Goal: Transaction & Acquisition: Purchase product/service

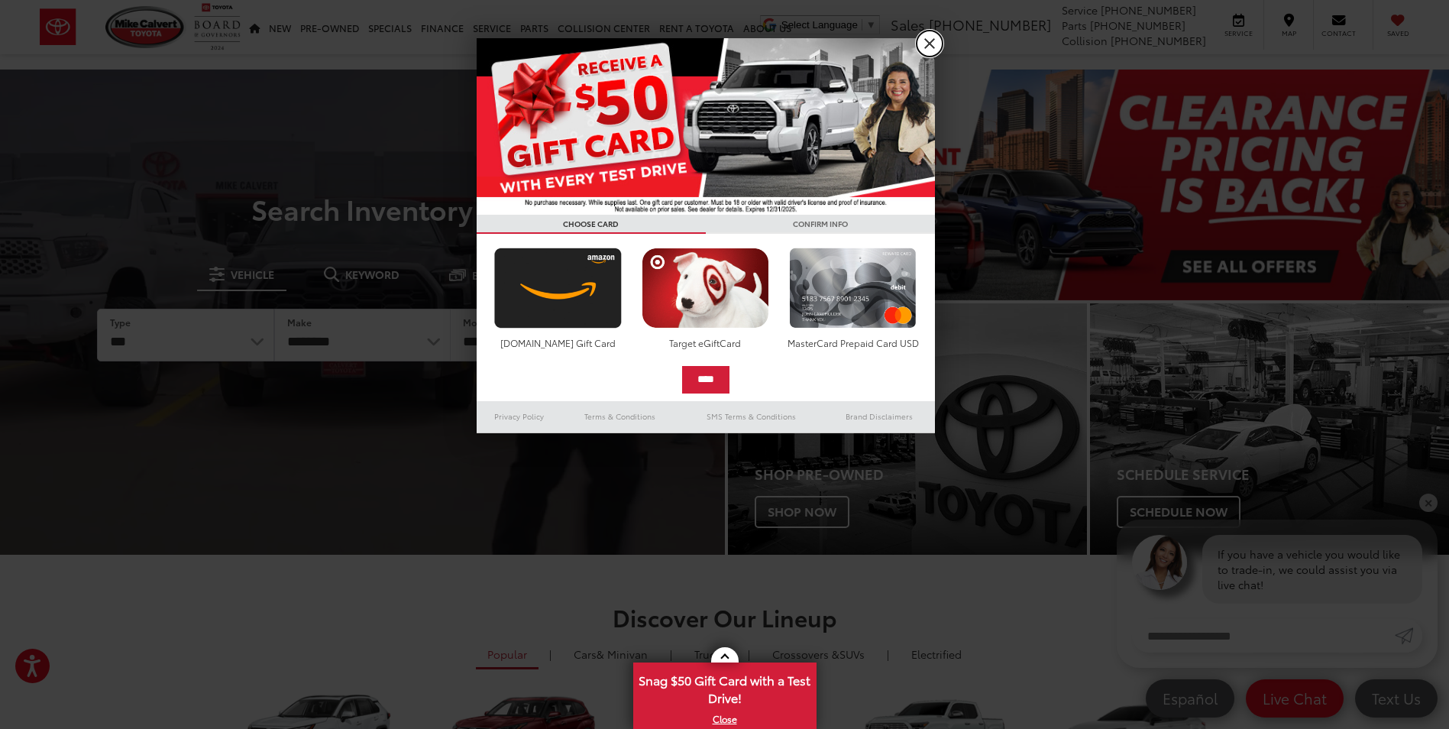
click at [936, 39] on link "X" at bounding box center [930, 44] width 26 height 26
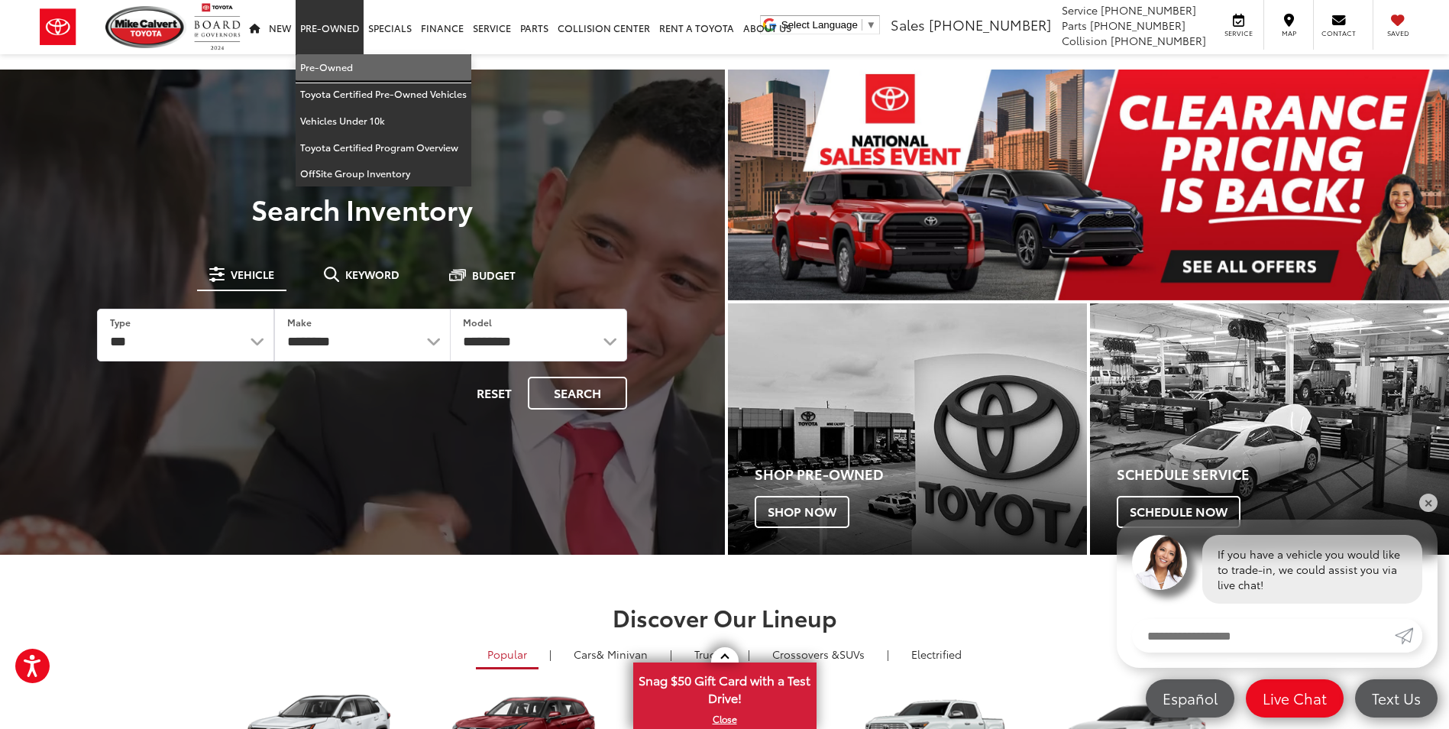
click at [323, 67] on link "Pre-Owned" at bounding box center [384, 67] width 176 height 27
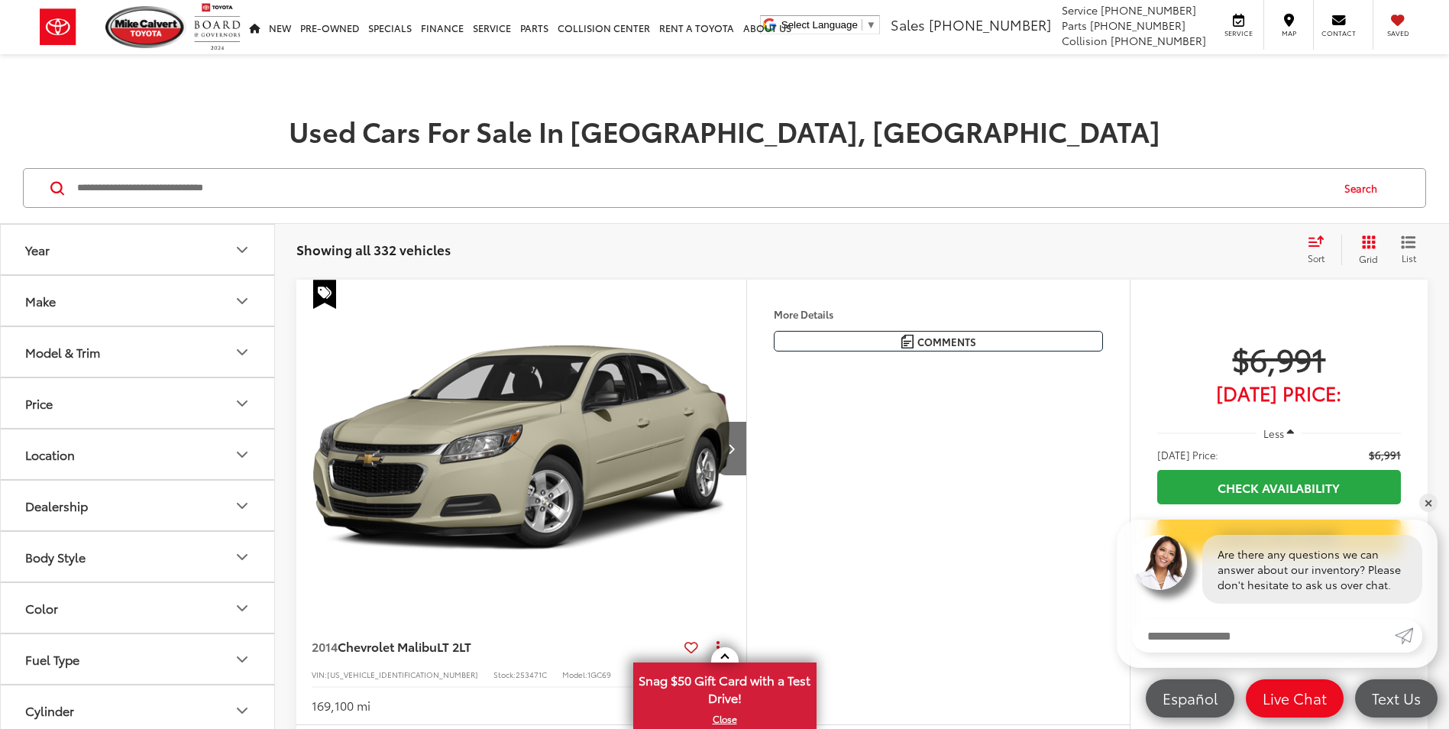
scroll to position [153, 0]
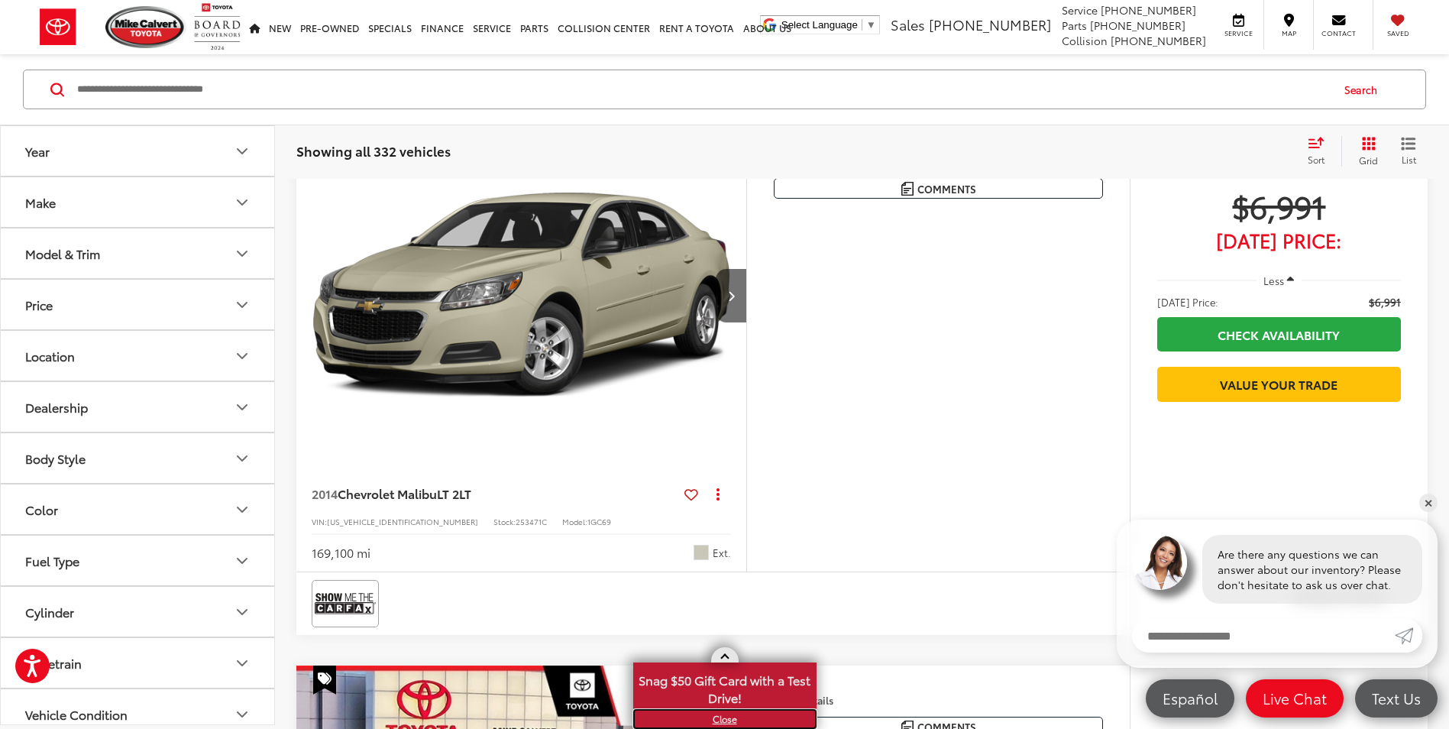
click at [714, 717] on link "X" at bounding box center [725, 718] width 180 height 17
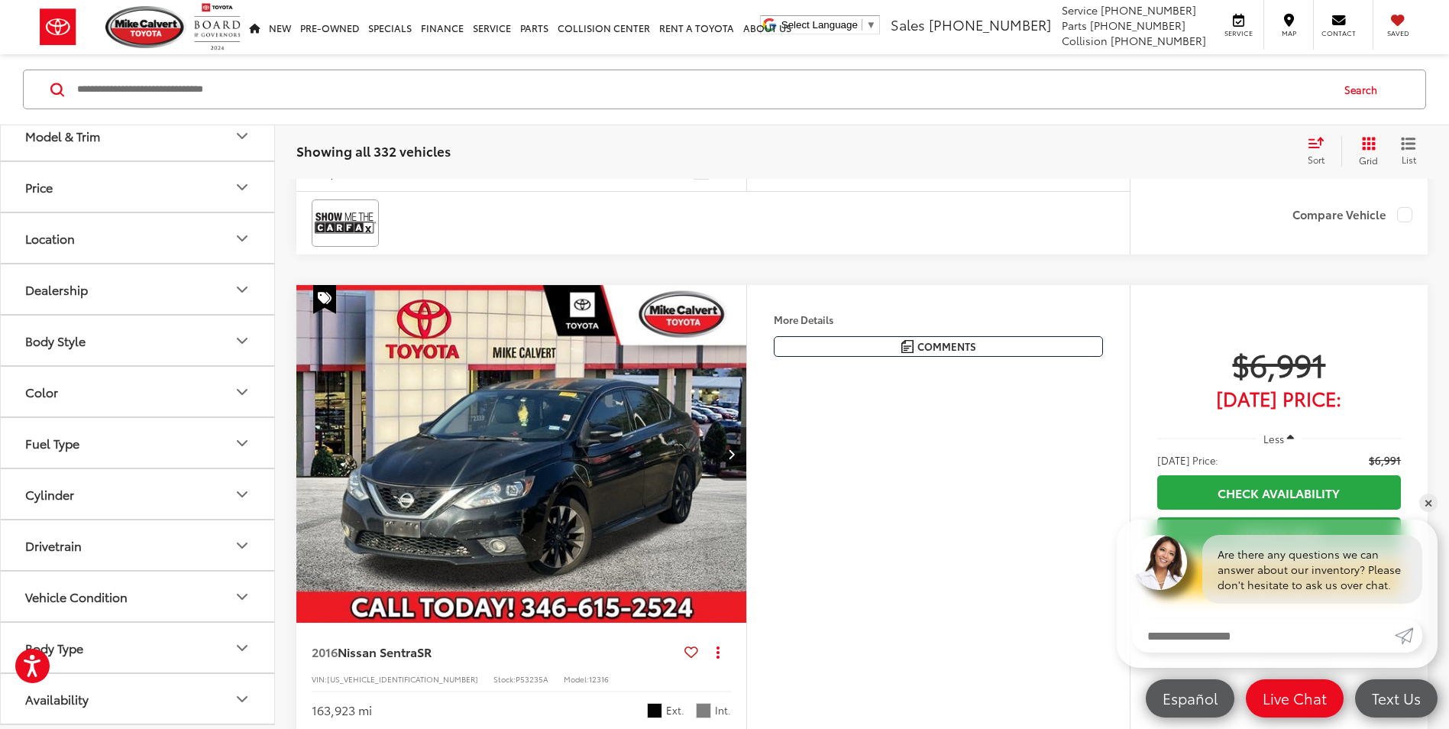
scroll to position [535, 0]
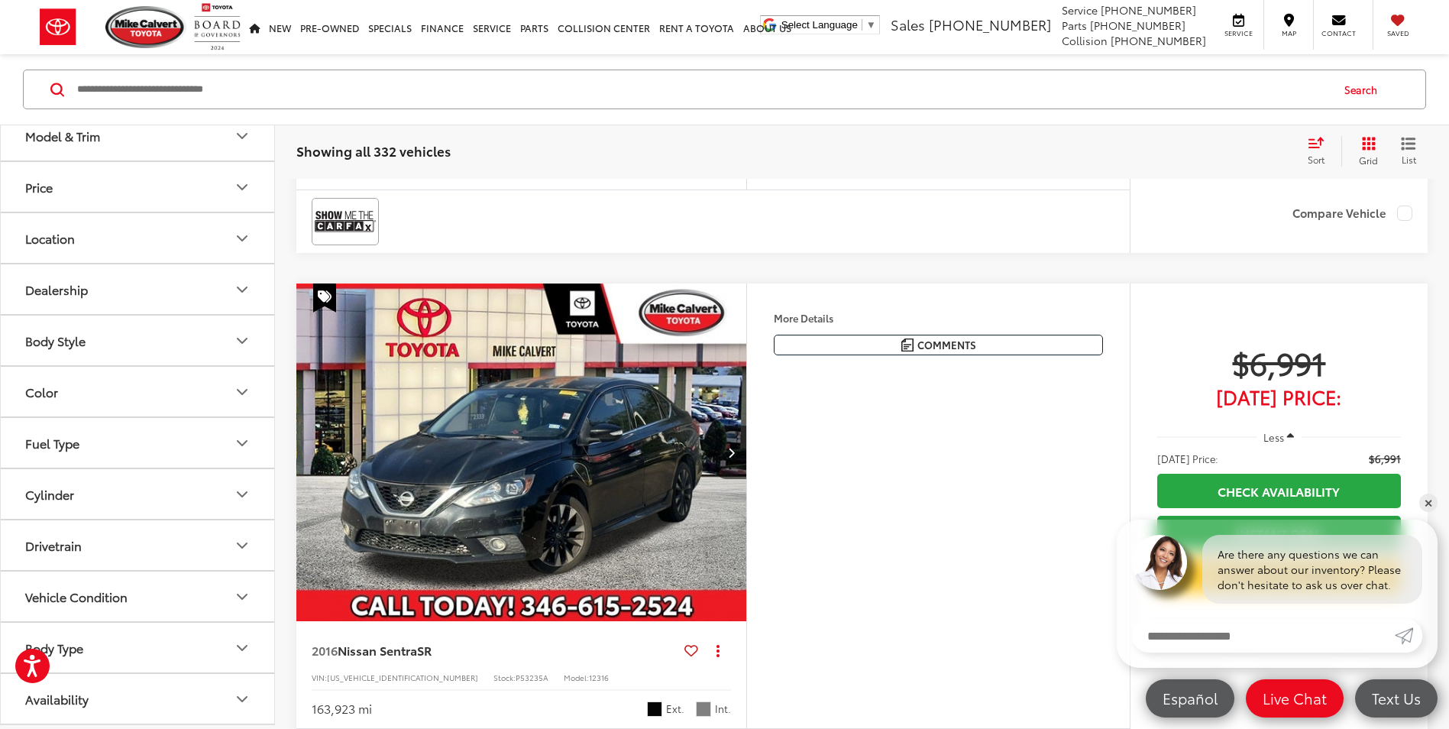
click at [247, 603] on icon "Vehicle Condition" at bounding box center [242, 596] width 18 height 18
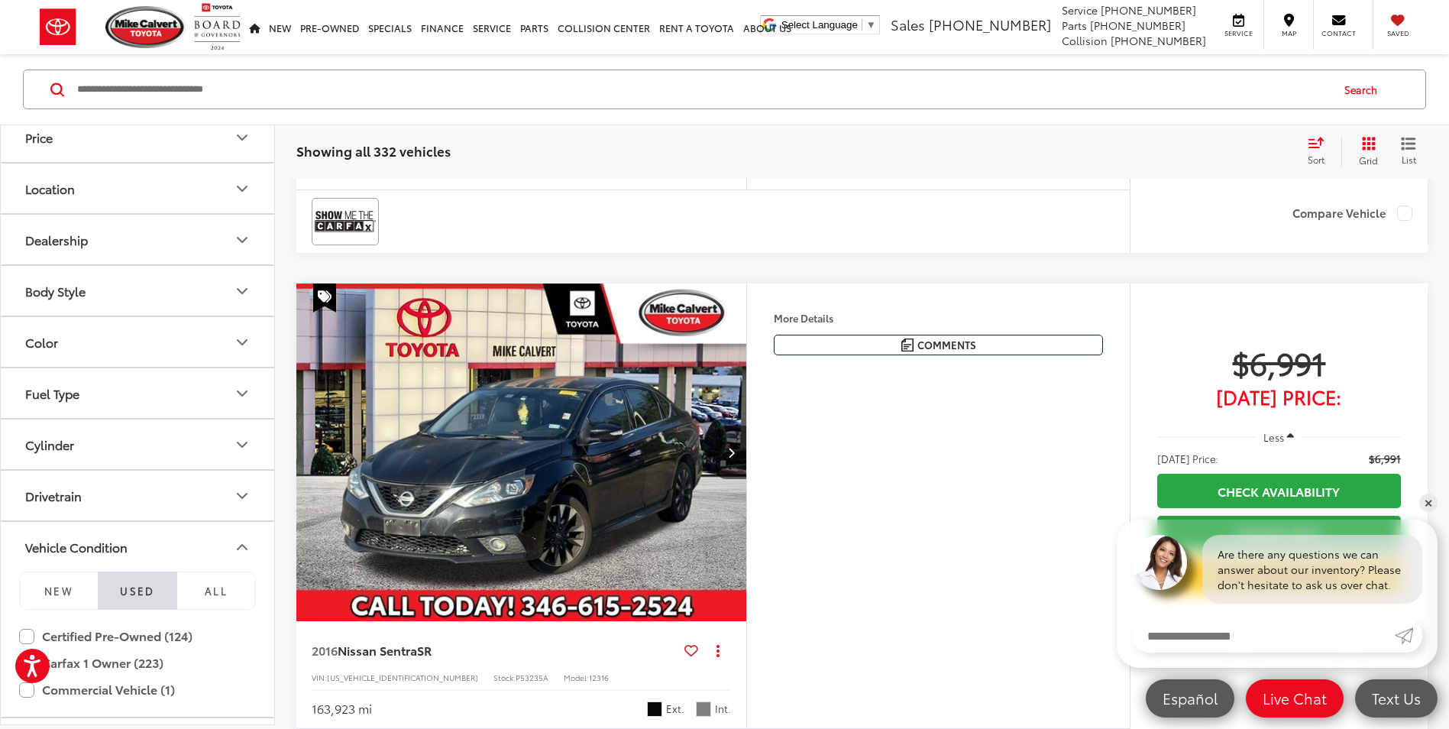
scroll to position [194, 0]
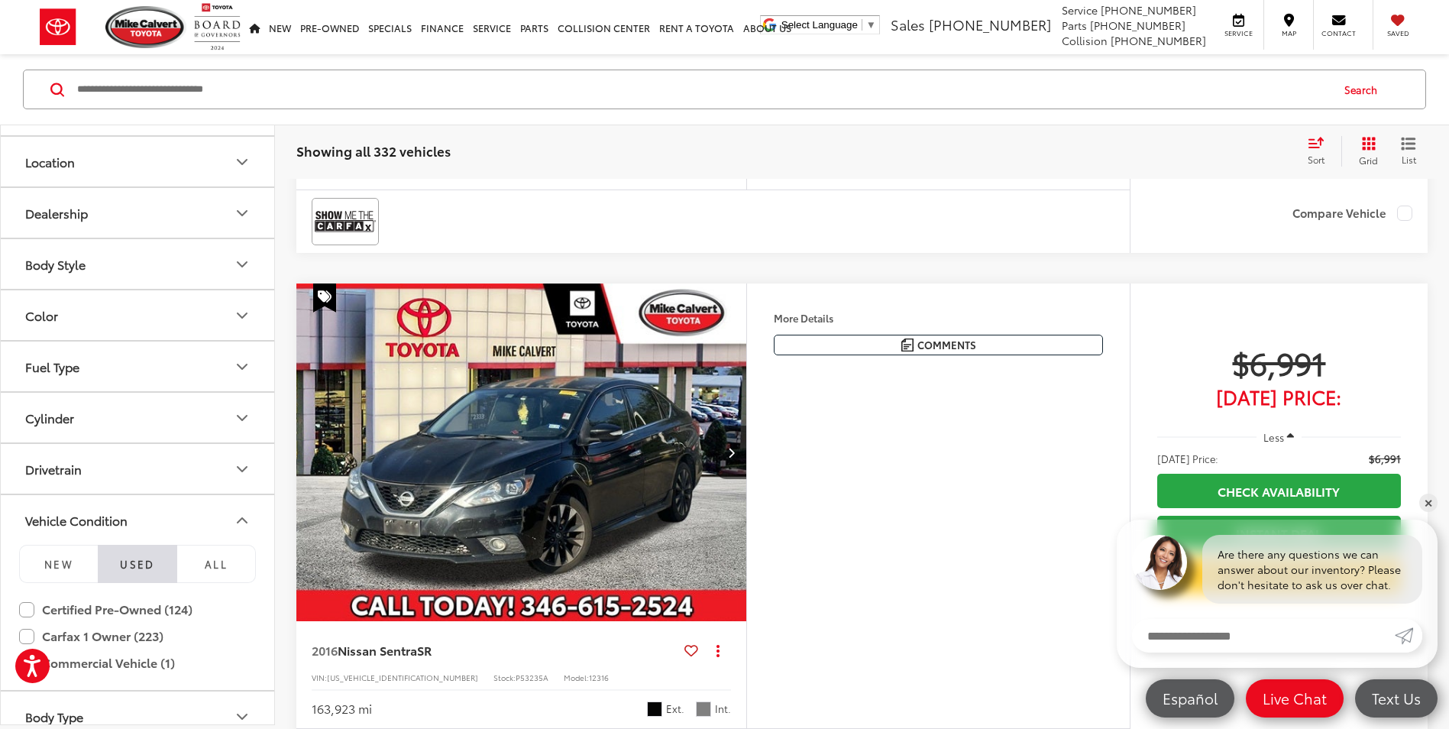
click at [179, 464] on button "Drivetrain" at bounding box center [138, 469] width 275 height 50
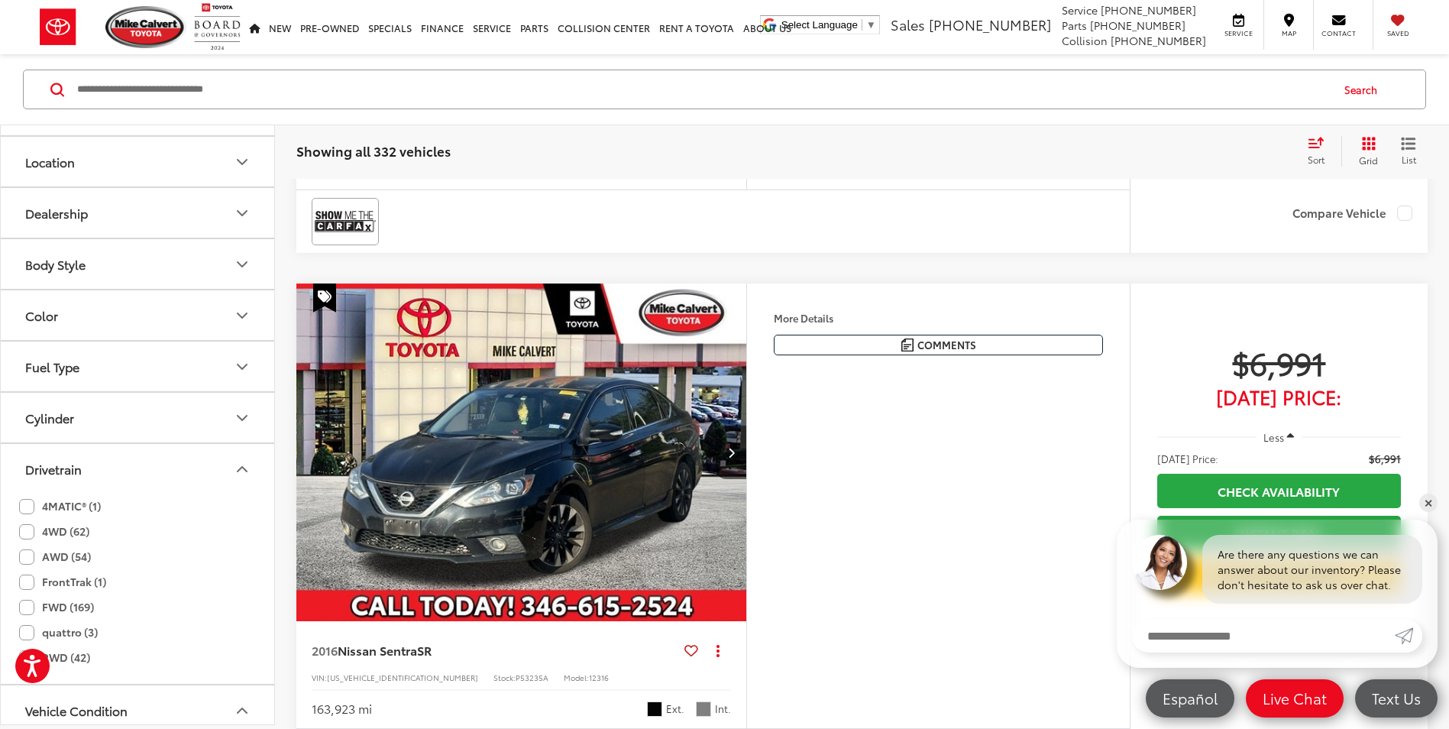
click at [182, 401] on button "Cylinder" at bounding box center [138, 418] width 275 height 50
click at [160, 352] on button "Fuel Type" at bounding box center [138, 366] width 275 height 50
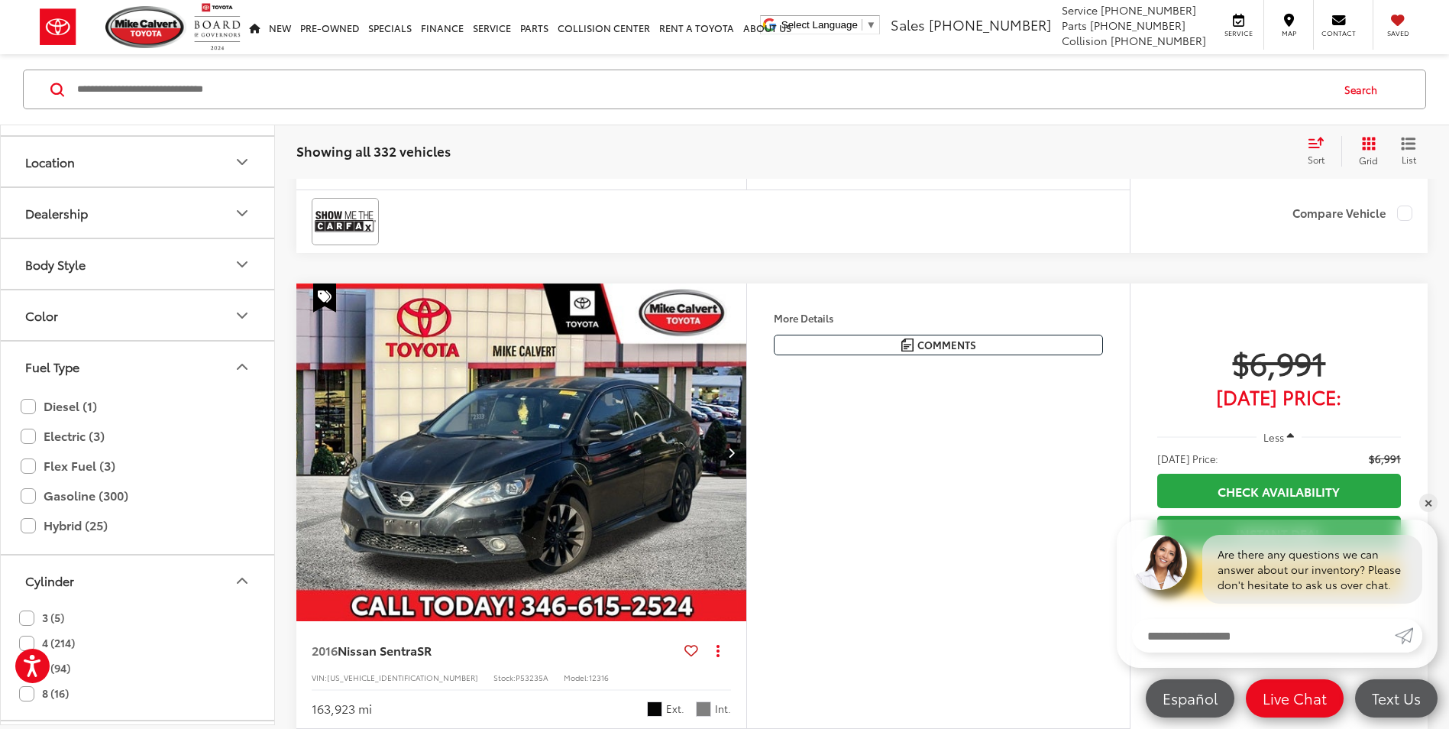
click at [144, 309] on button "Color" at bounding box center [138, 315] width 275 height 50
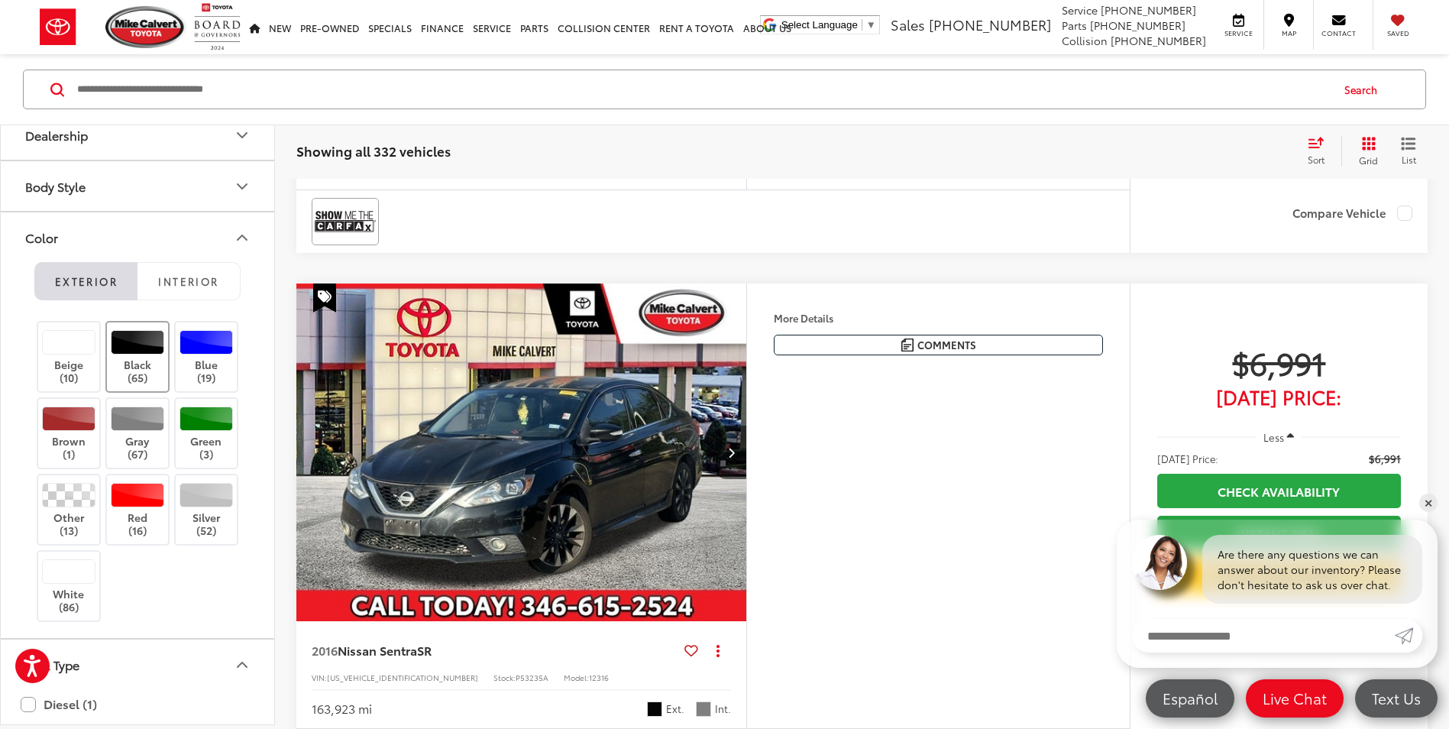
scroll to position [270, 0]
click at [126, 183] on button "Body Style" at bounding box center [138, 188] width 275 height 50
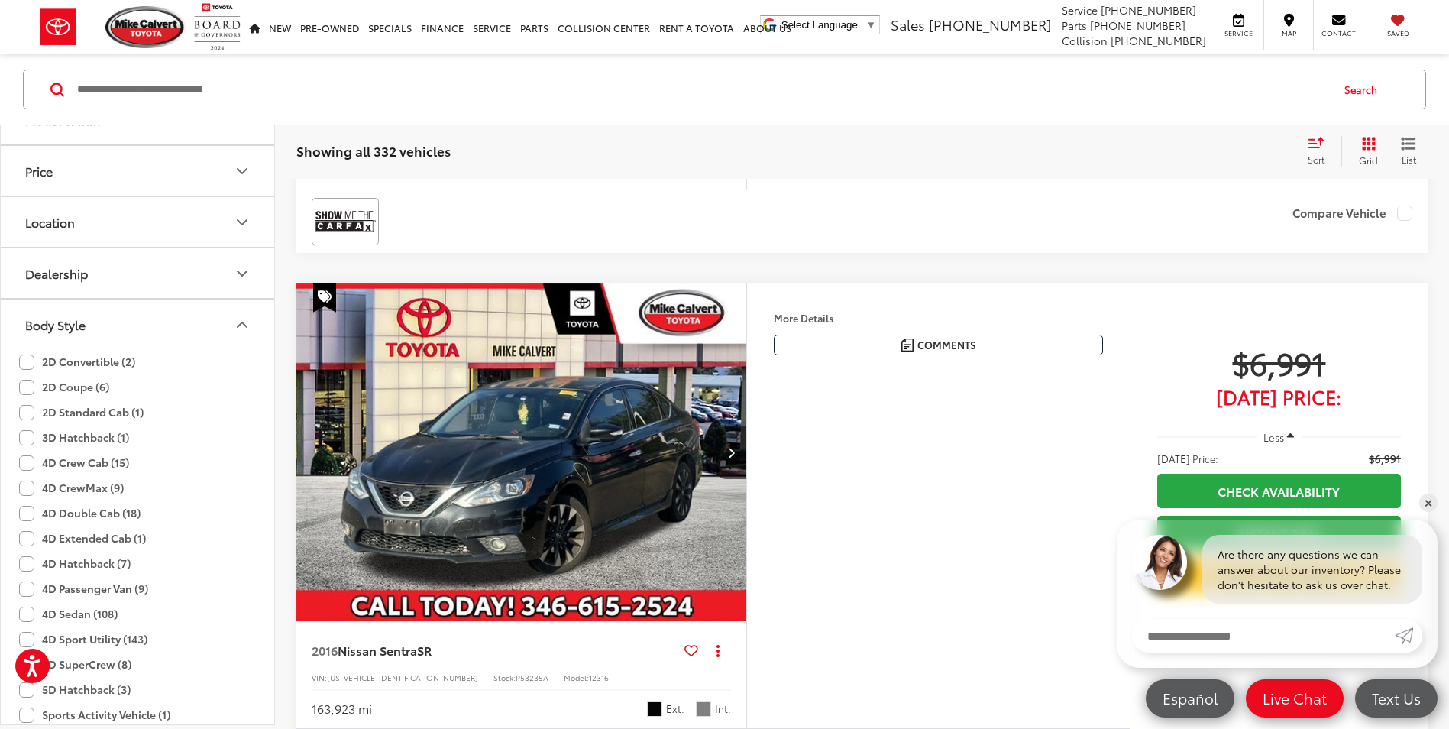
scroll to position [118, 0]
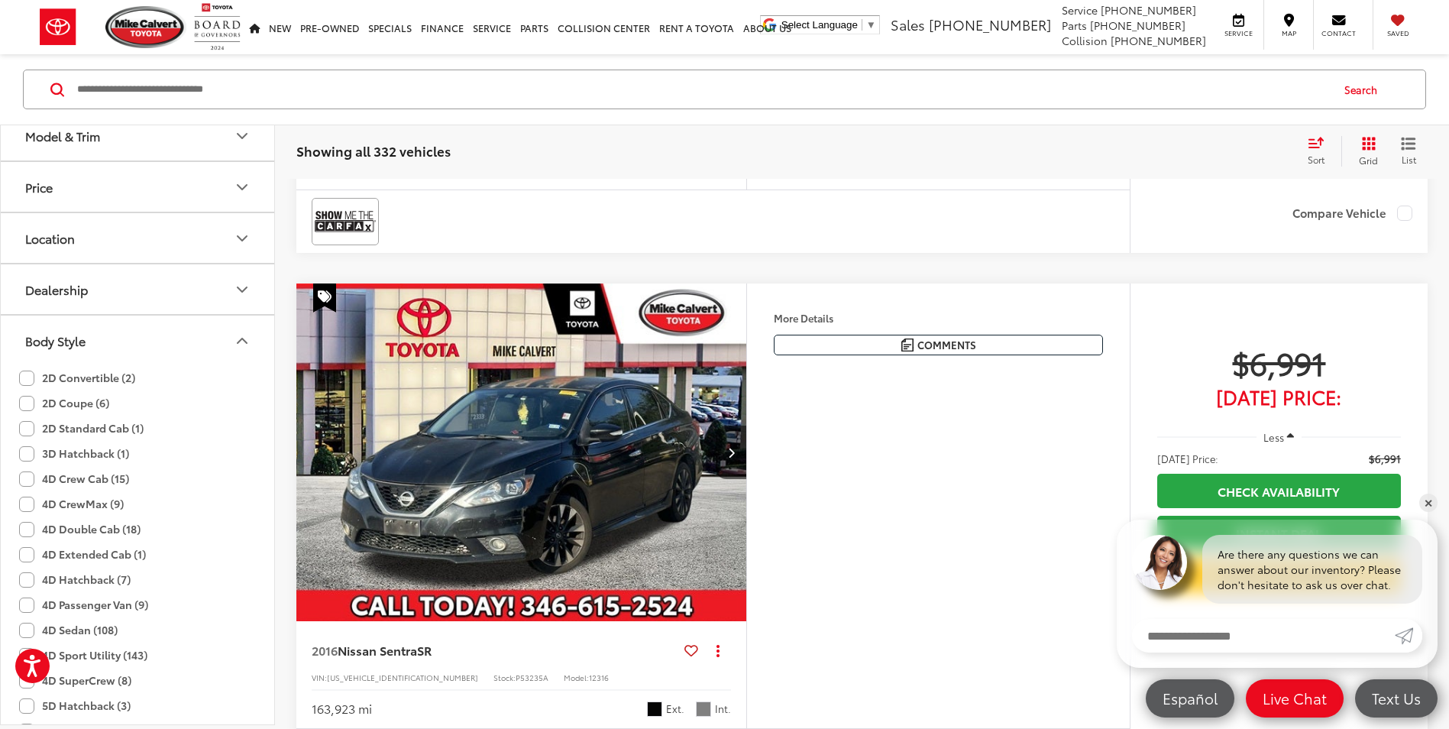
click at [133, 234] on button "Location" at bounding box center [138, 238] width 275 height 50
click at [25, 276] on label "Houston, TX (332)" at bounding box center [137, 281] width 237 height 36
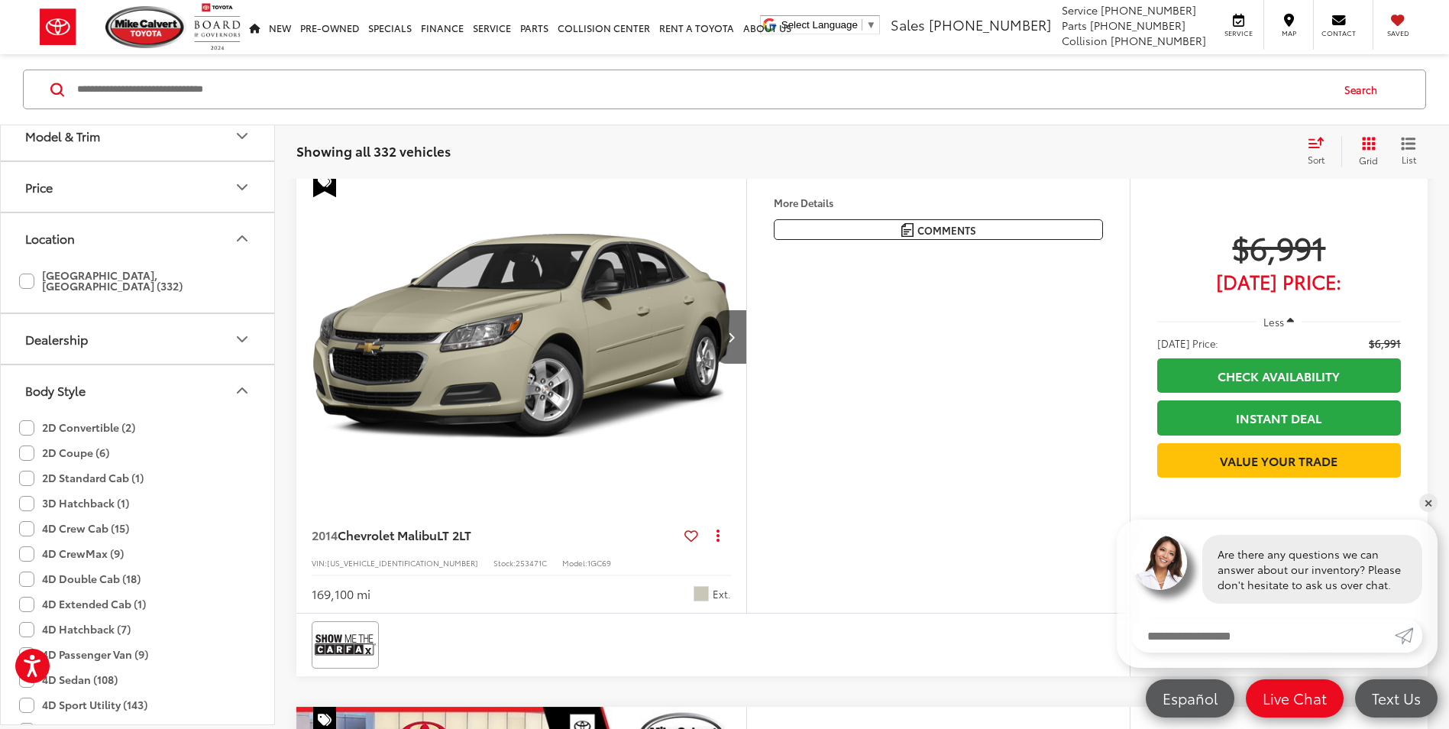
scroll to position [99, 0]
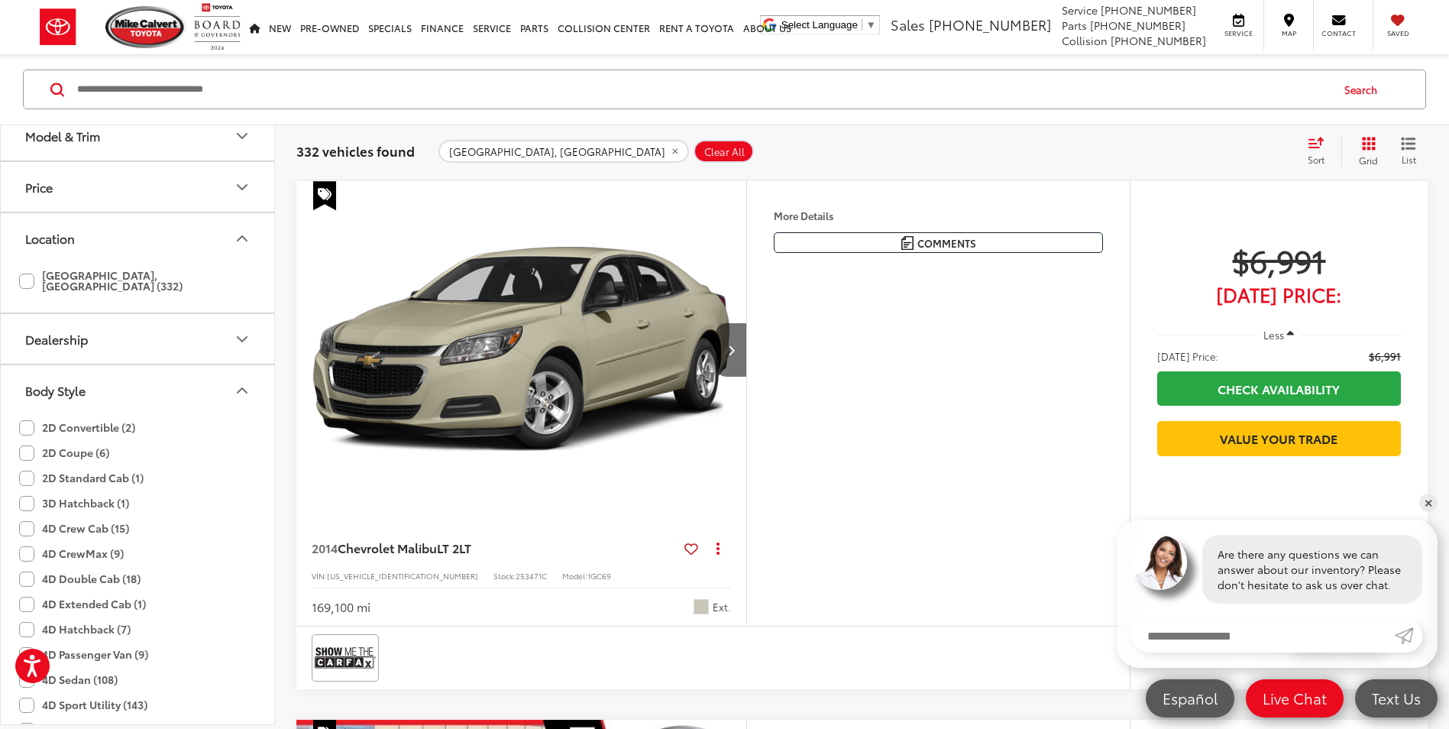
click at [63, 239] on div "Location" at bounding box center [50, 238] width 50 height 15
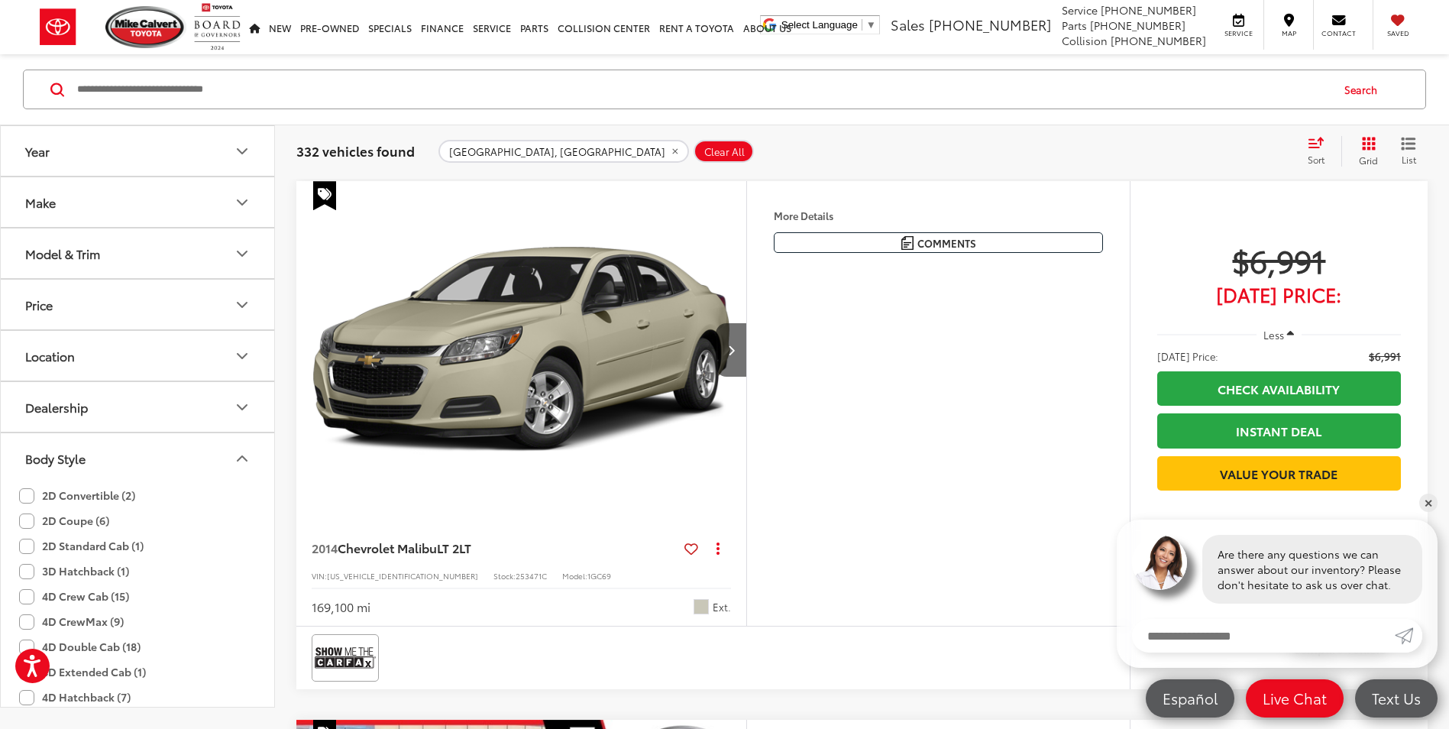
scroll to position [0, 0]
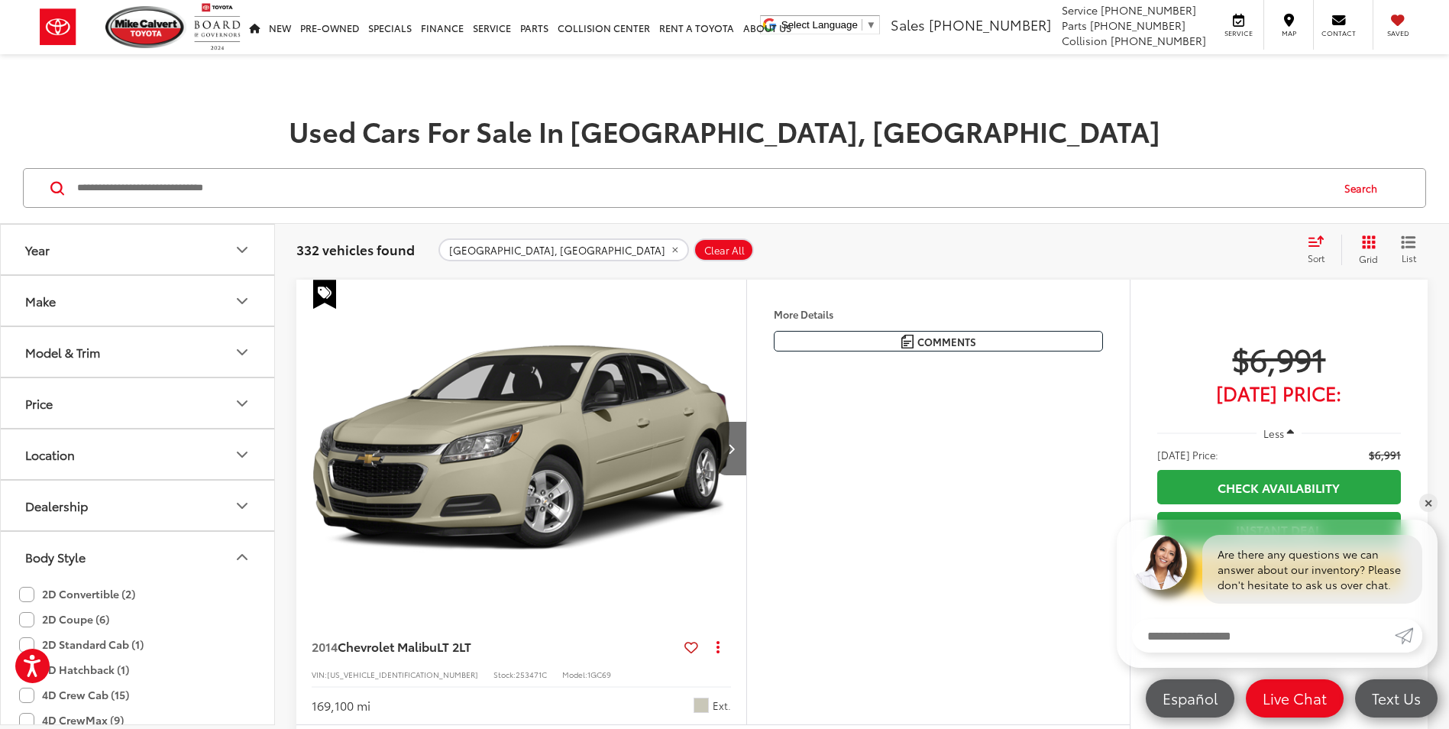
click at [87, 359] on div "Model & Trim" at bounding box center [62, 351] width 75 height 15
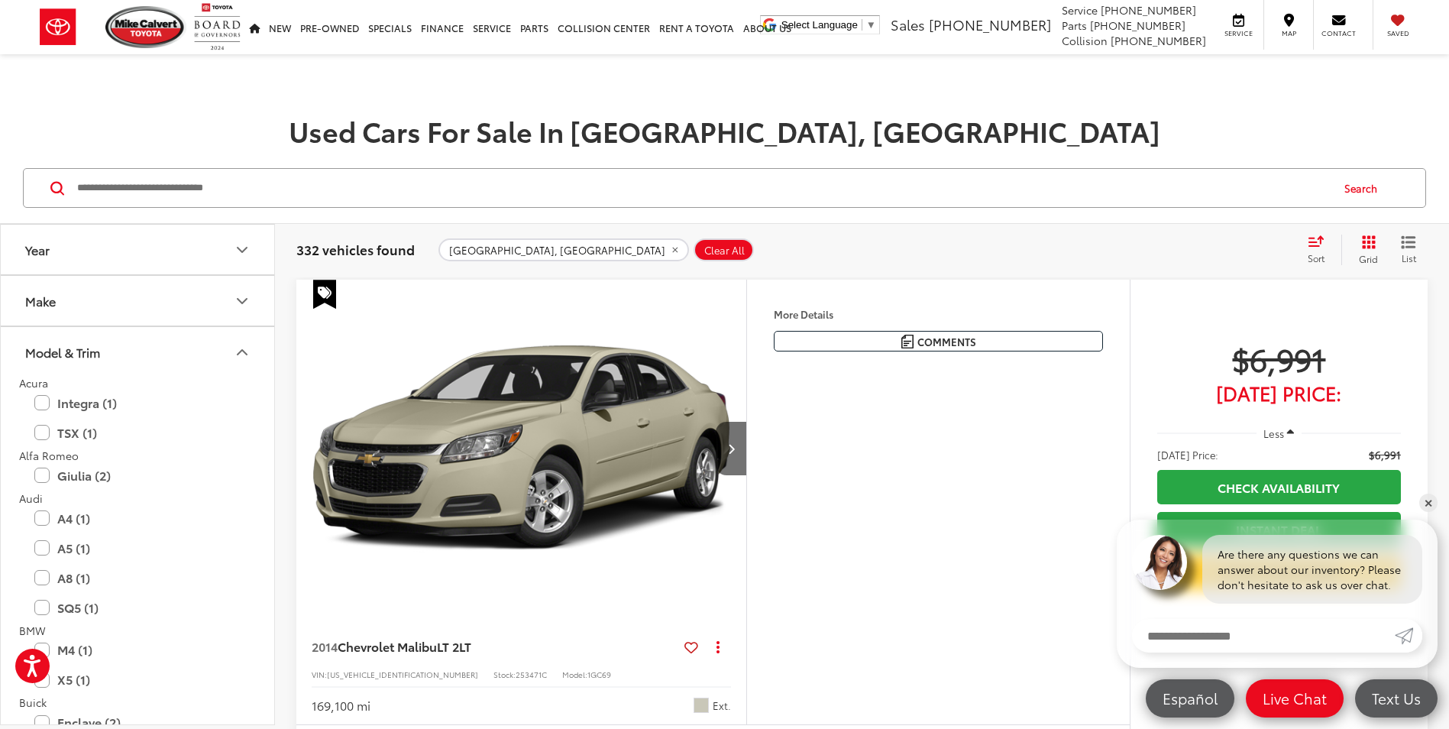
click at [94, 347] on div "Model & Trim" at bounding box center [62, 351] width 75 height 15
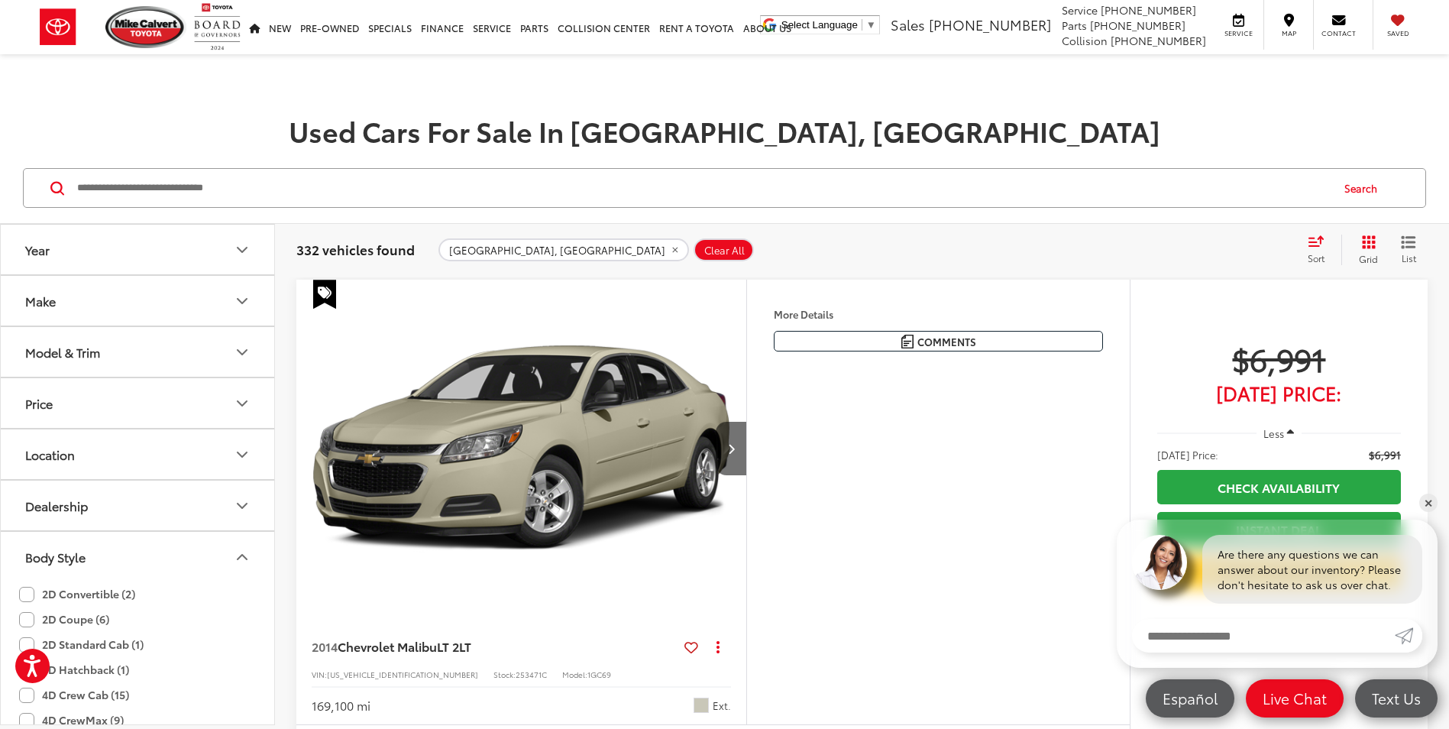
click at [89, 305] on button "Make" at bounding box center [138, 301] width 275 height 50
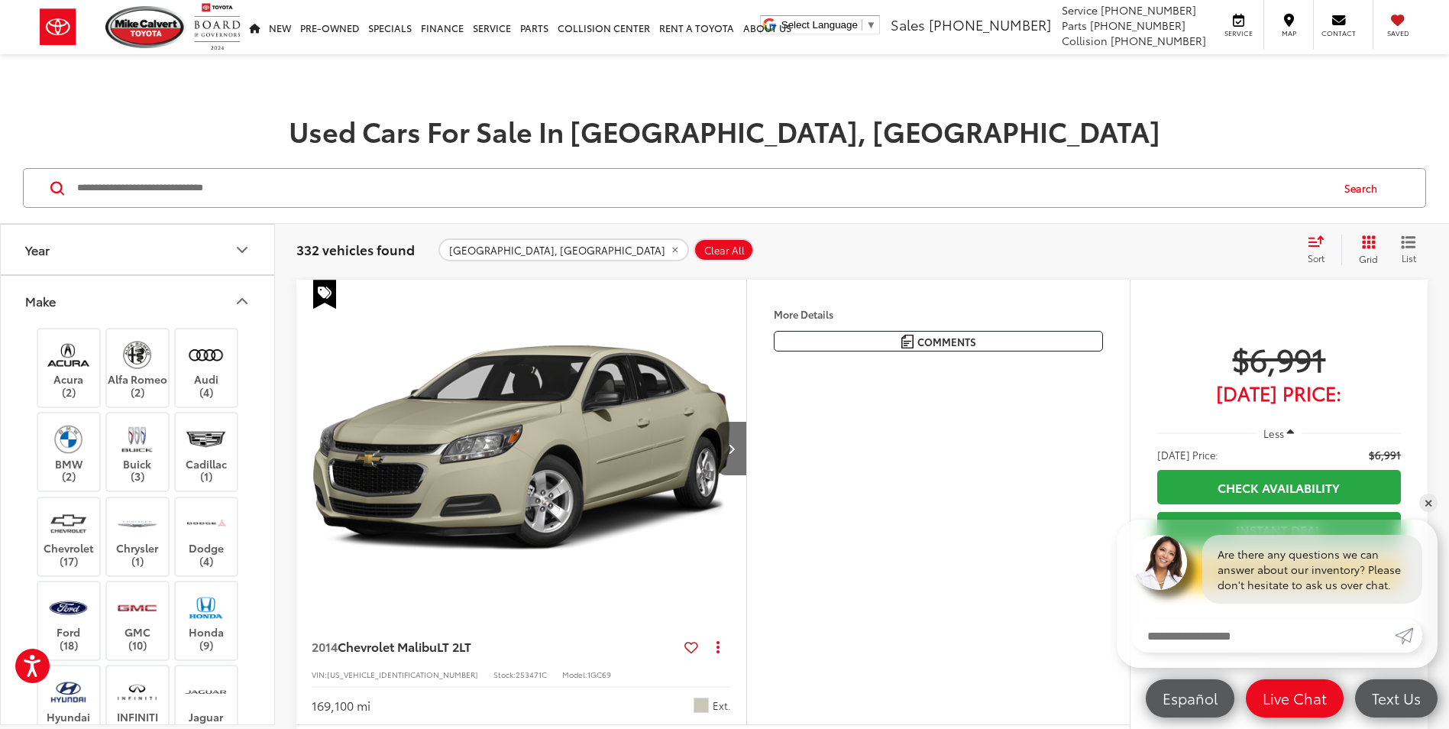
click at [89, 305] on button "Make" at bounding box center [138, 301] width 275 height 50
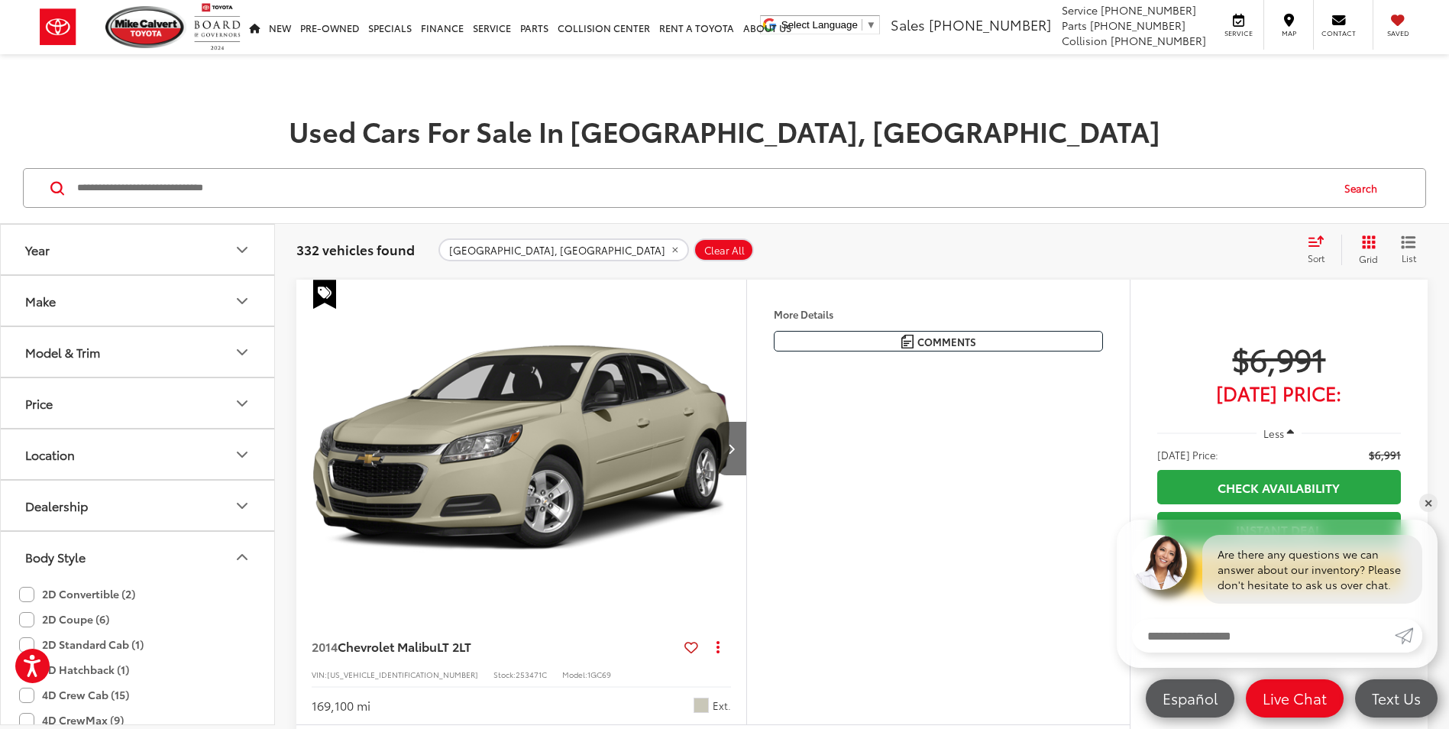
click at [89, 240] on button "Year" at bounding box center [138, 250] width 275 height 50
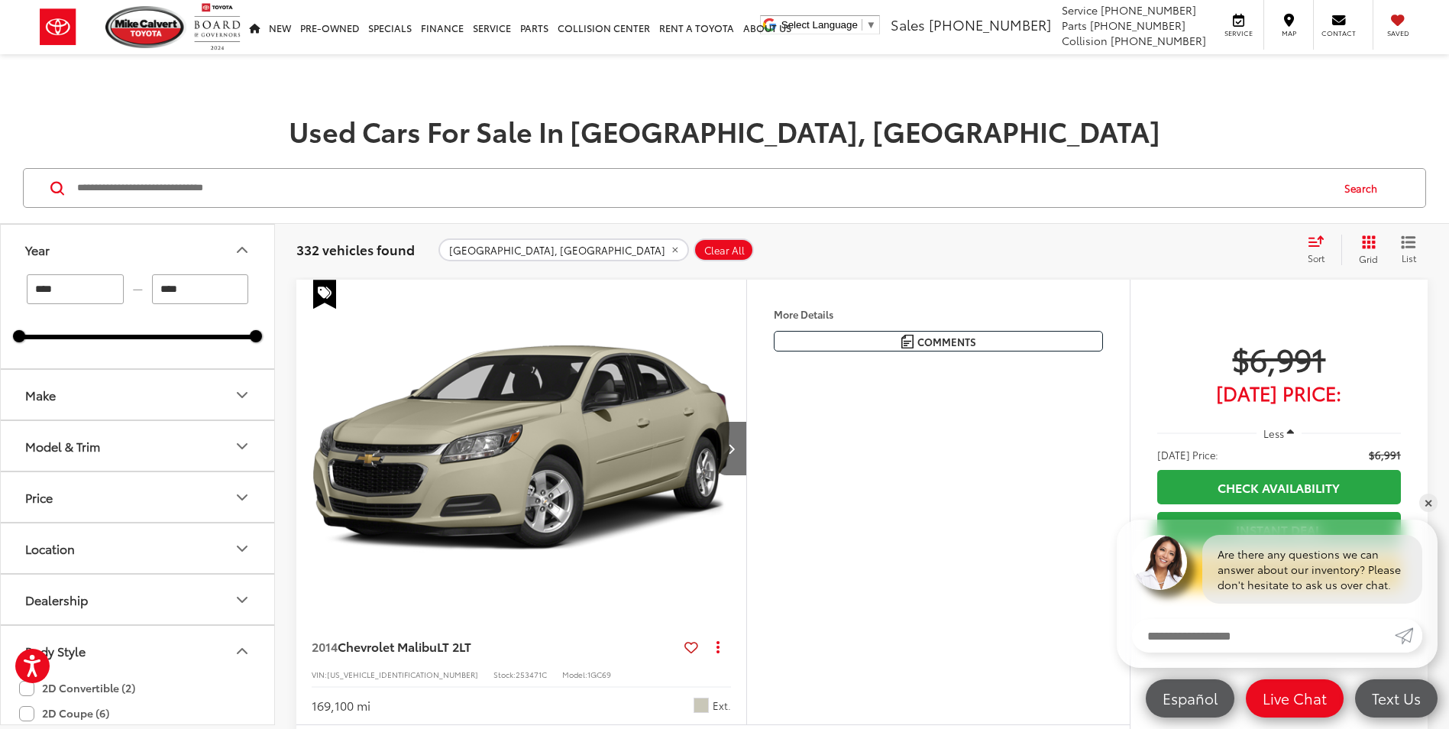
click at [284, 254] on div "332 vehicles found Houston, TX Clear All + 0 test Sort Price: High to Low Price…" at bounding box center [862, 249] width 1174 height 55
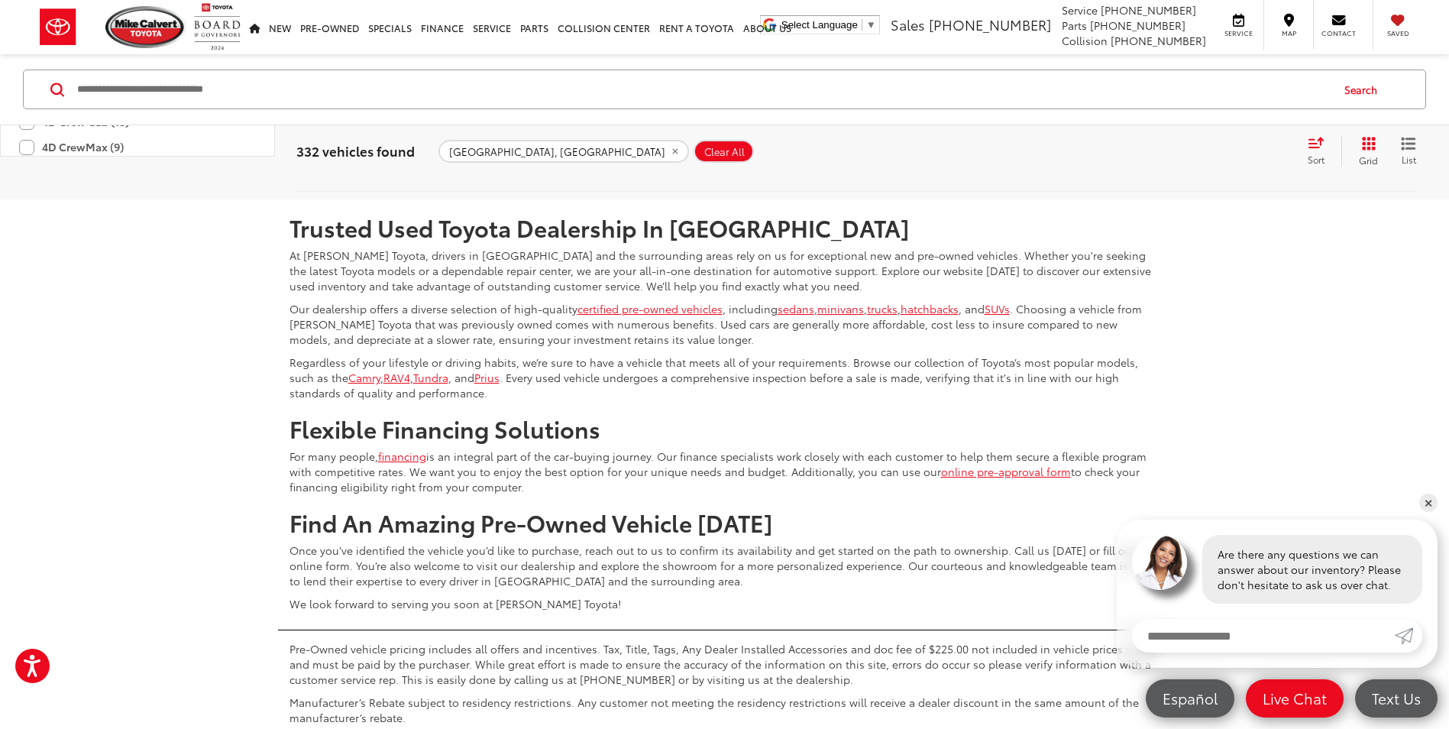
scroll to position [6492, 0]
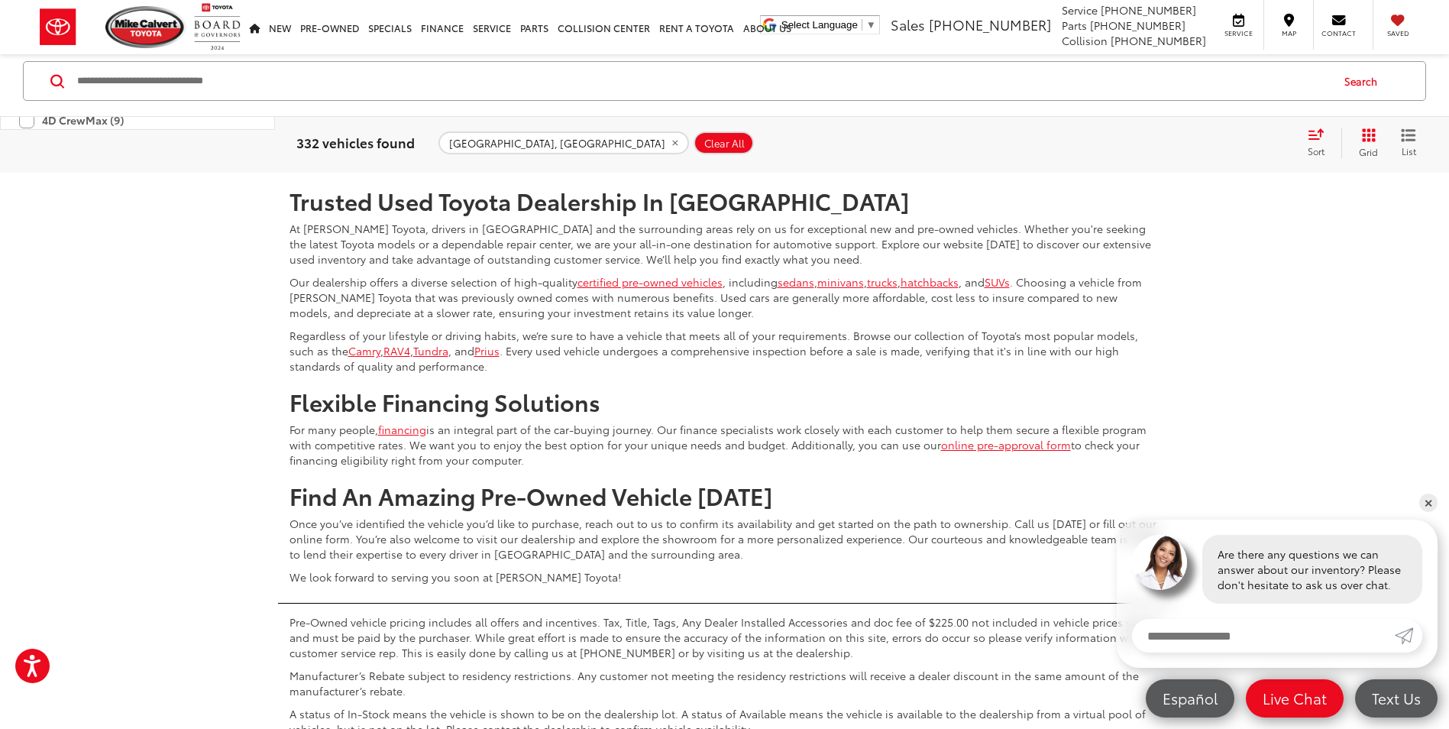
click at [1143, 141] on link "2" at bounding box center [1155, 127] width 24 height 27
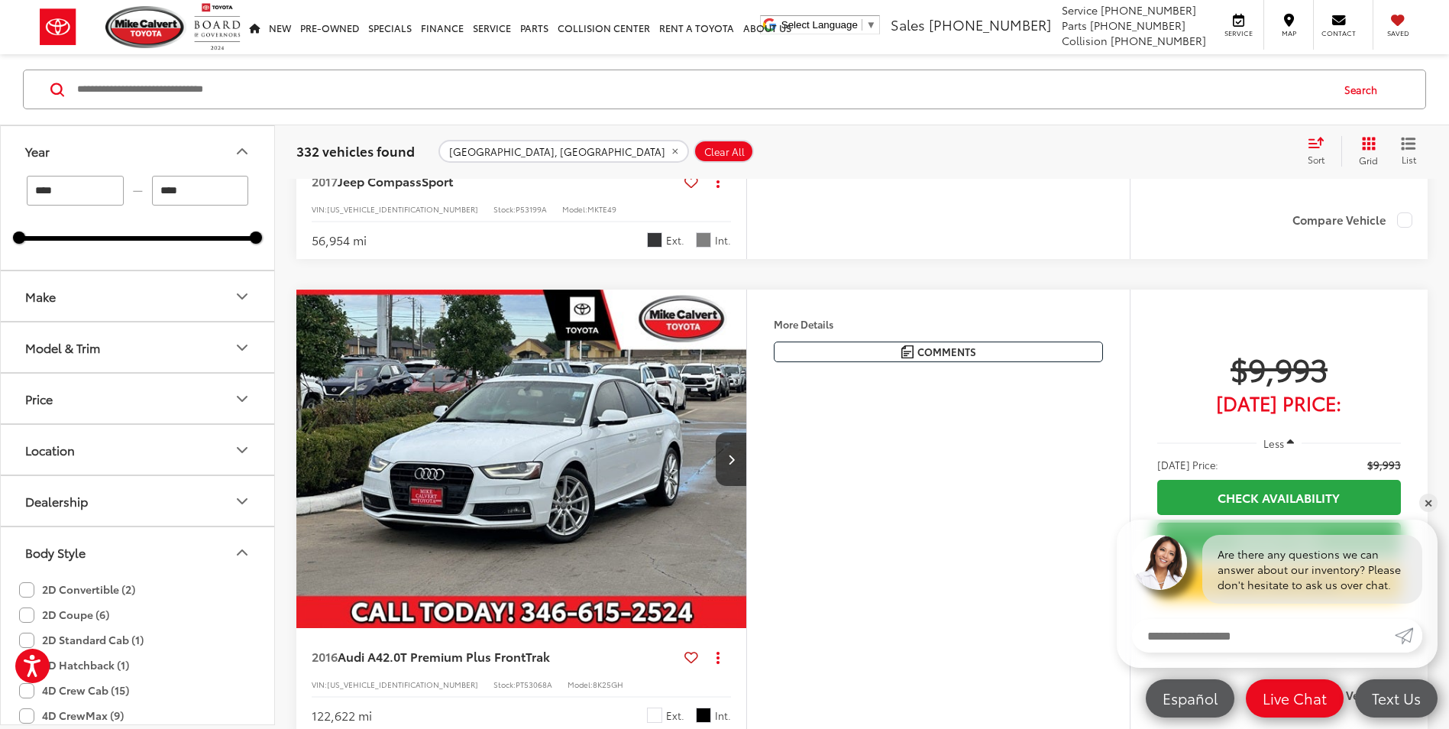
scroll to position [2619, 0]
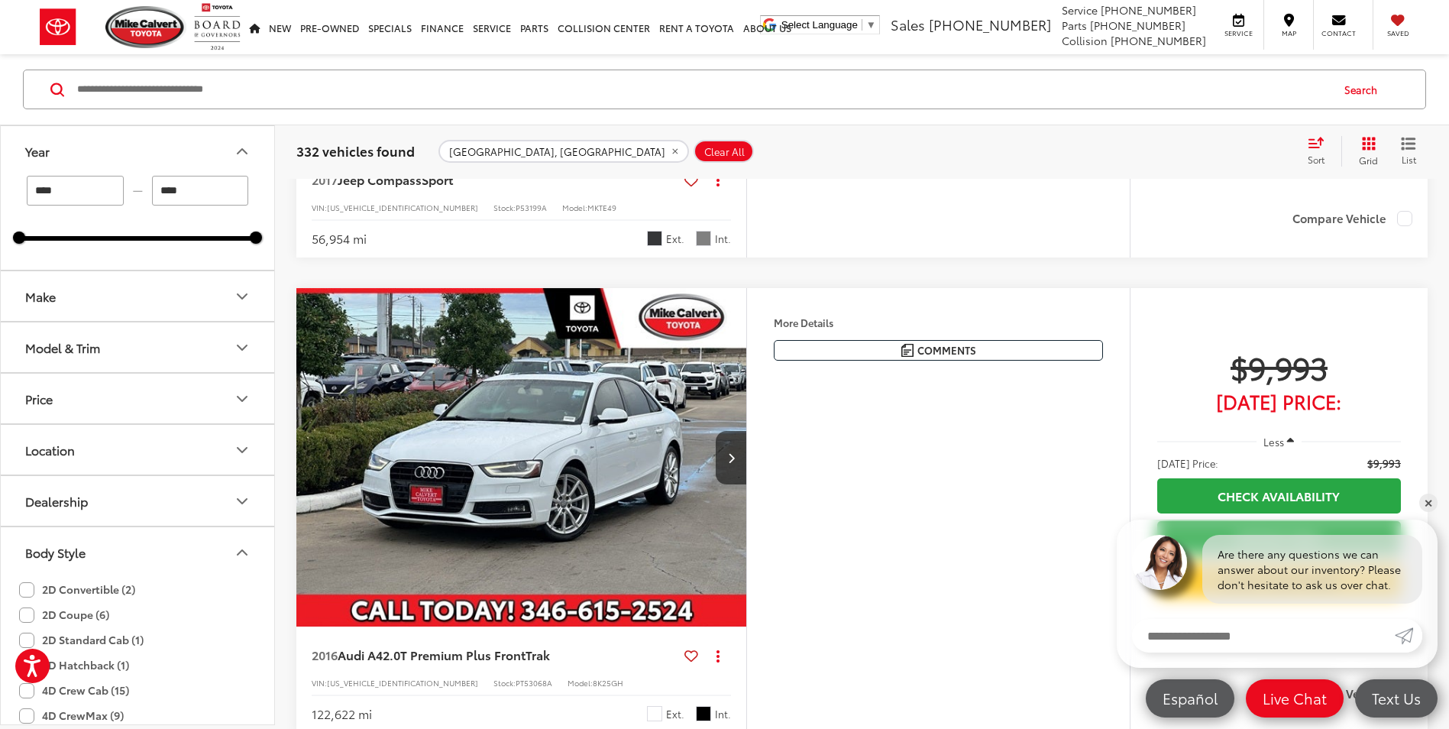
click at [185, 511] on button "Dealership" at bounding box center [138, 501] width 275 height 50
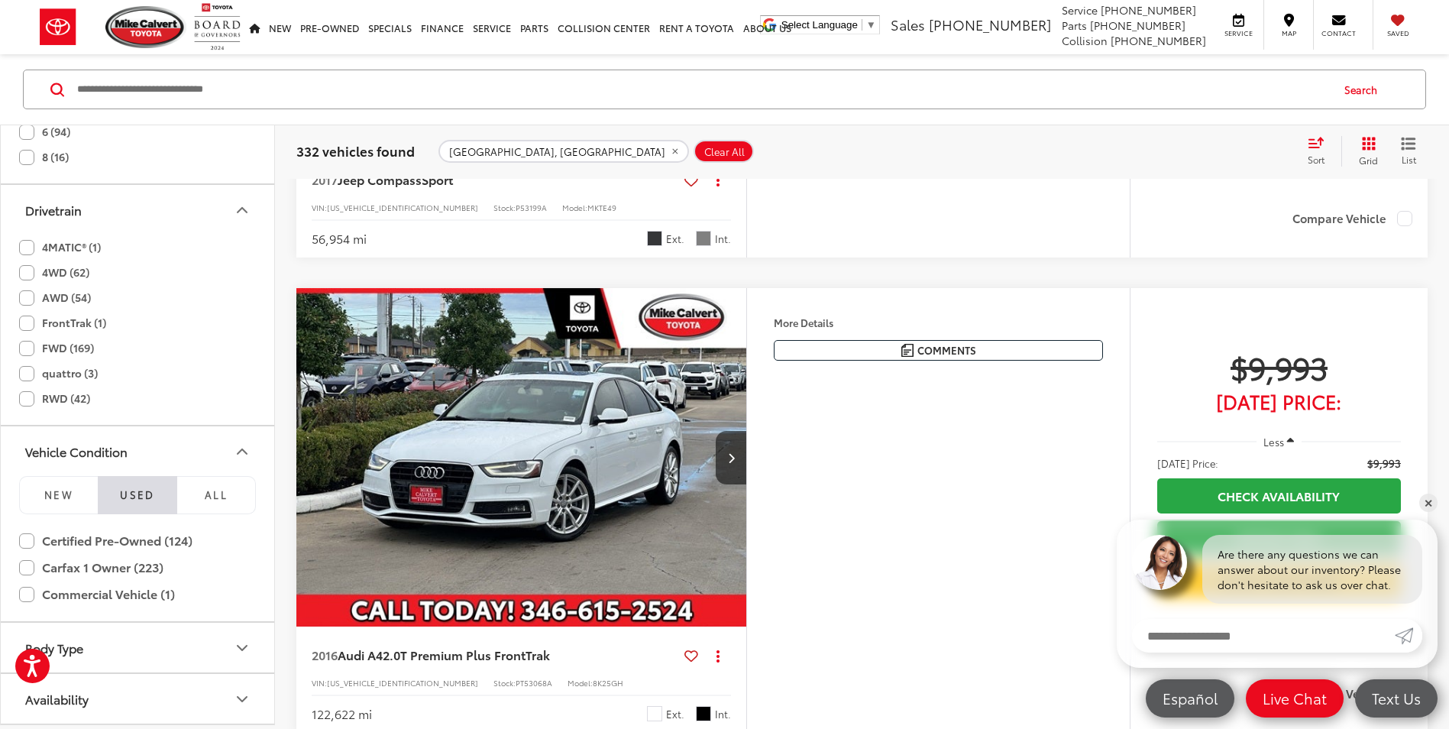
scroll to position [2772, 0]
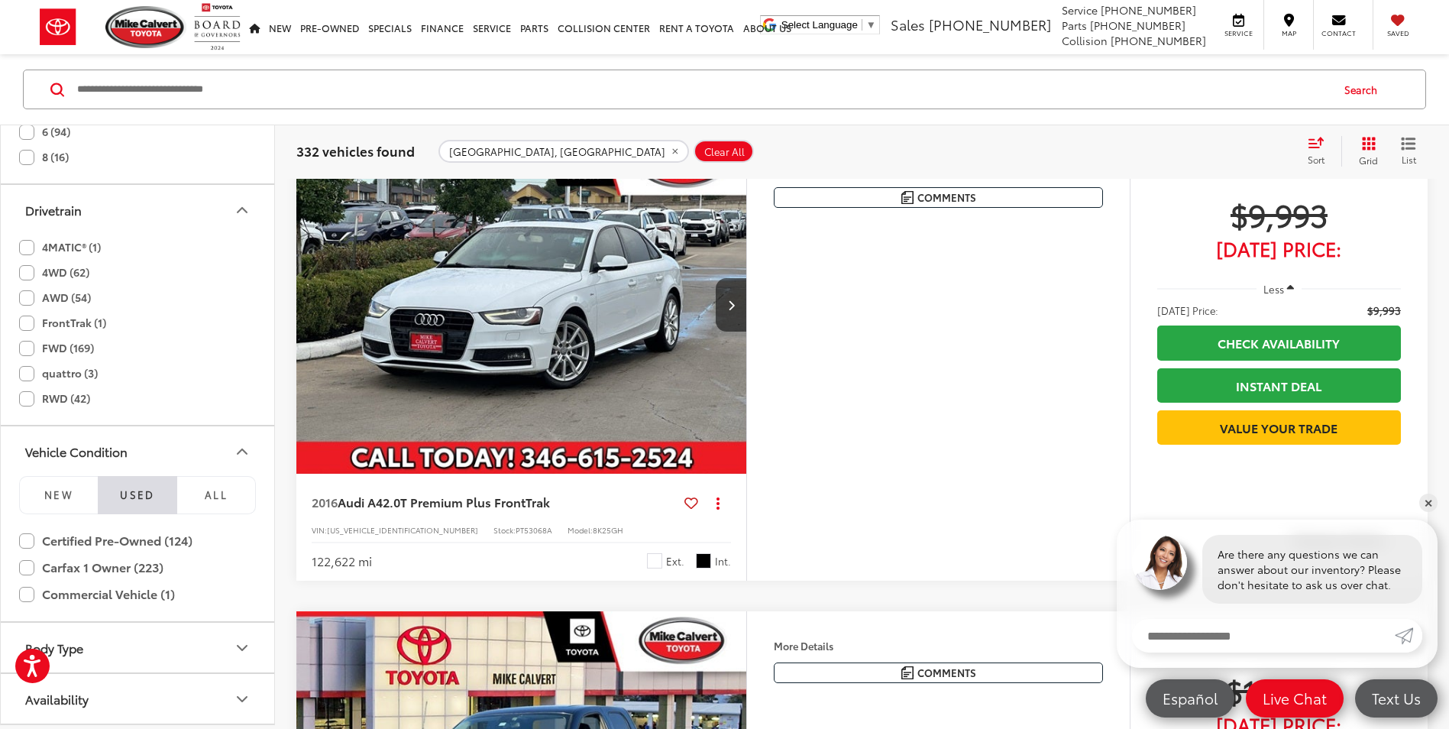
click at [212, 688] on button "Availability" at bounding box center [138, 699] width 275 height 50
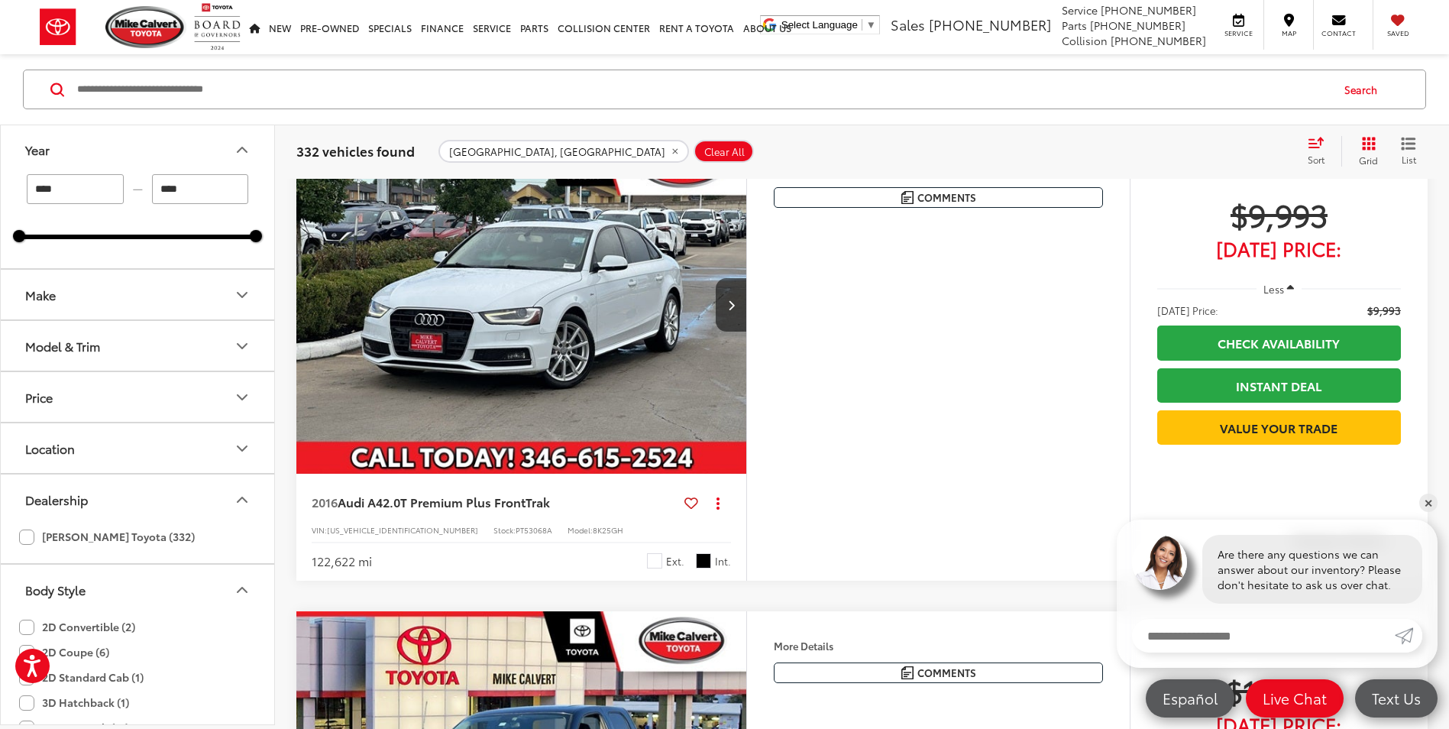
scroll to position [0, 0]
click at [77, 403] on button "Price" at bounding box center [138, 398] width 275 height 50
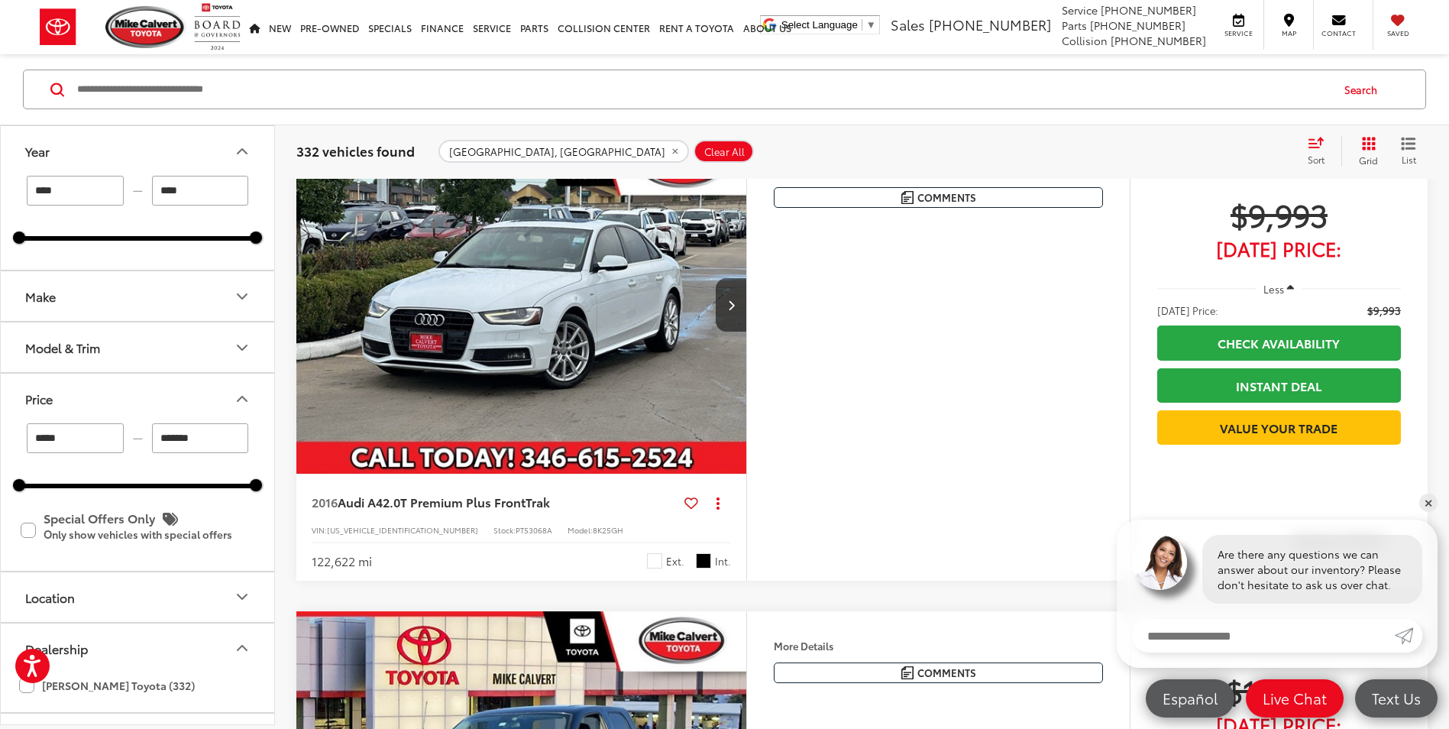
type input "*******"
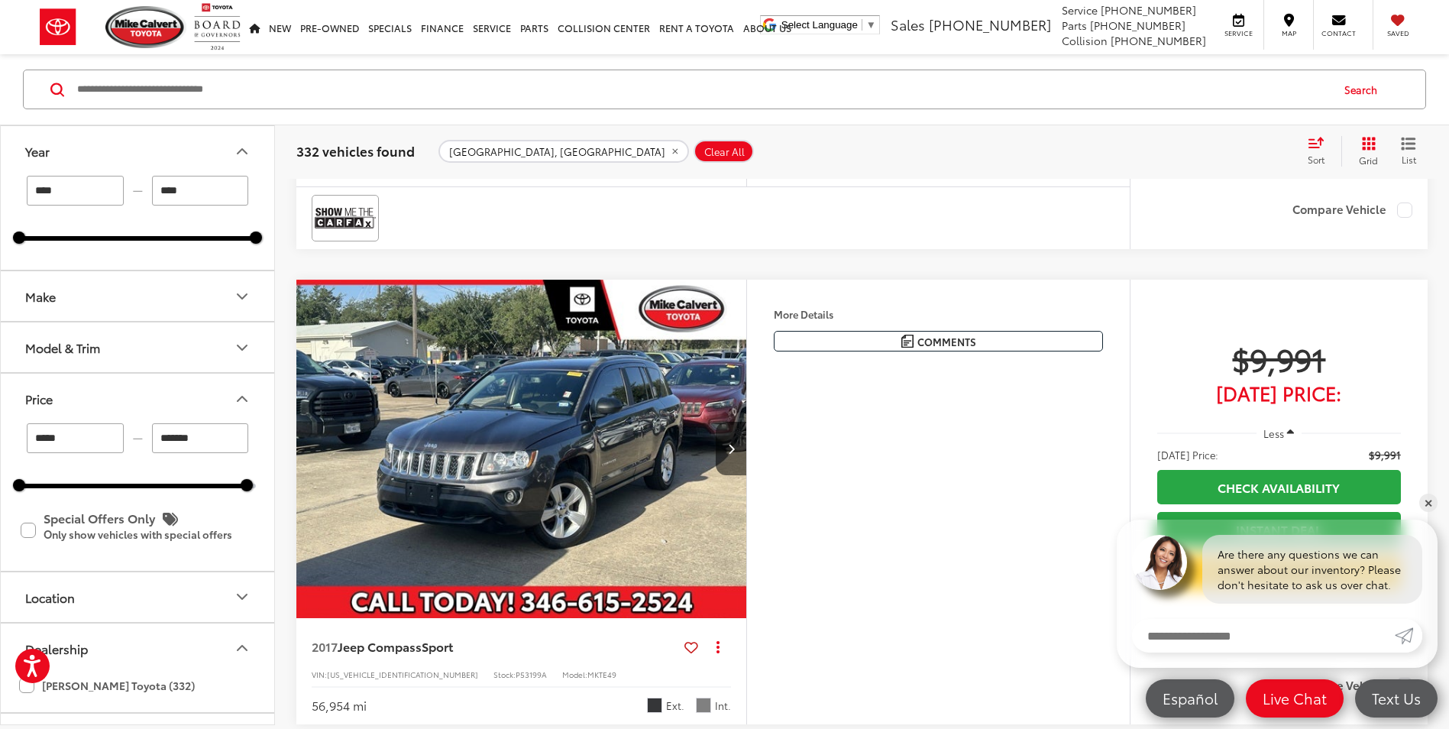
type input "****"
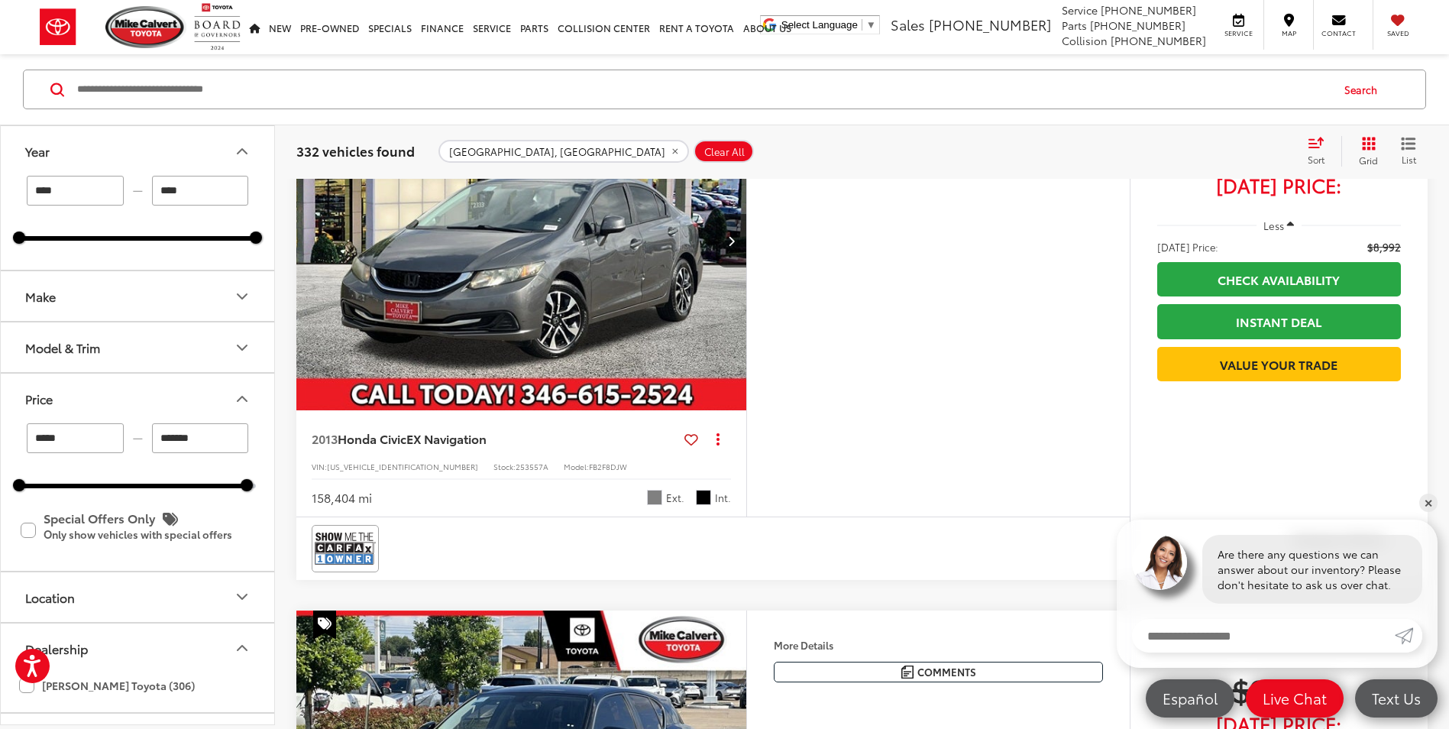
scroll to position [99, 0]
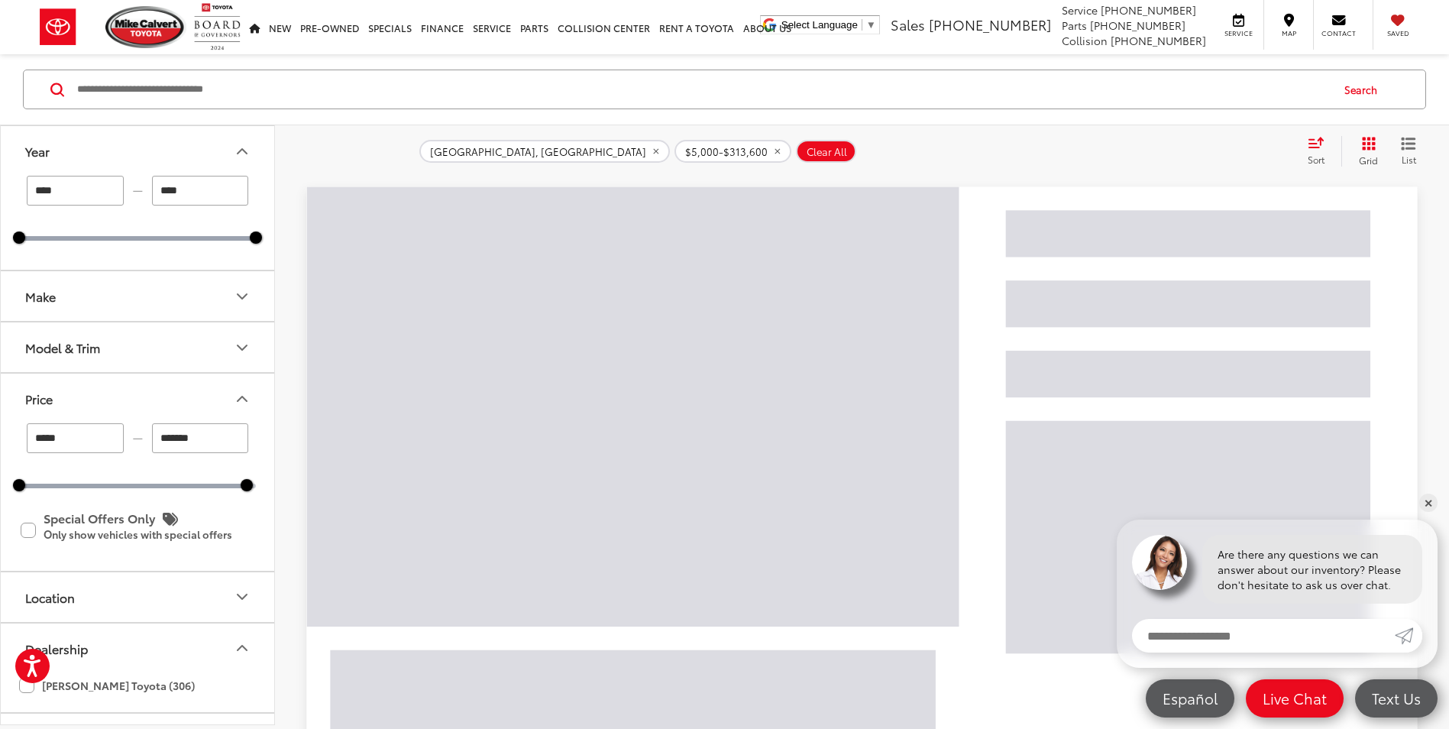
drag, startPoint x: 247, startPoint y: 487, endPoint x: 169, endPoint y: 490, distance: 77.9
click at [169, 490] on div "***** — ******* 5000 313600 Special Offers Only Only show vehicles with special…" at bounding box center [137, 496] width 273 height 147
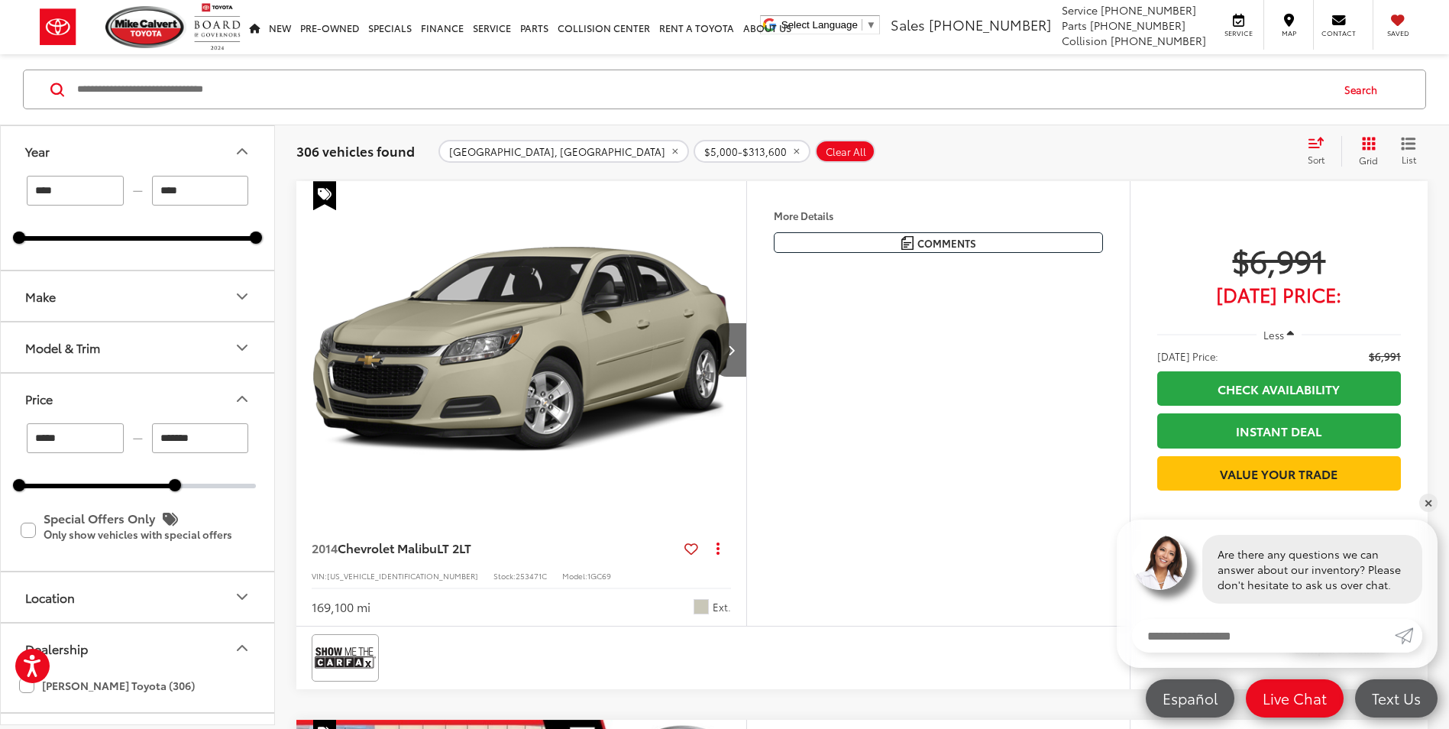
drag, startPoint x: 175, startPoint y: 486, endPoint x: 113, endPoint y: 486, distance: 61.9
click at [113, 486] on div at bounding box center [97, 485] width 156 height 5
drag, startPoint x: 175, startPoint y: 487, endPoint x: 42, endPoint y: 493, distance: 133.0
click at [42, 493] on div "***** — ******* 5000 35000 Special Offers Only Only show vehicles with special …" at bounding box center [137, 496] width 273 height 147
type input "******"
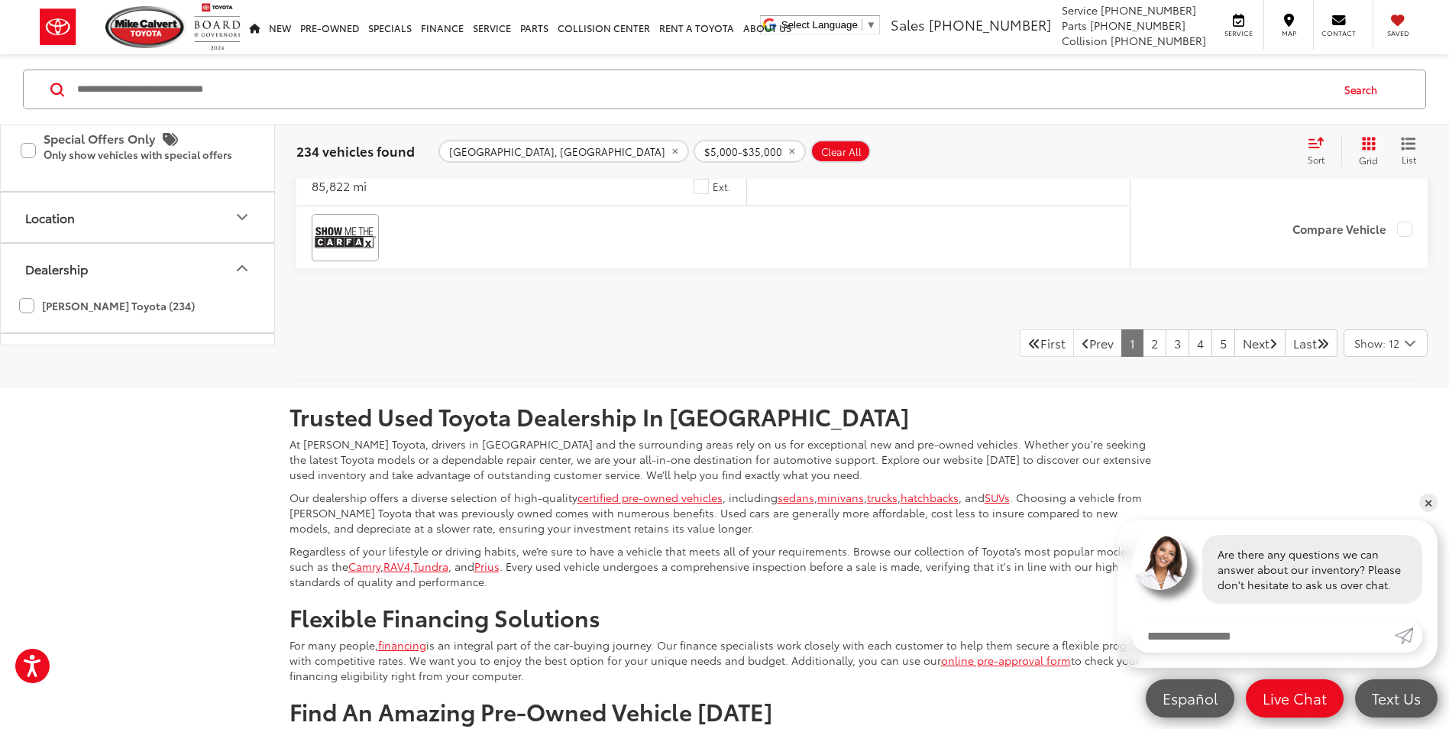
scroll to position [6285, 0]
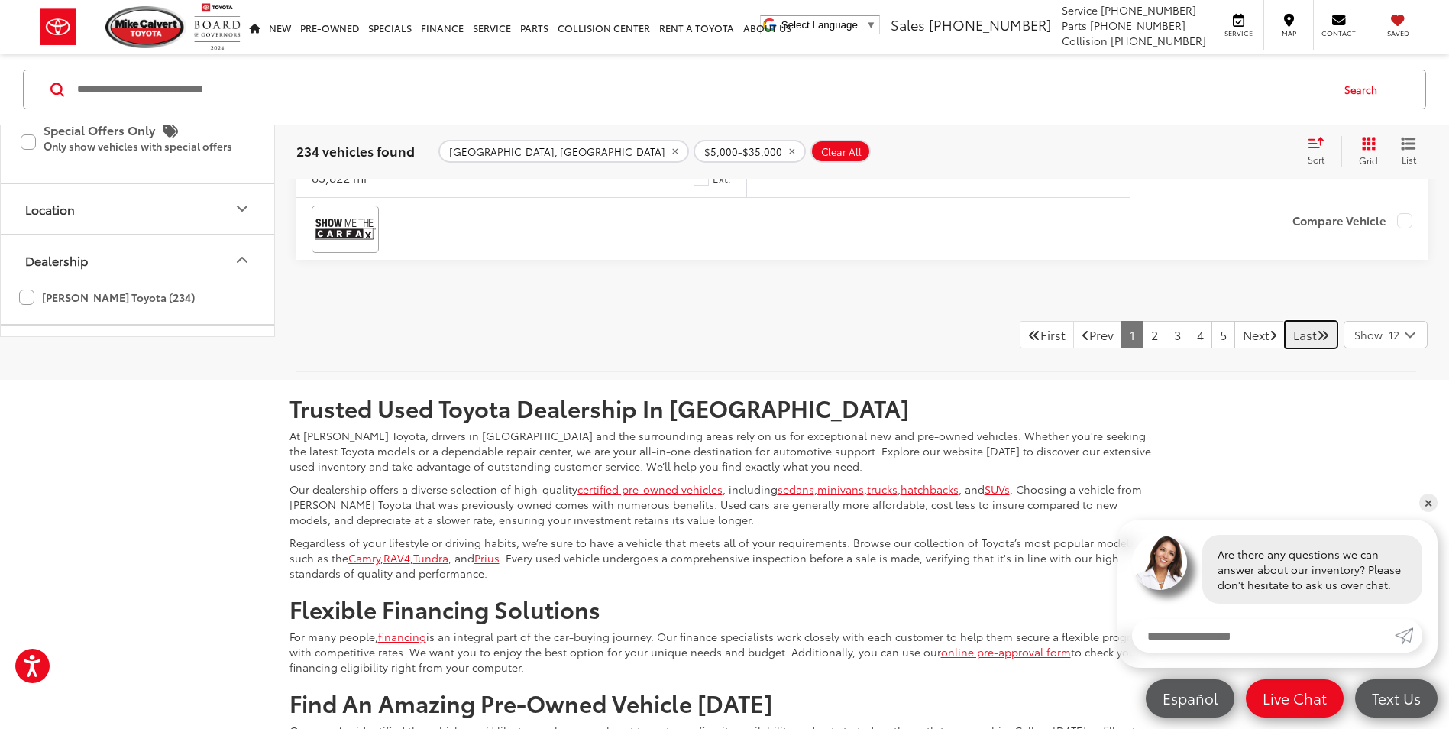
click at [1286, 348] on link "Last" at bounding box center [1311, 334] width 53 height 27
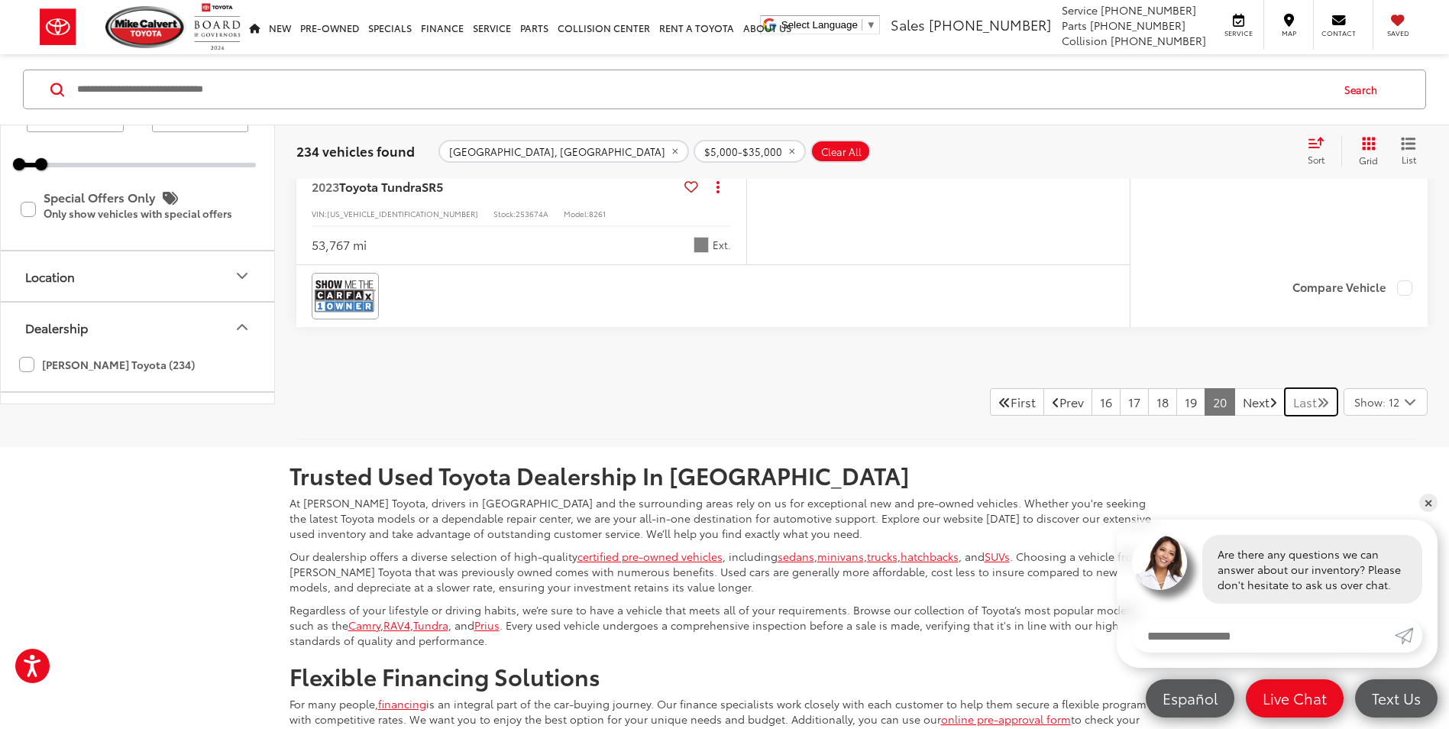
scroll to position [3154, 0]
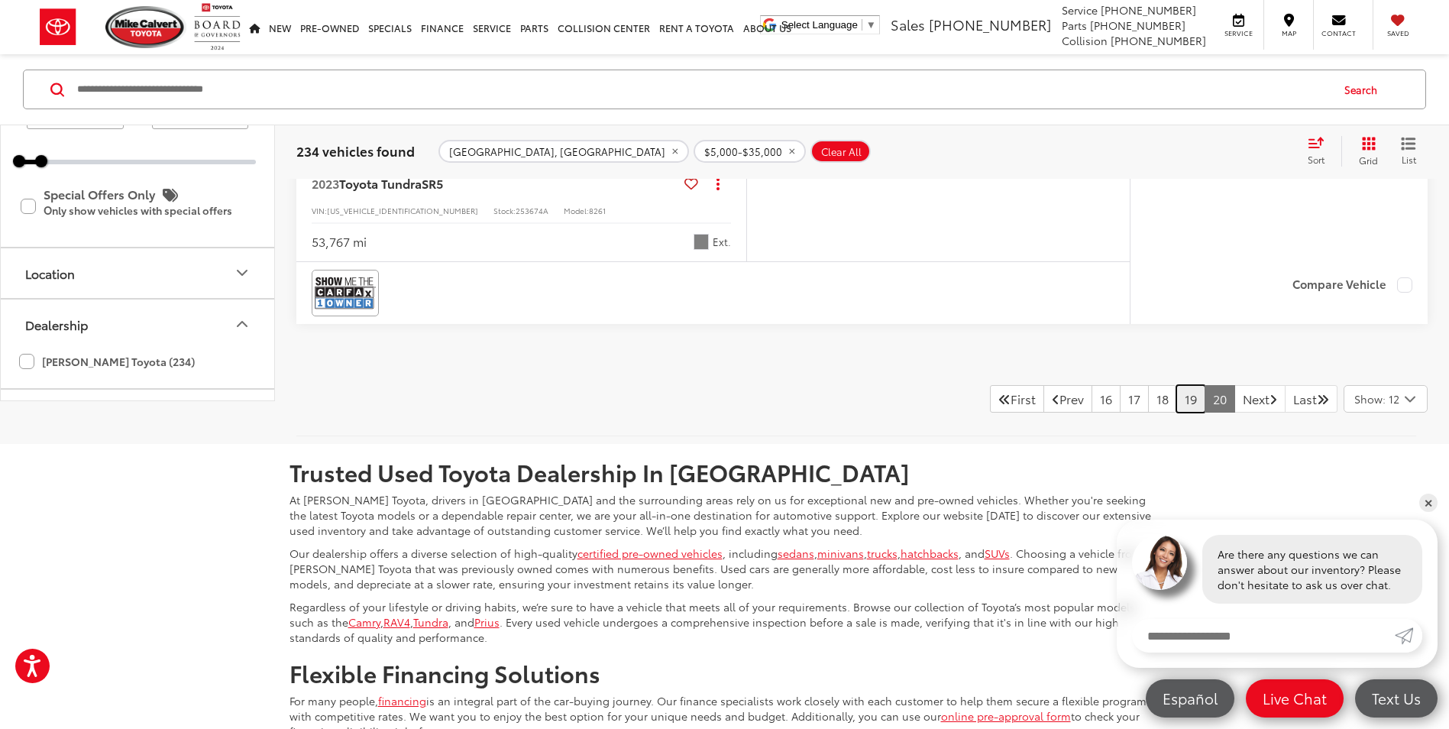
click at [1176, 408] on link "19" at bounding box center [1190, 398] width 29 height 27
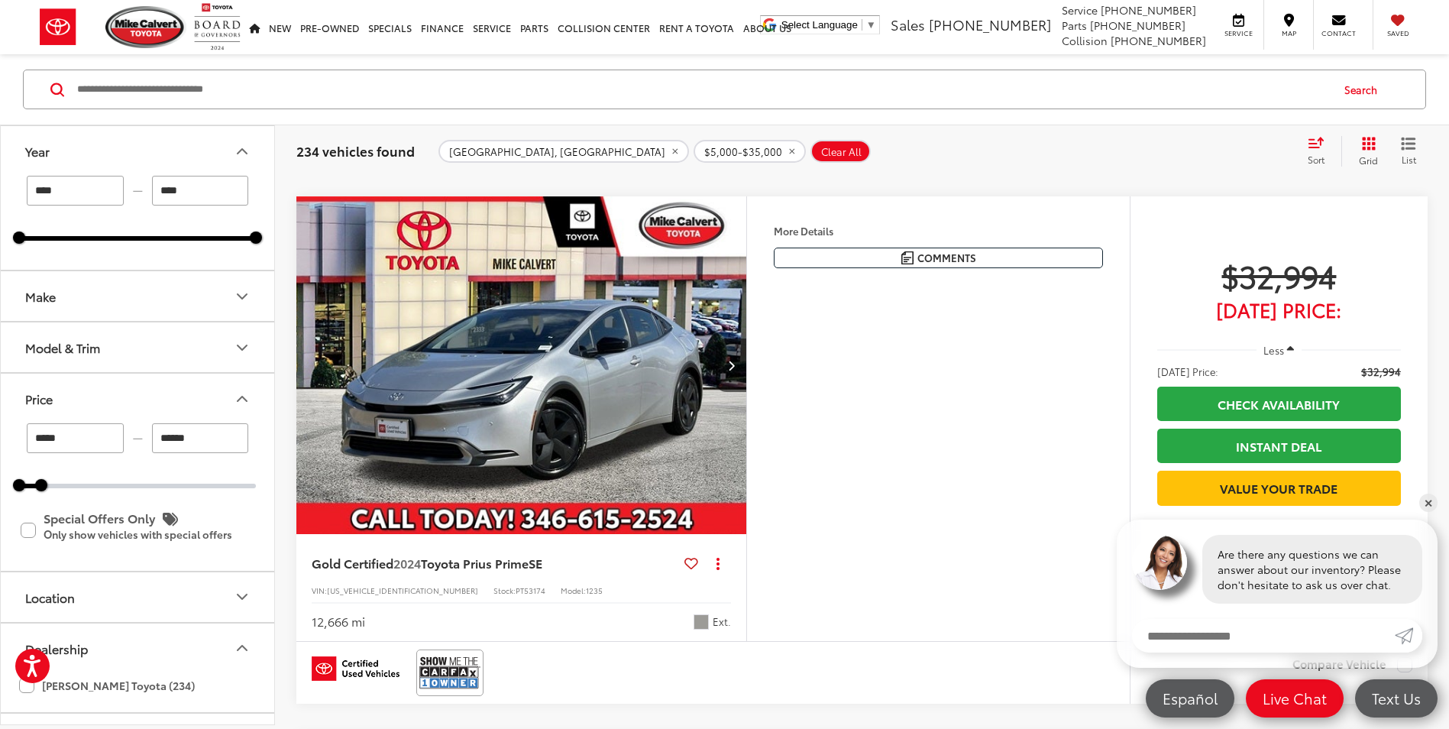
scroll to position [710, 0]
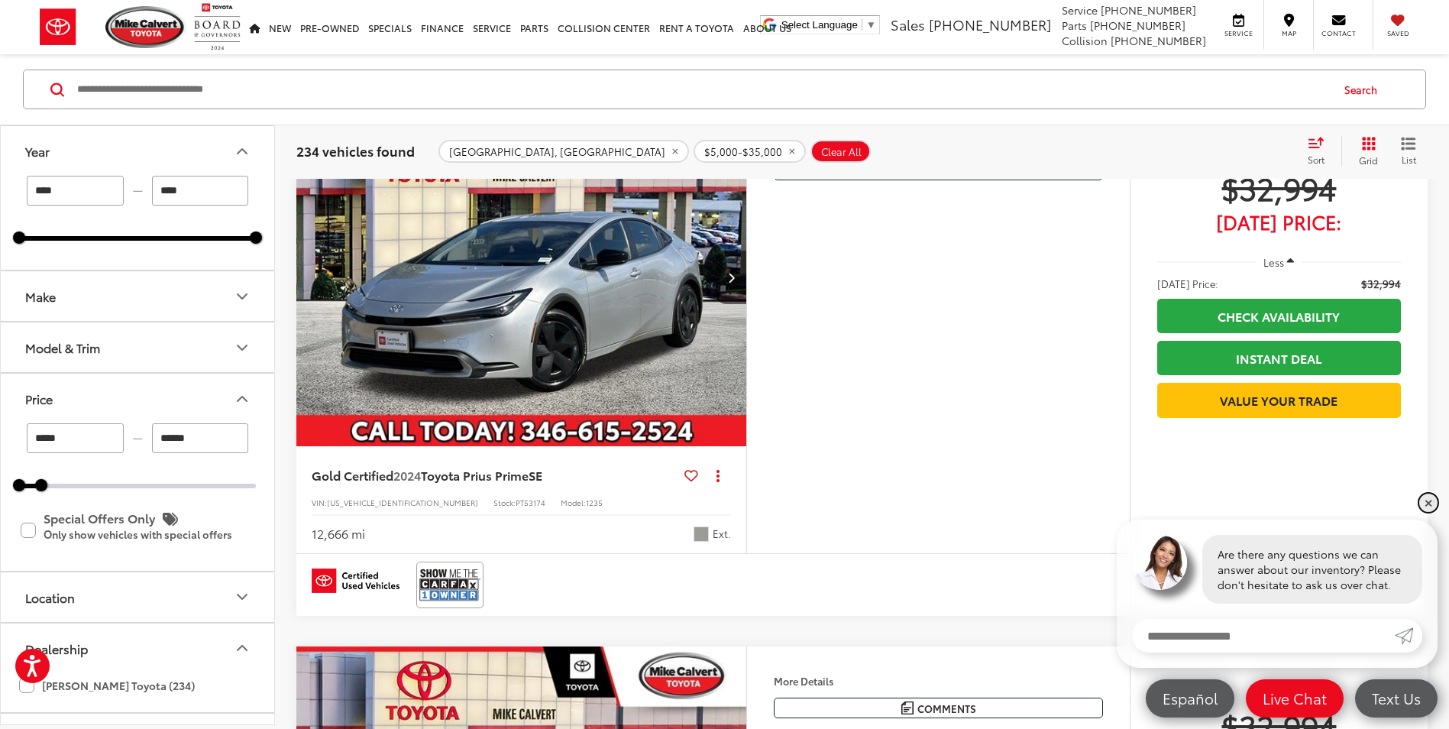
click at [1427, 507] on link "✕" at bounding box center [1428, 502] width 18 height 18
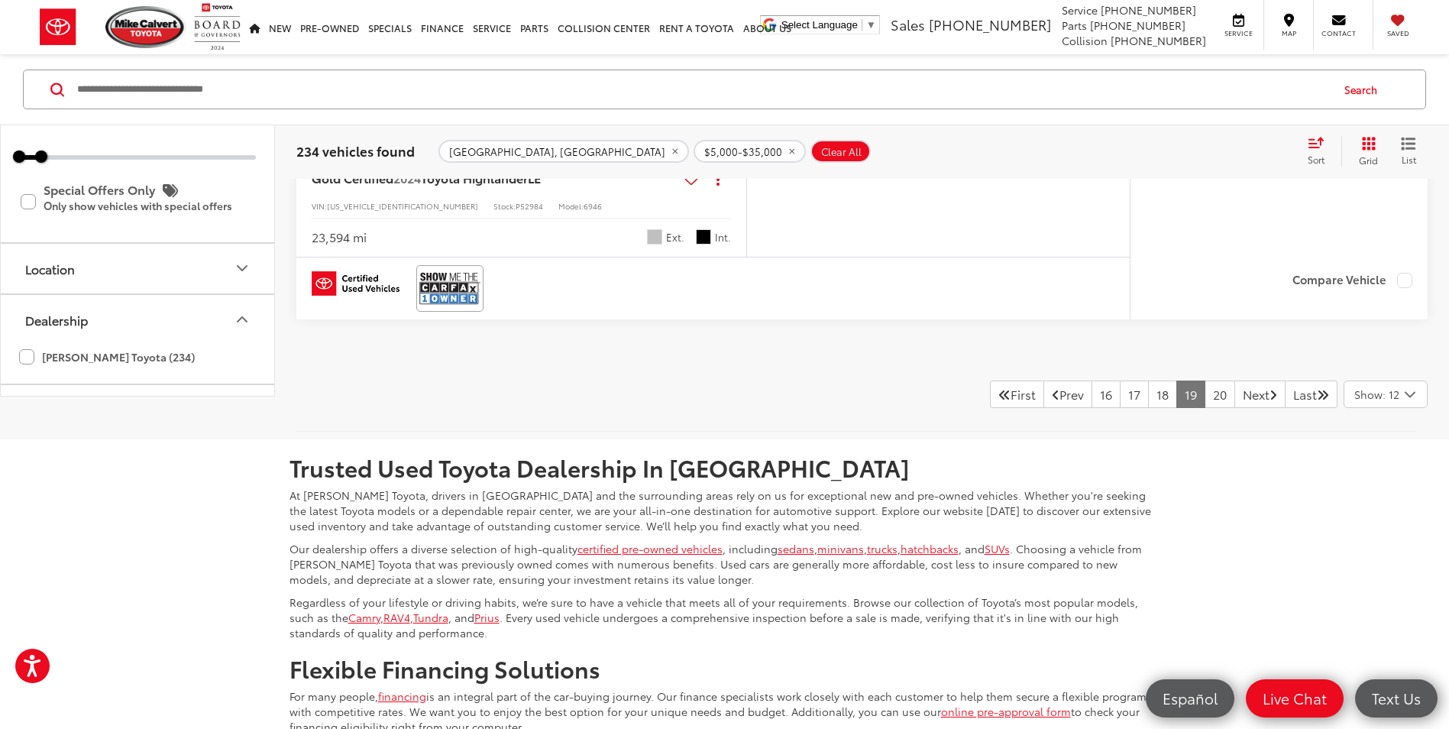
scroll to position [6285, 0]
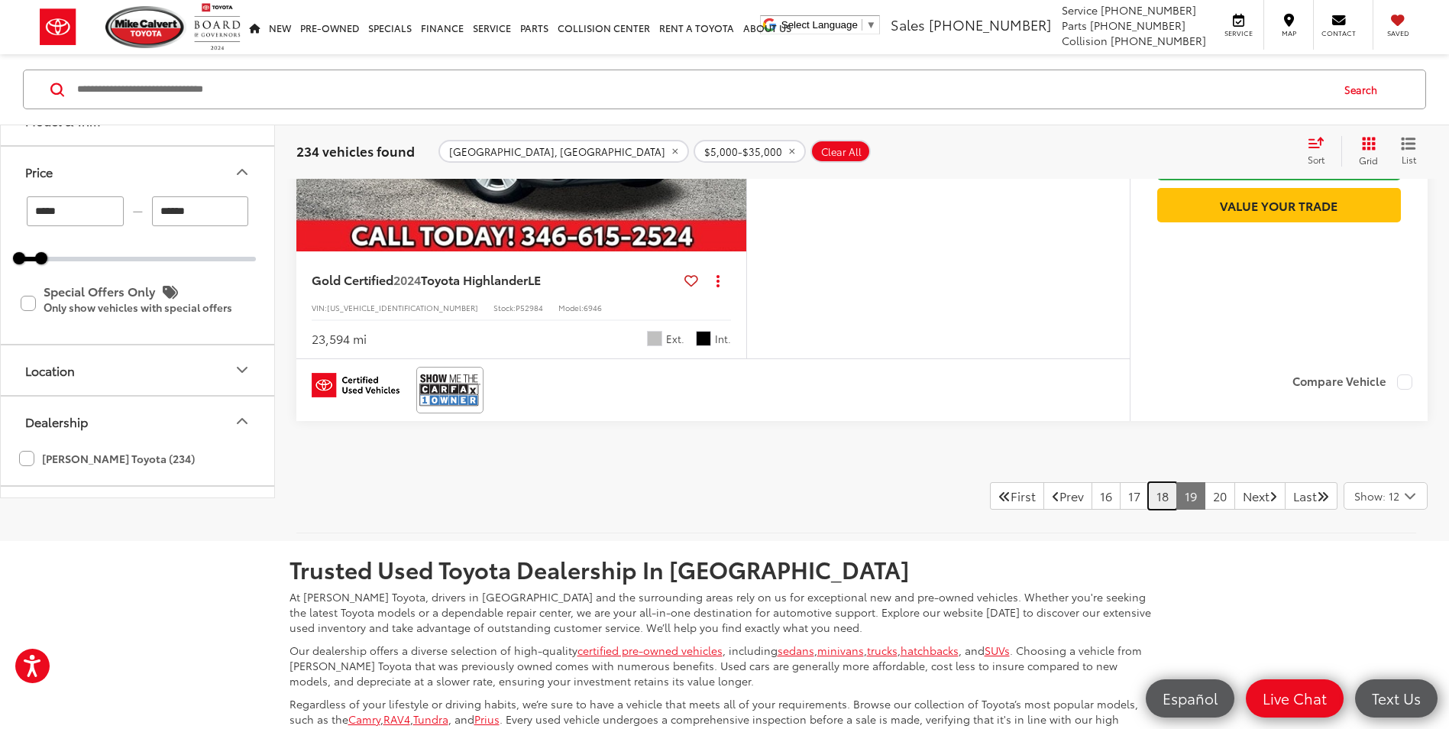
click at [1148, 500] on link "18" at bounding box center [1162, 495] width 29 height 27
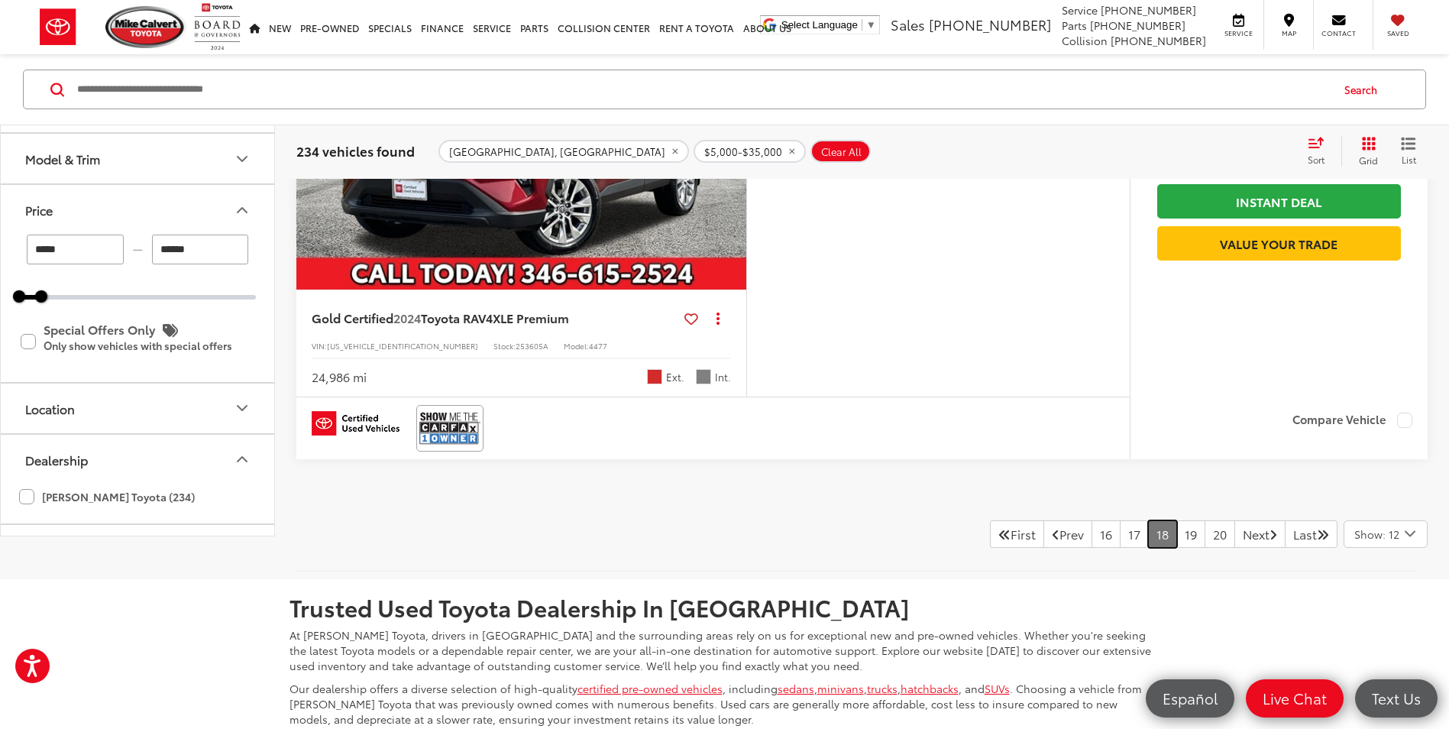
scroll to position [6362, 0]
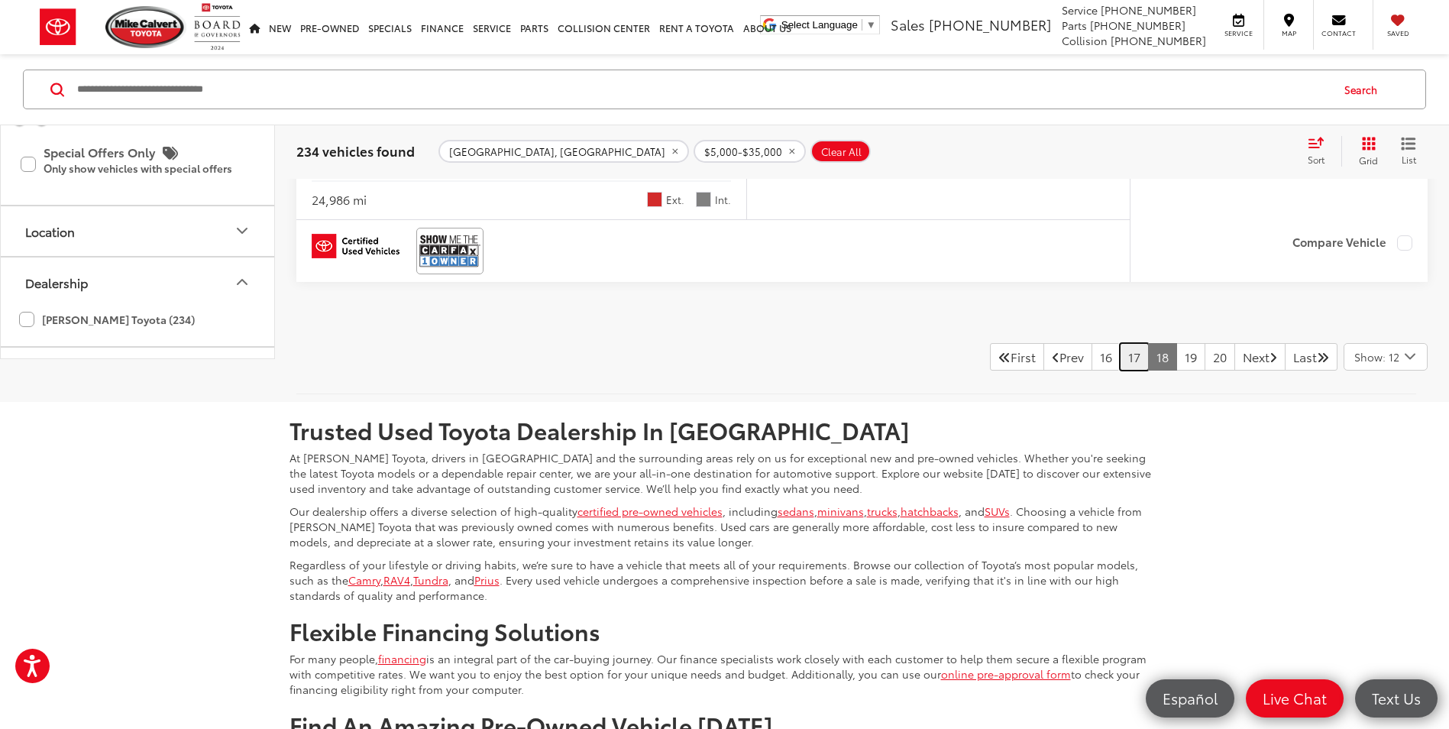
click at [1120, 370] on link "17" at bounding box center [1134, 356] width 29 height 27
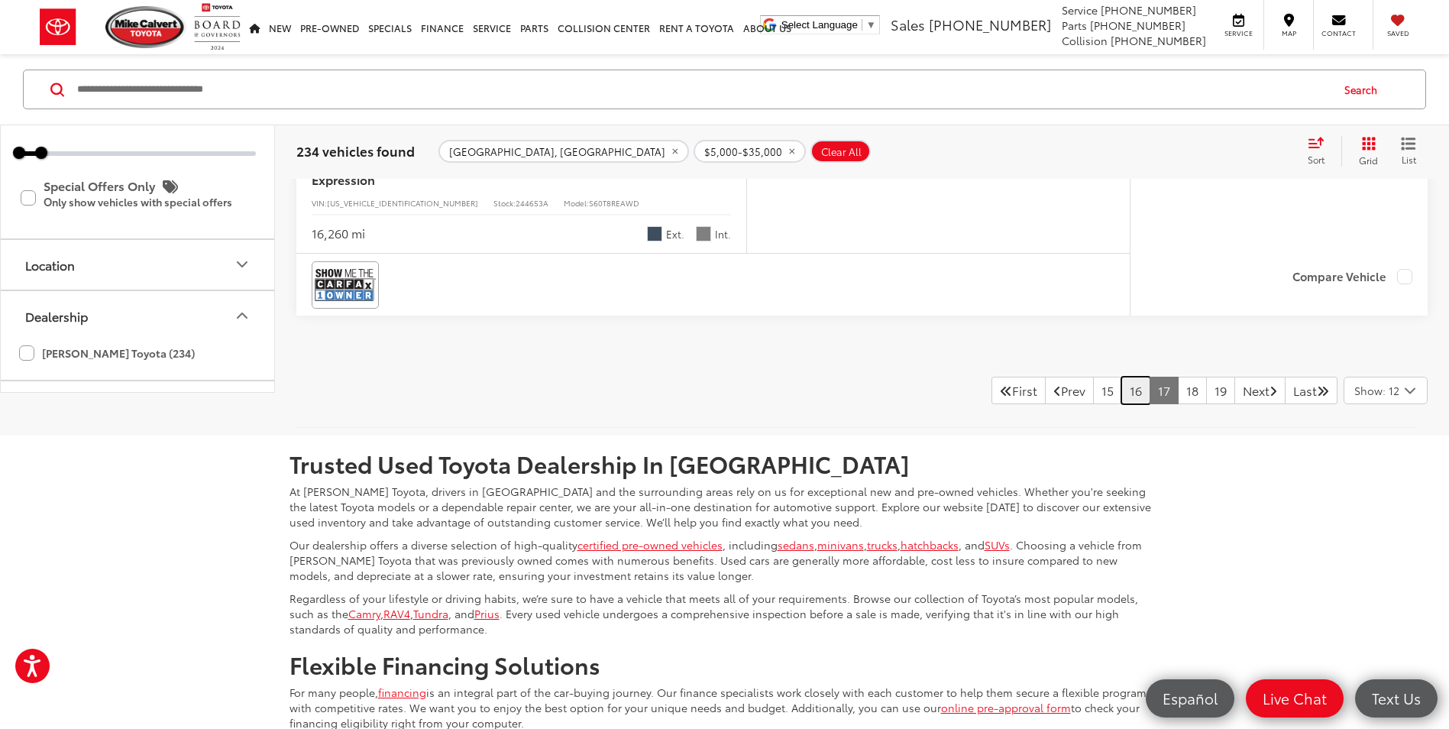
scroll to position [6362, 0]
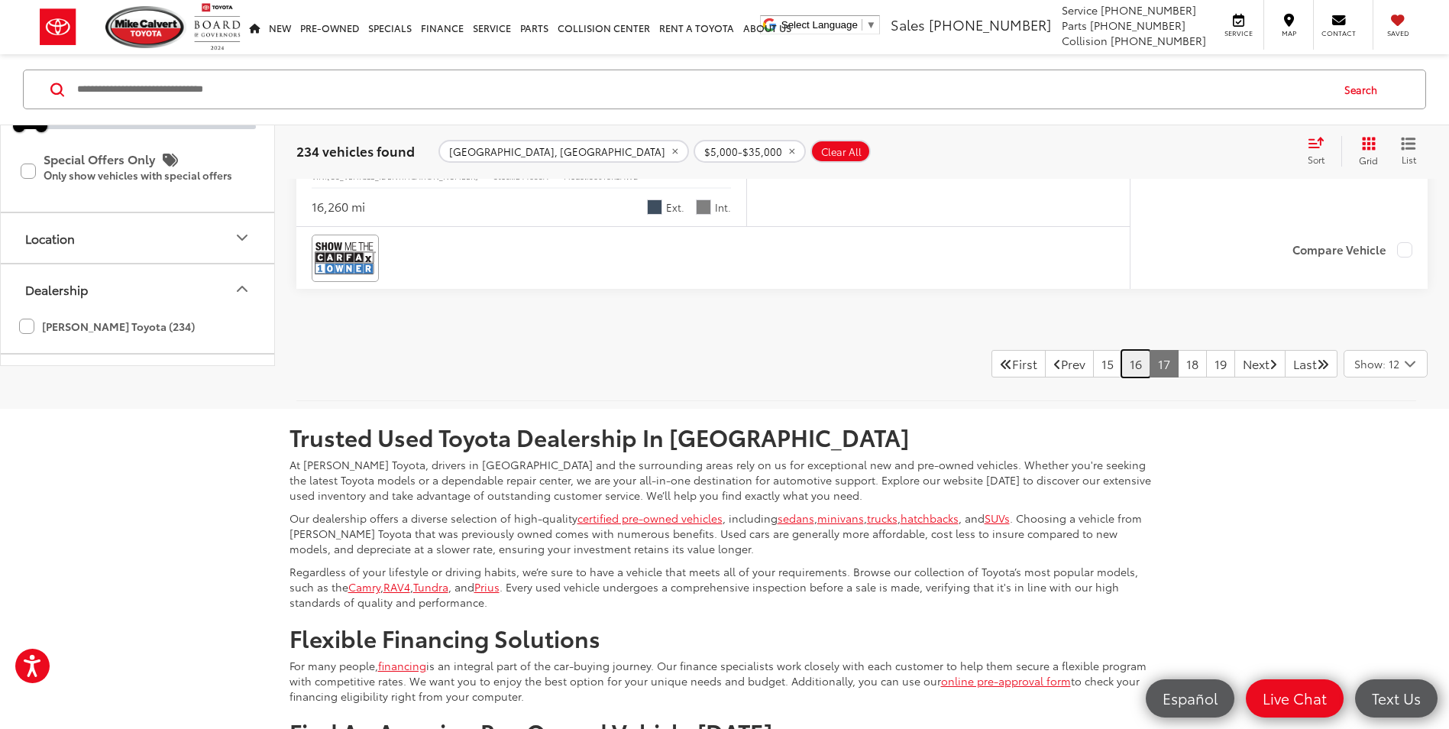
click at [1122, 377] on link "16" at bounding box center [1135, 363] width 29 height 27
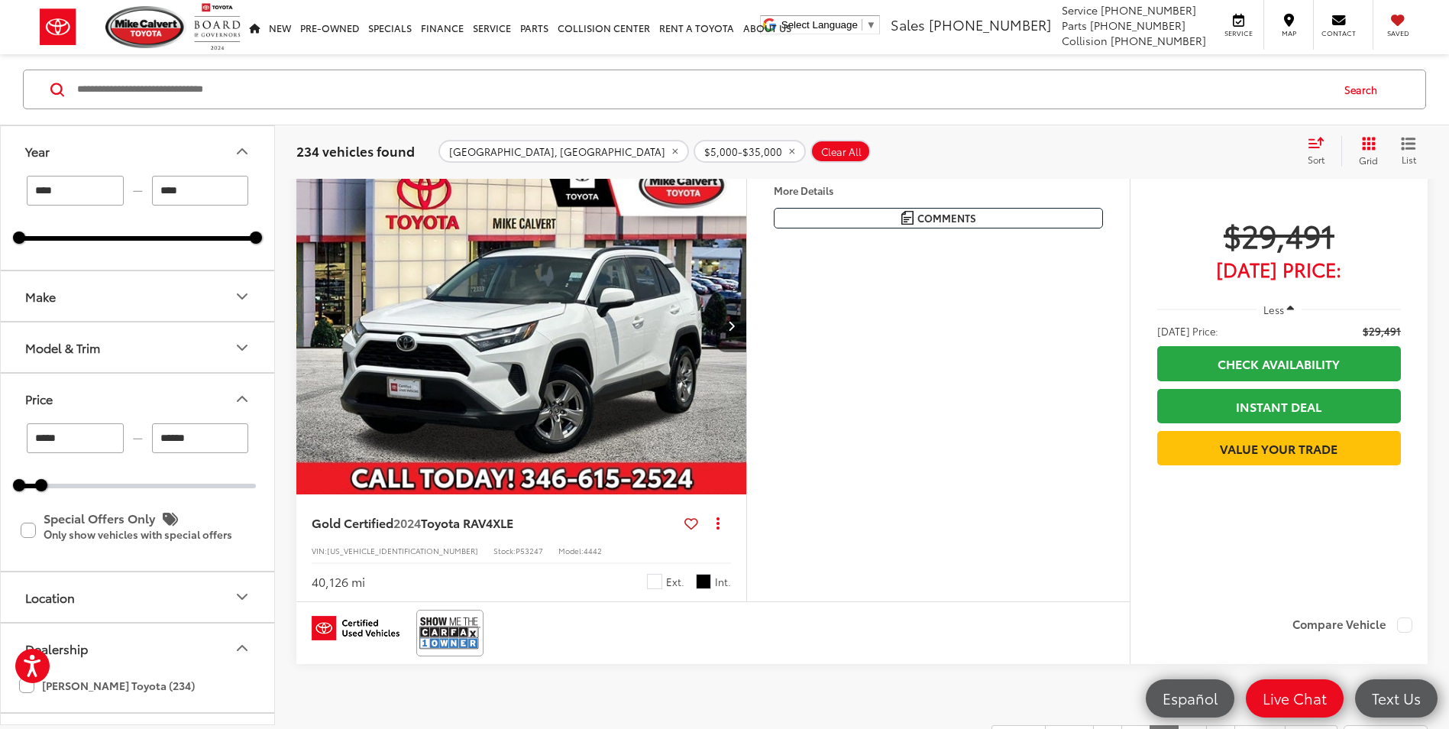
scroll to position [6285, 0]
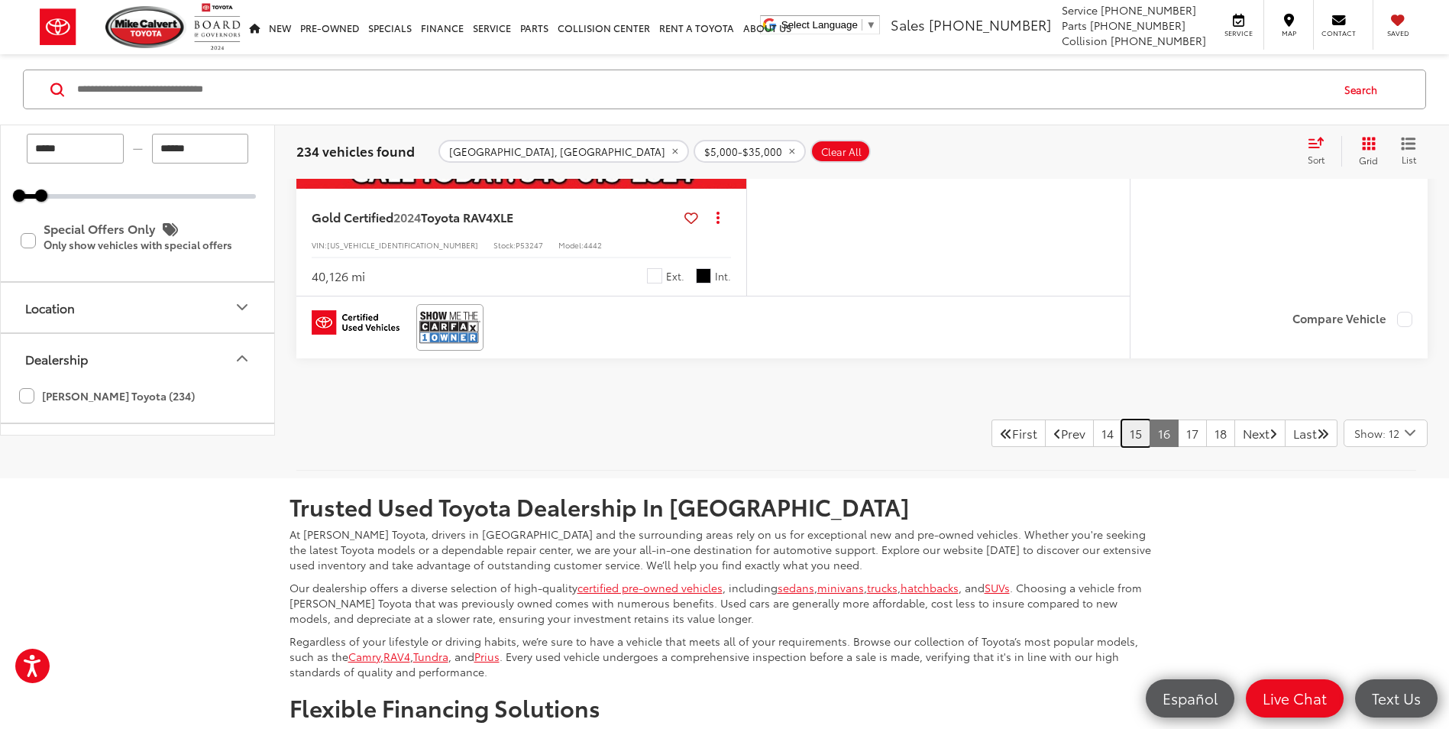
click at [1121, 447] on link "15" at bounding box center [1135, 432] width 29 height 27
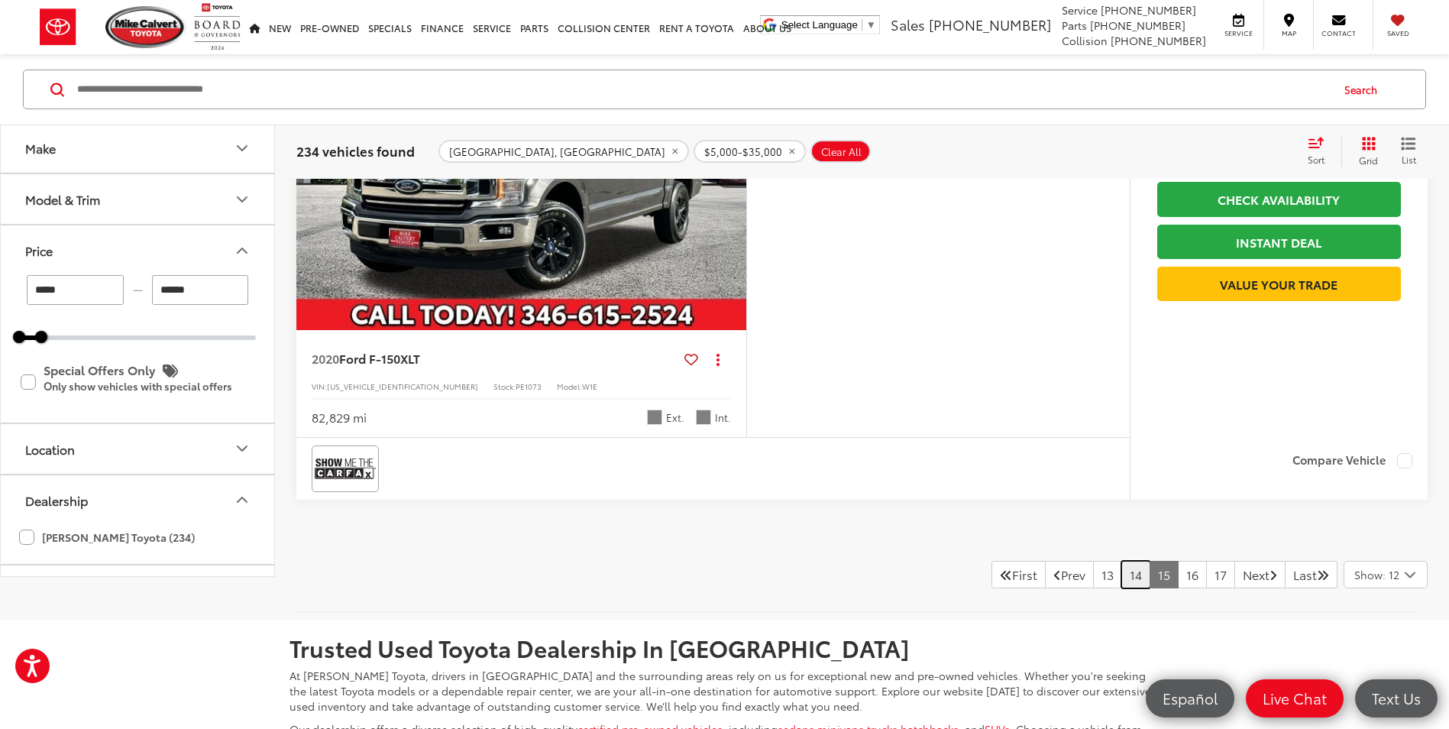
scroll to position [6209, 0]
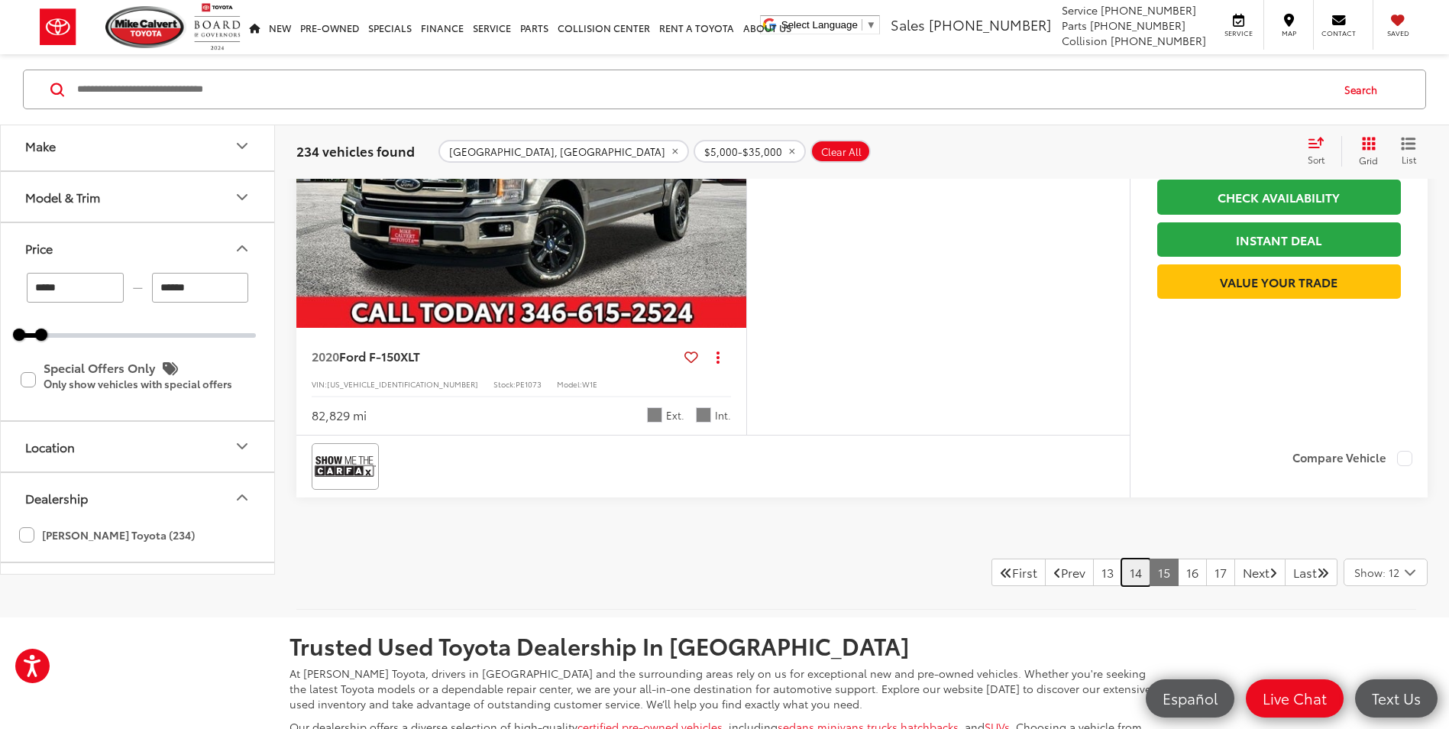
click at [1121, 577] on link "14" at bounding box center [1135, 571] width 29 height 27
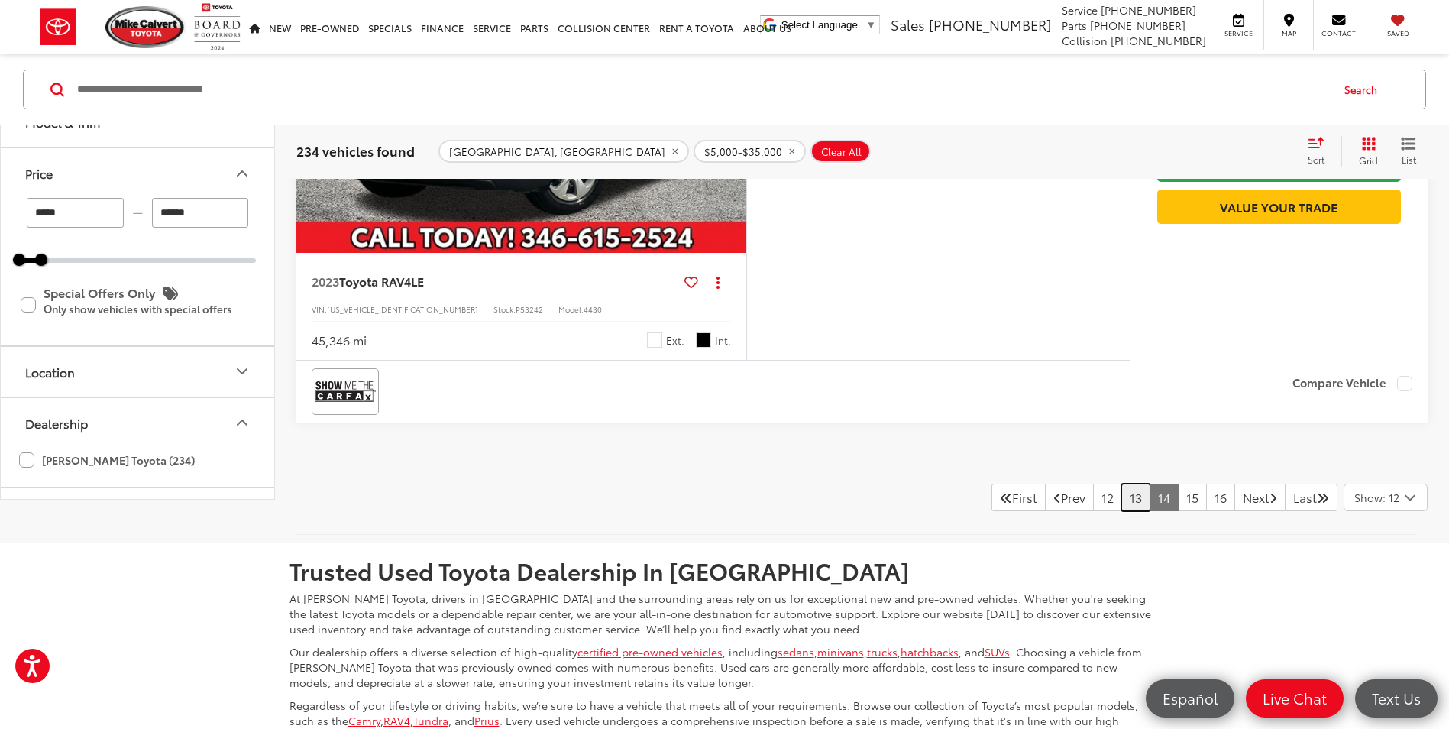
scroll to position [6285, 0]
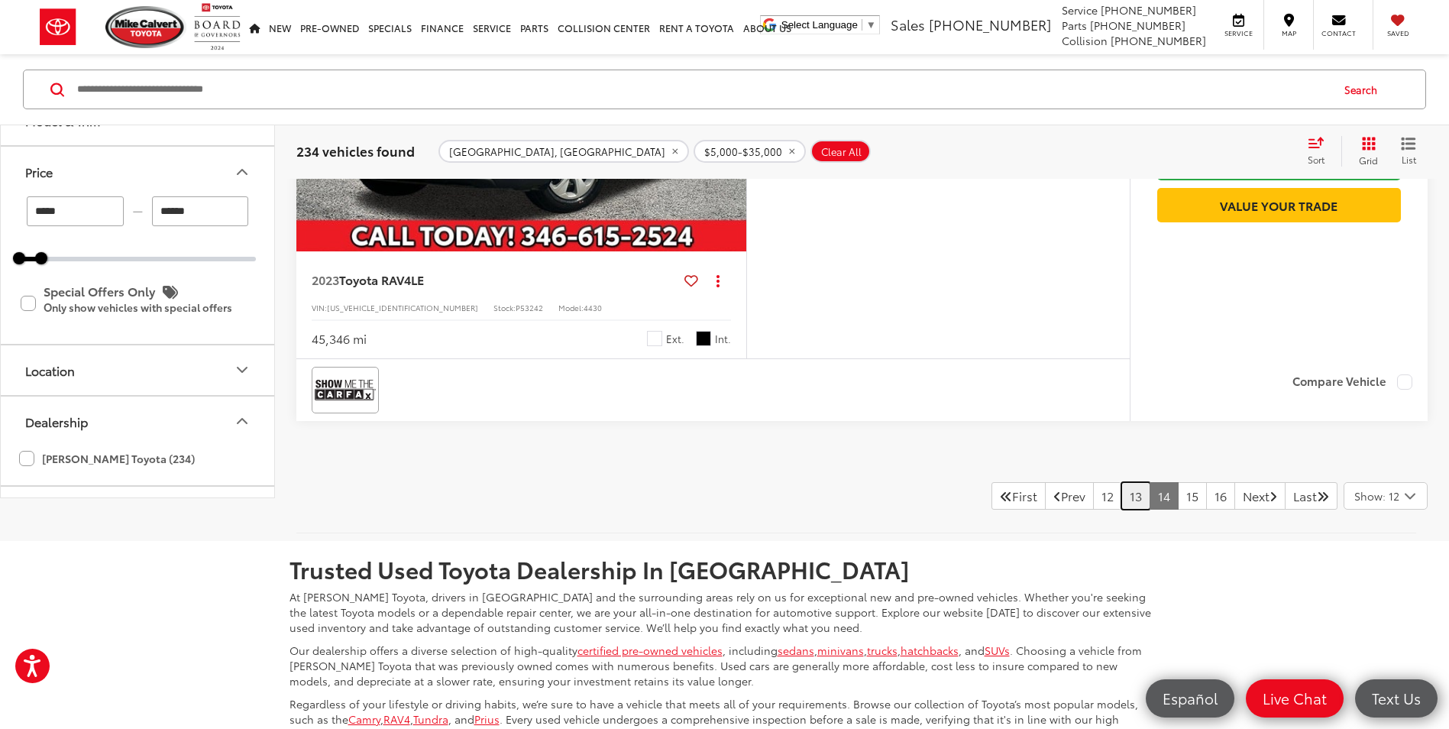
click at [1121, 490] on link "13" at bounding box center [1135, 495] width 29 height 27
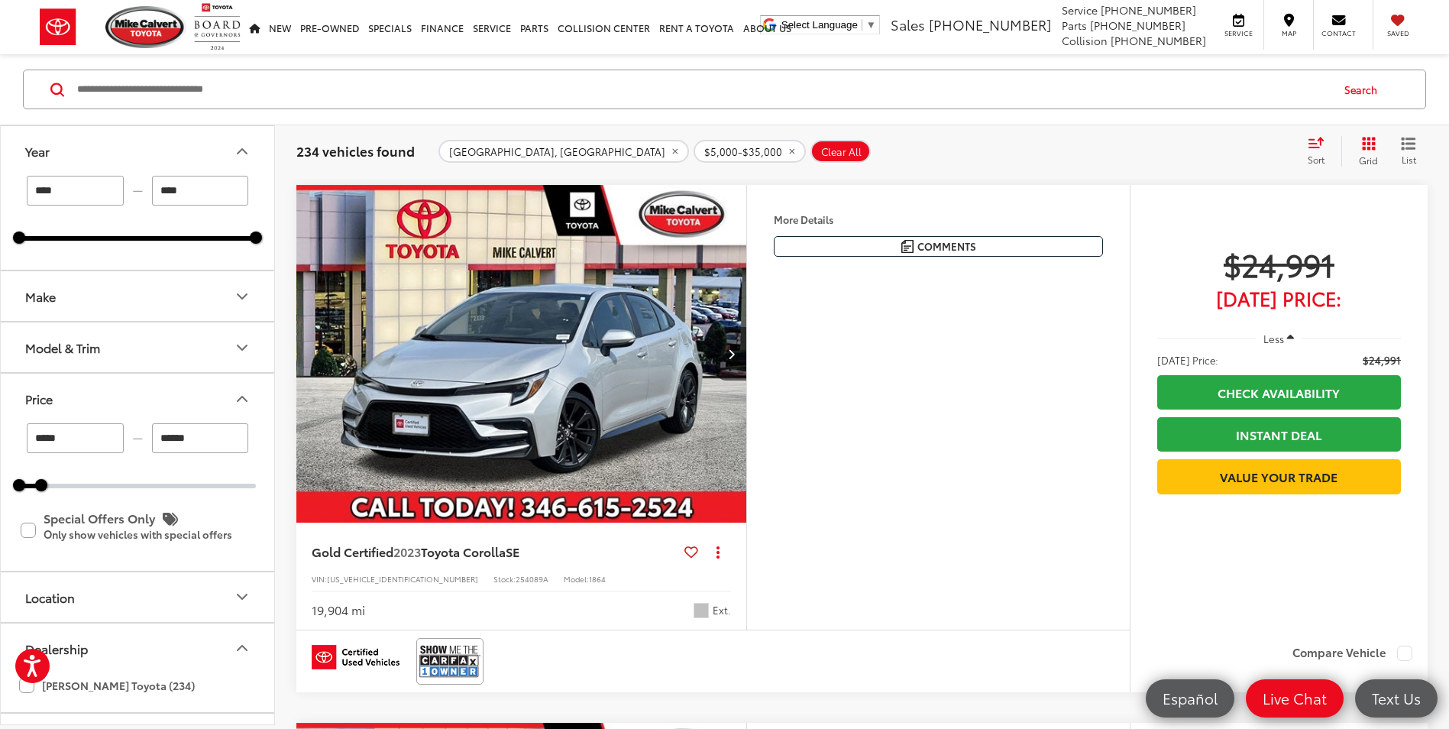
scroll to position [710, 0]
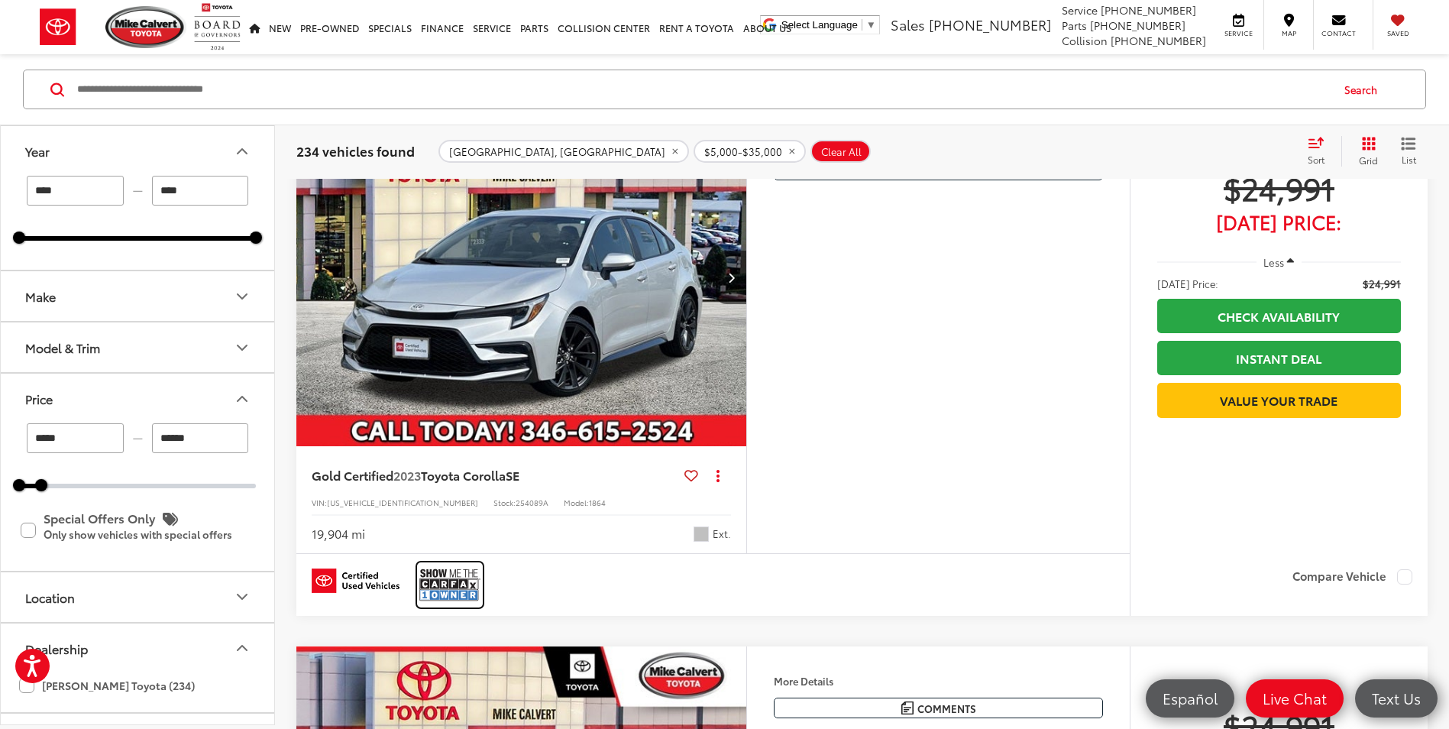
click at [473, 581] on img at bounding box center [449, 584] width 61 height 40
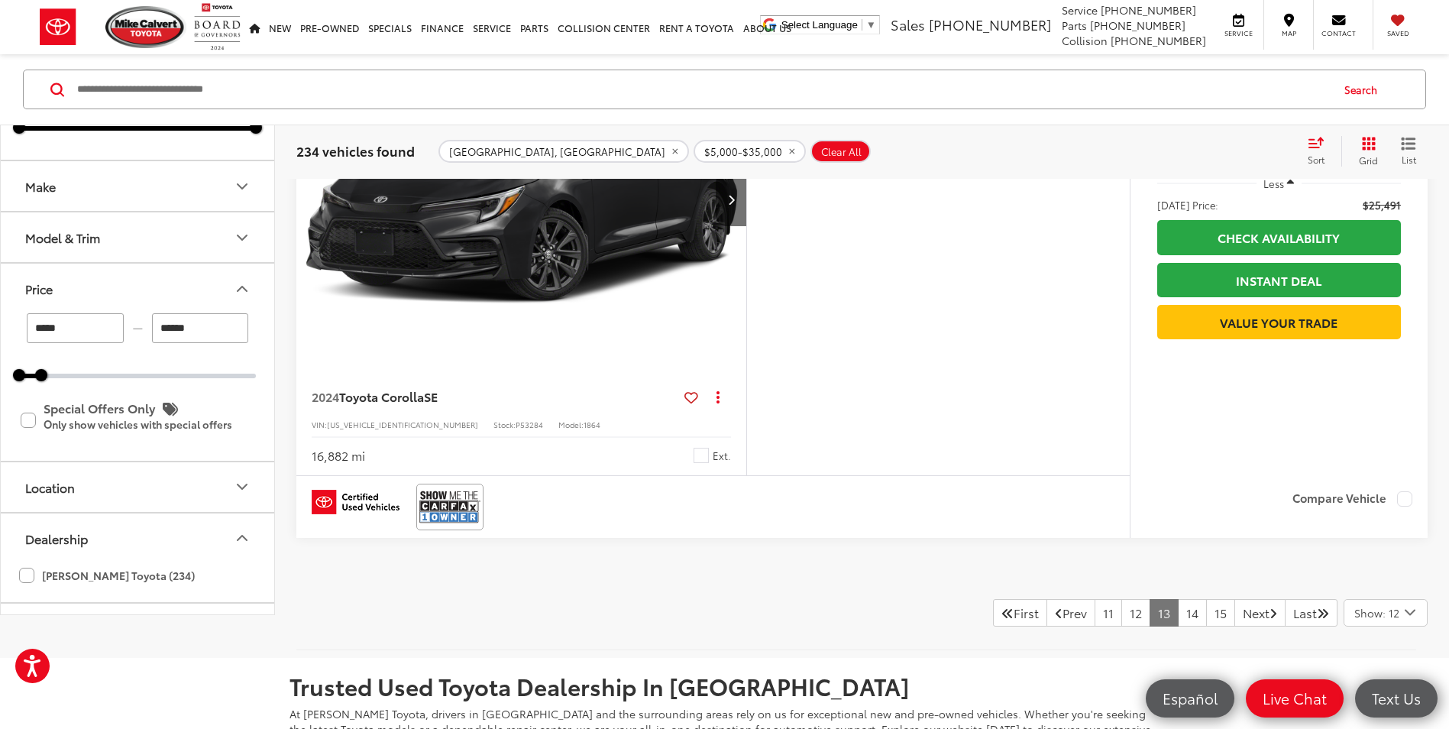
scroll to position [6133, 0]
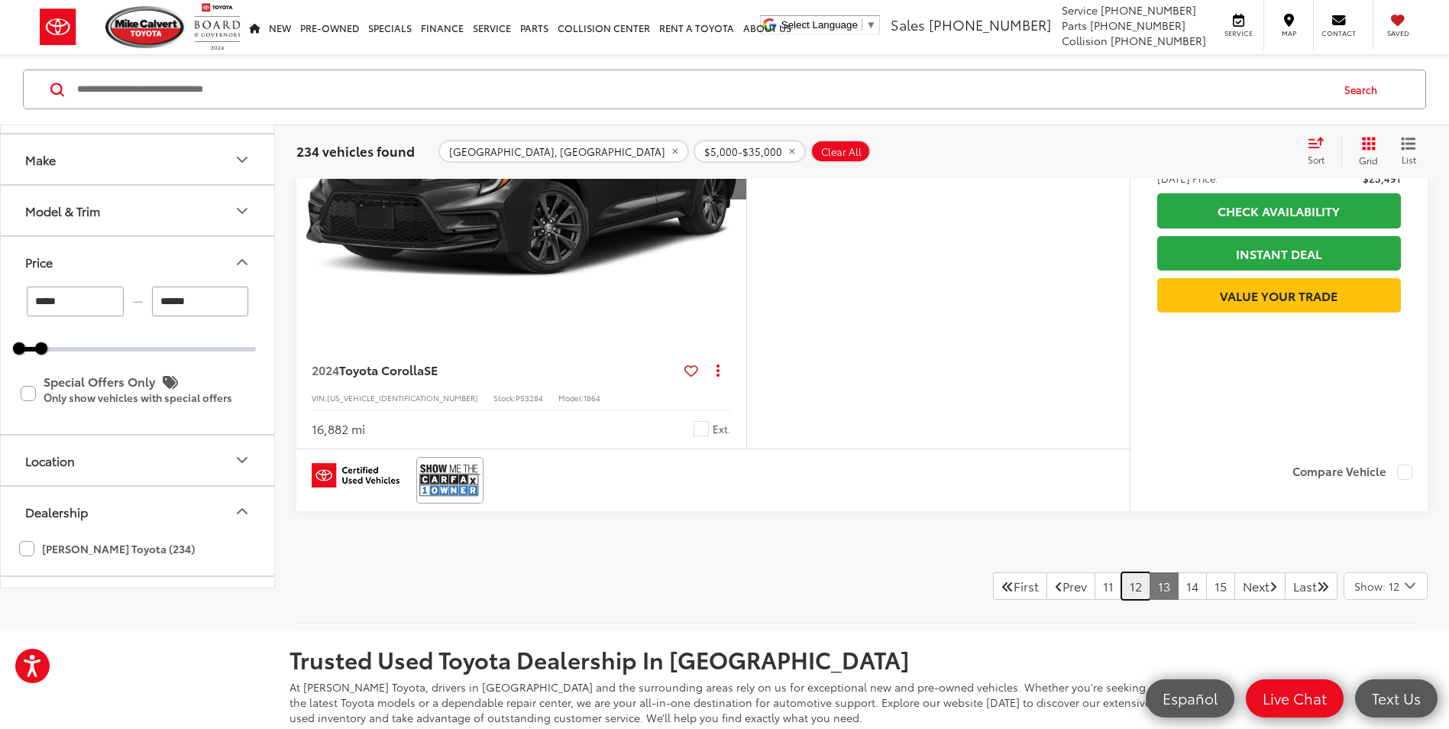
click at [1121, 600] on link "12" at bounding box center [1135, 585] width 29 height 27
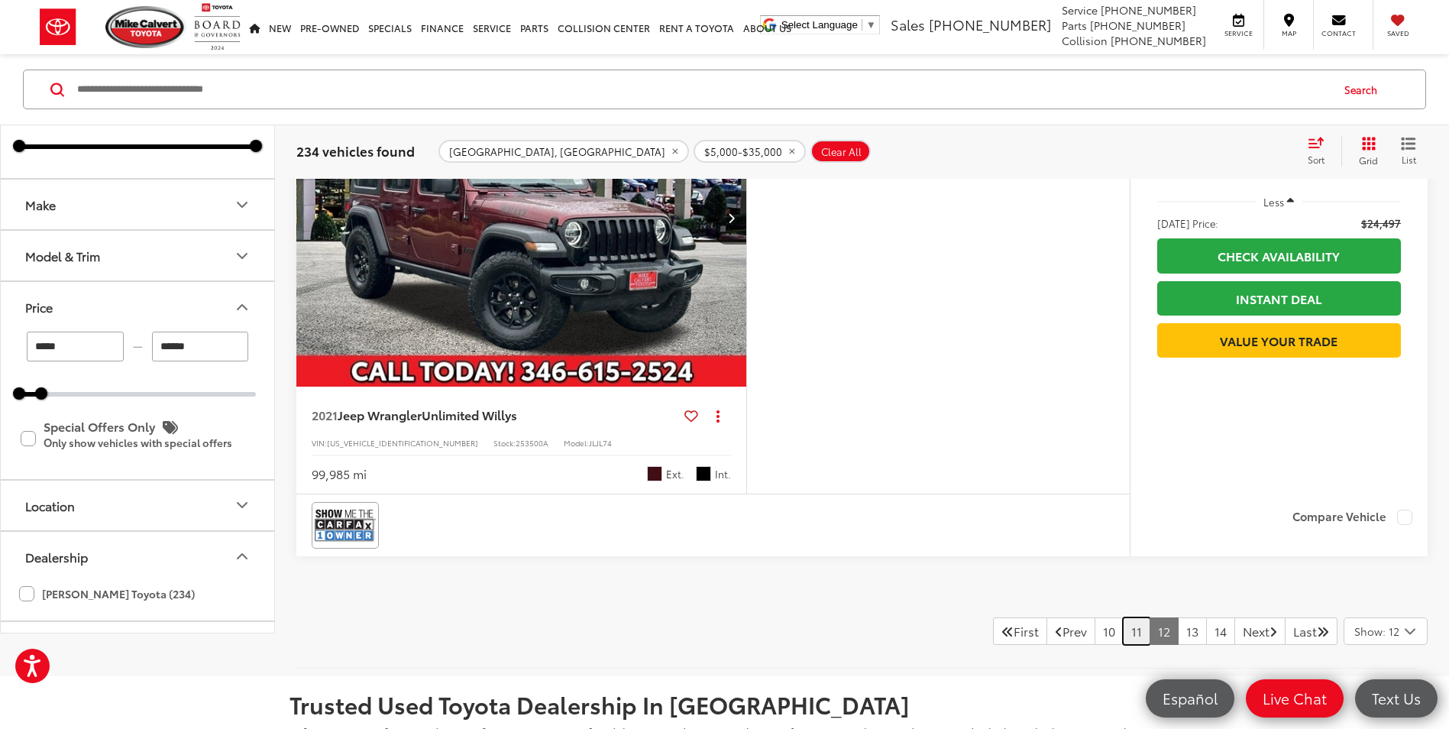
scroll to position [6362, 0]
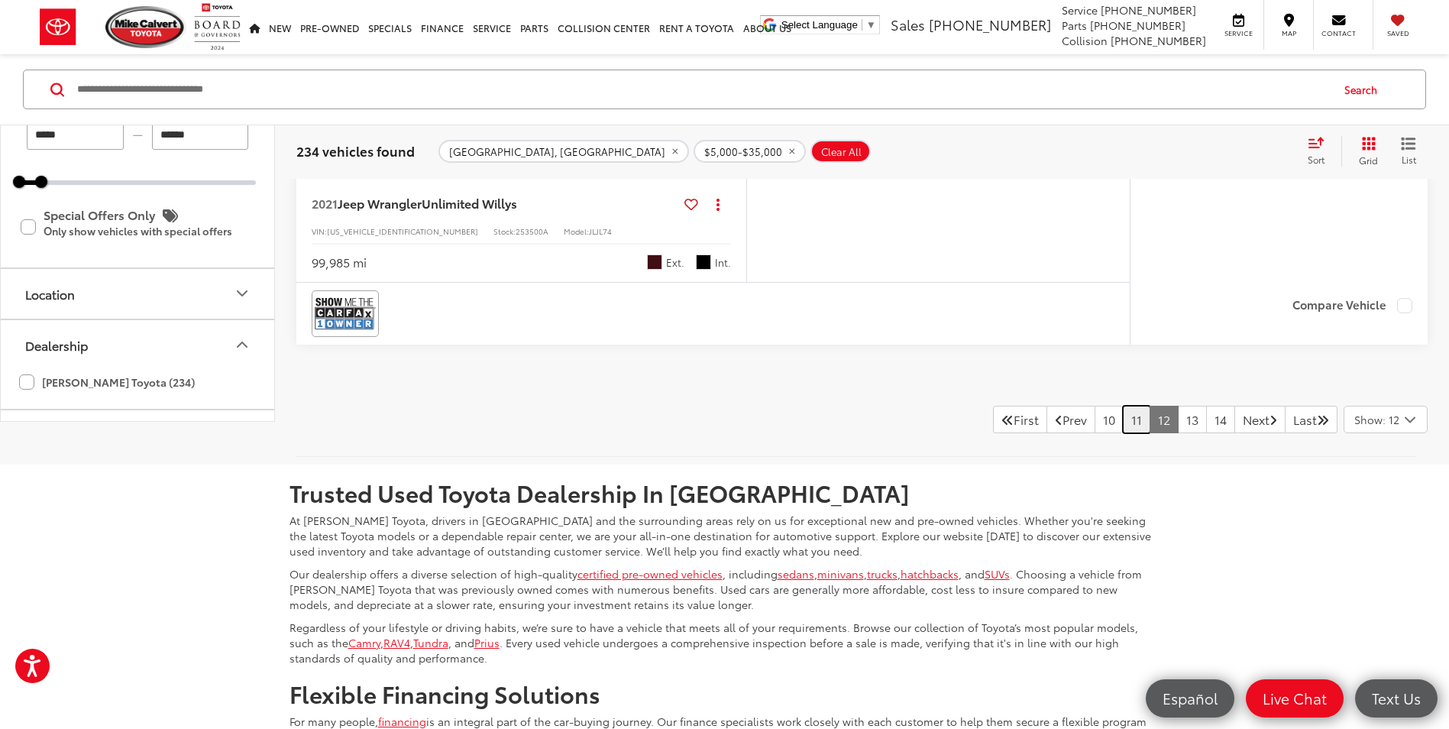
click at [1123, 421] on link "11" at bounding box center [1136, 419] width 27 height 27
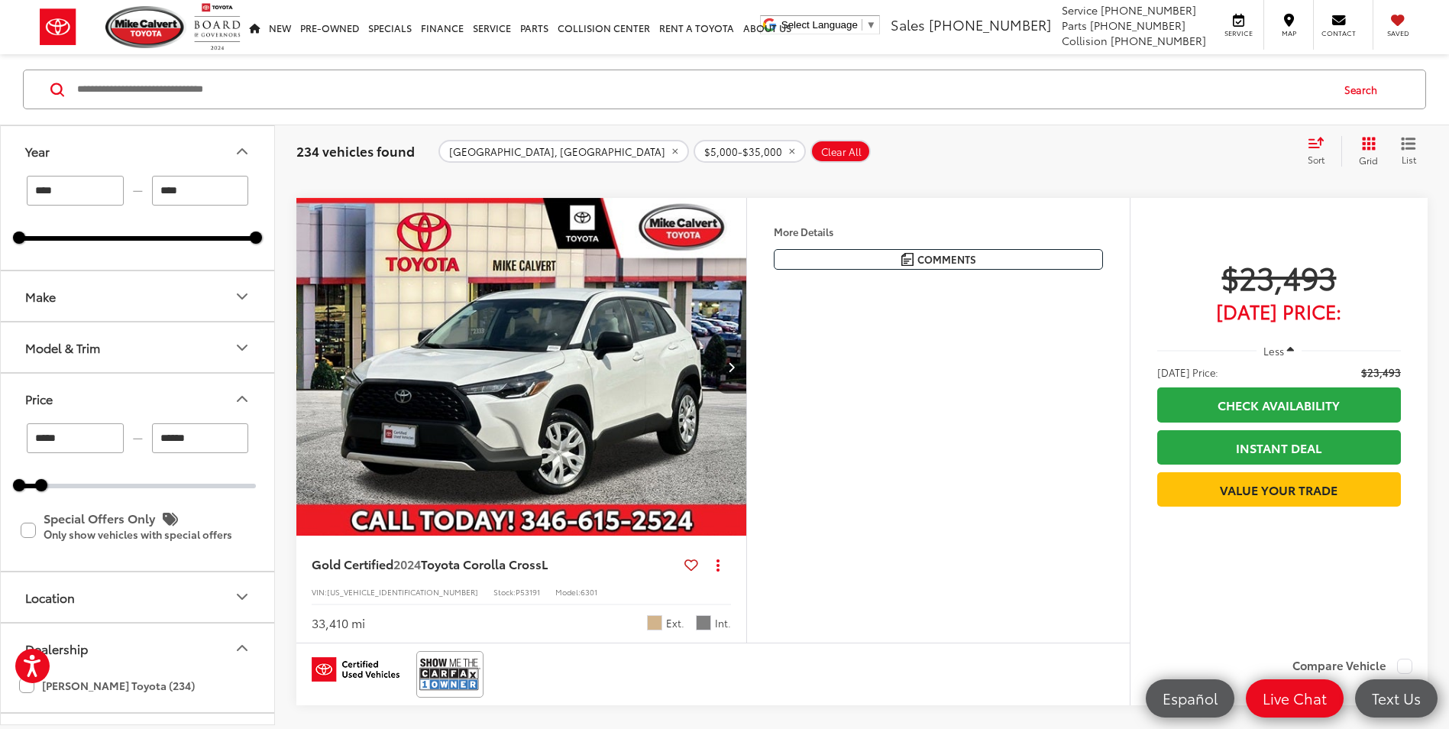
scroll to position [6209, 0]
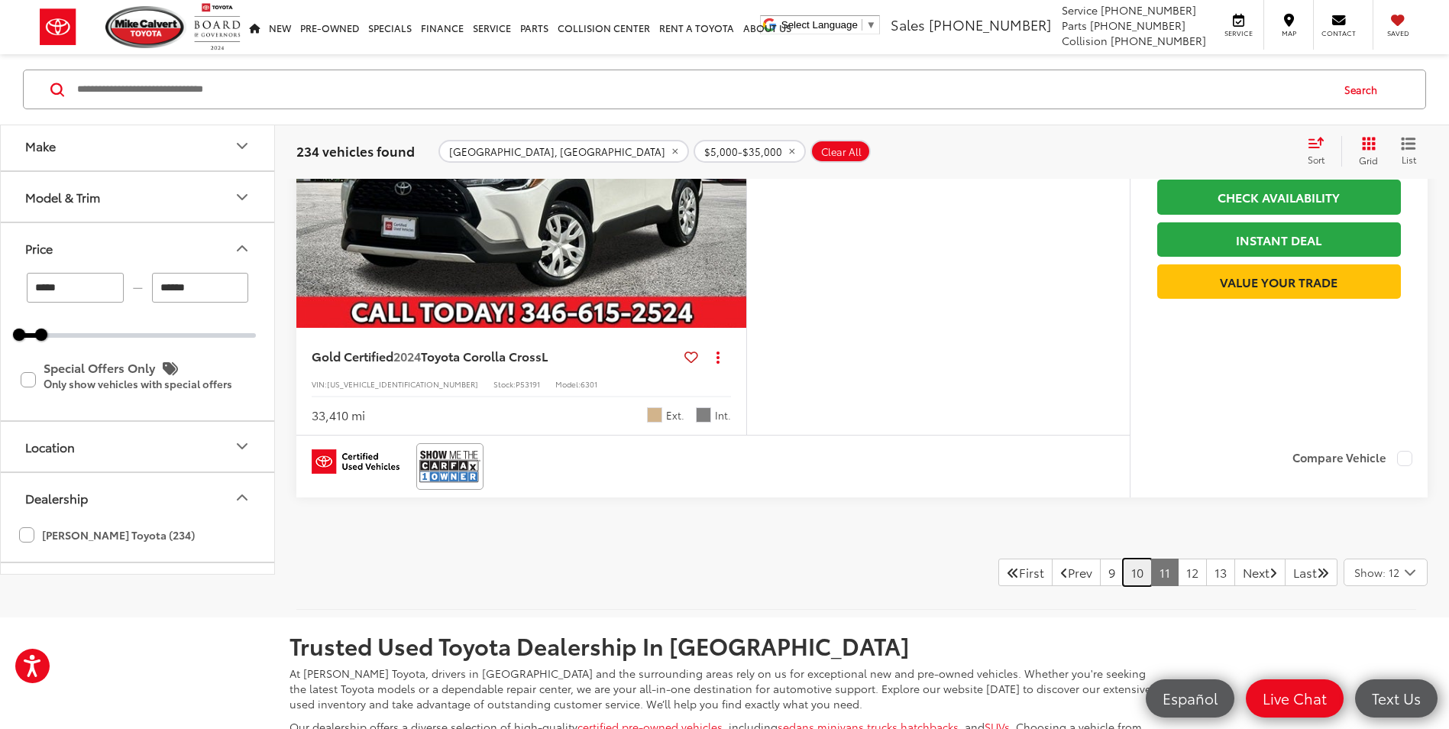
click at [1123, 577] on link "10" at bounding box center [1137, 571] width 29 height 27
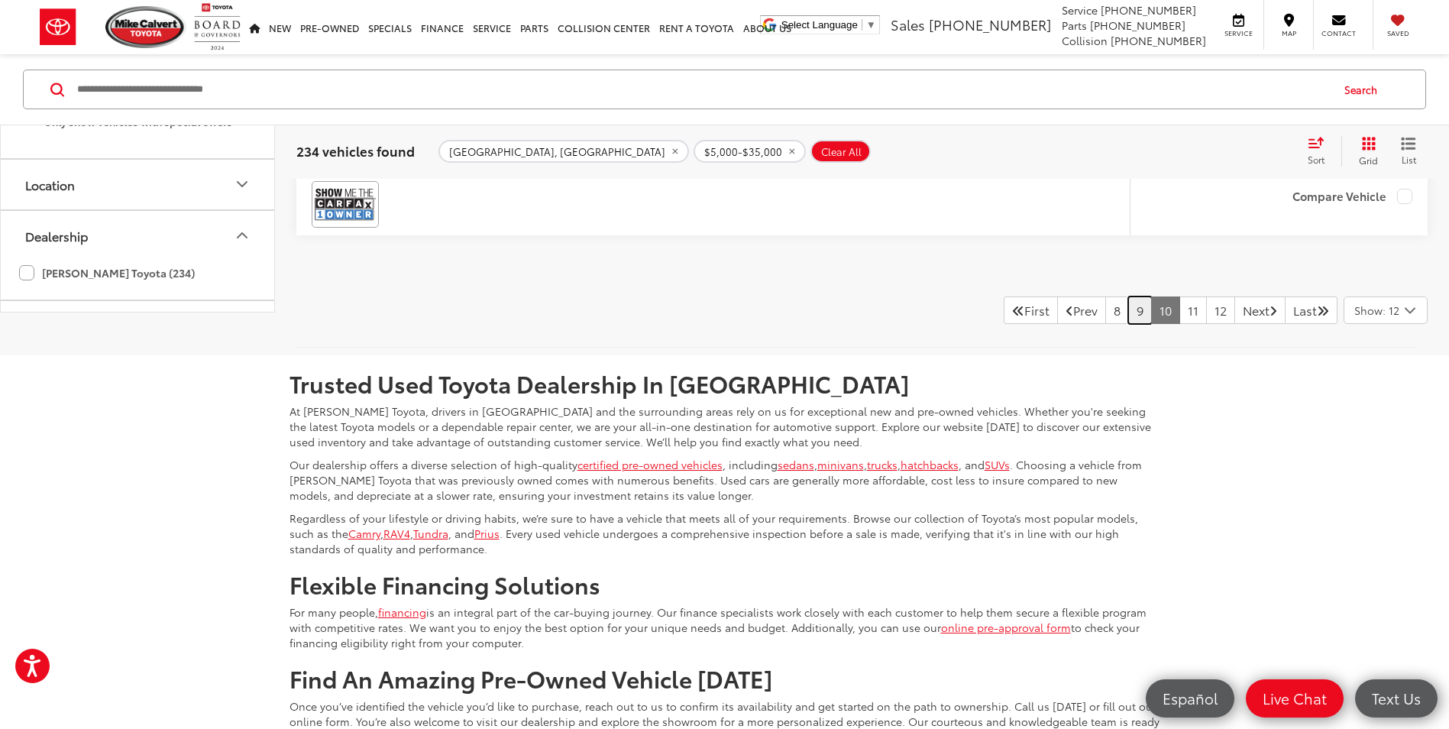
scroll to position [6285, 0]
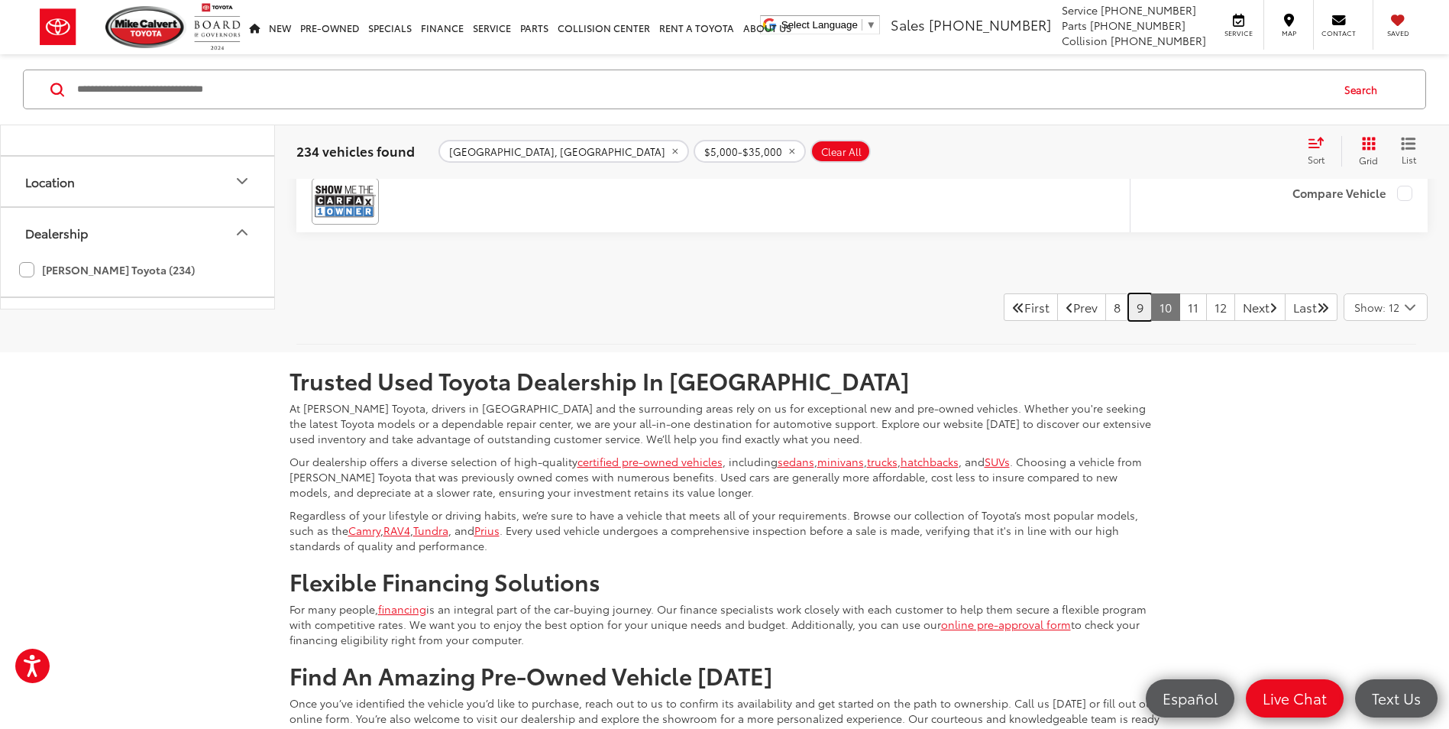
click at [1128, 321] on link "9" at bounding box center [1140, 306] width 24 height 27
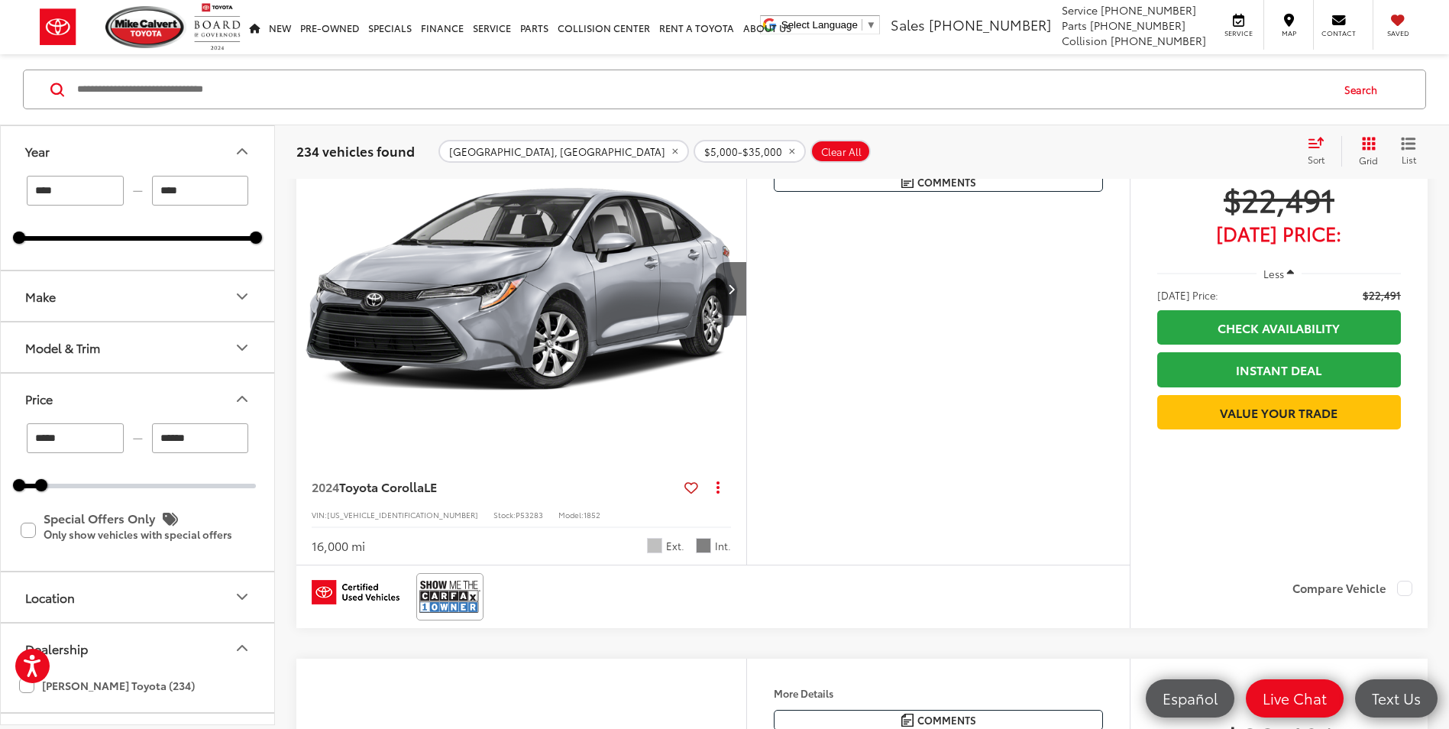
scroll to position [1244, 0]
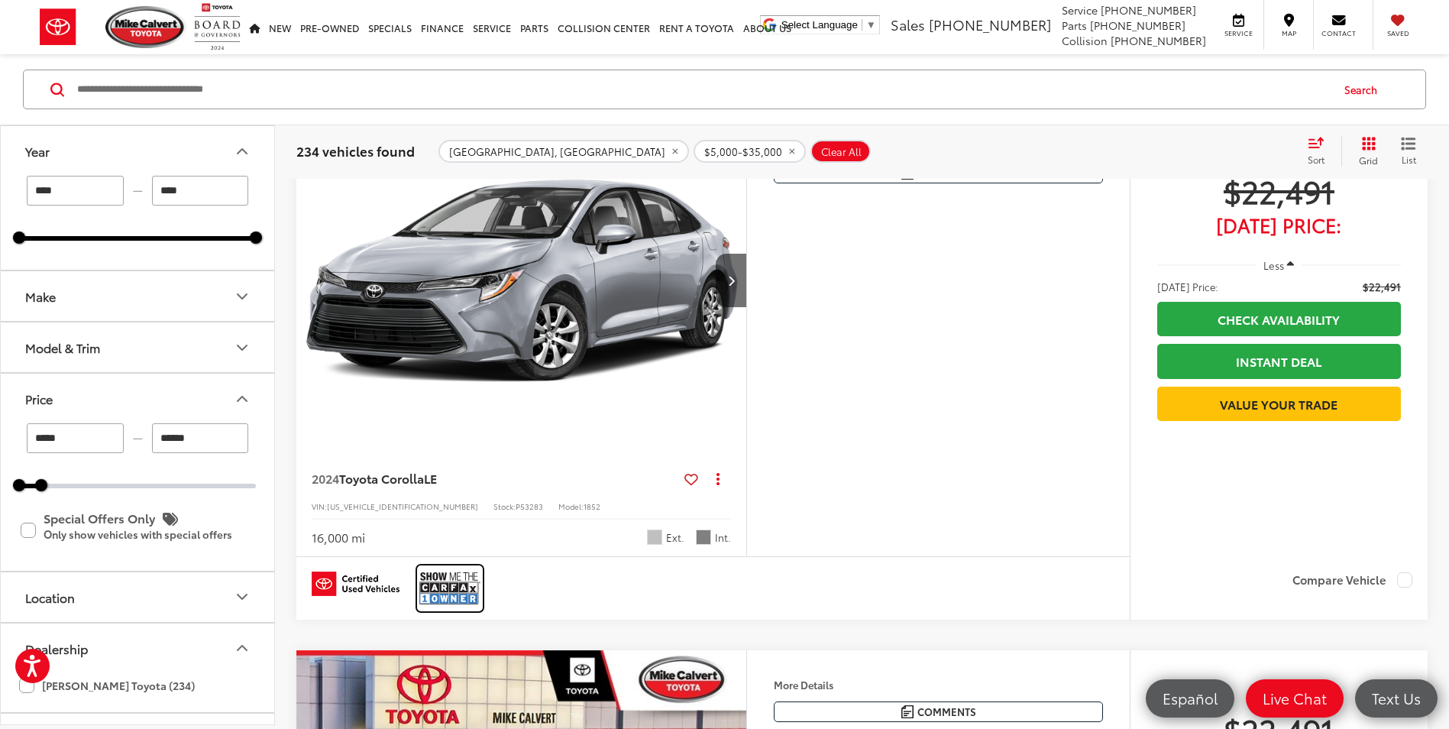
click at [471, 580] on img at bounding box center [449, 588] width 61 height 40
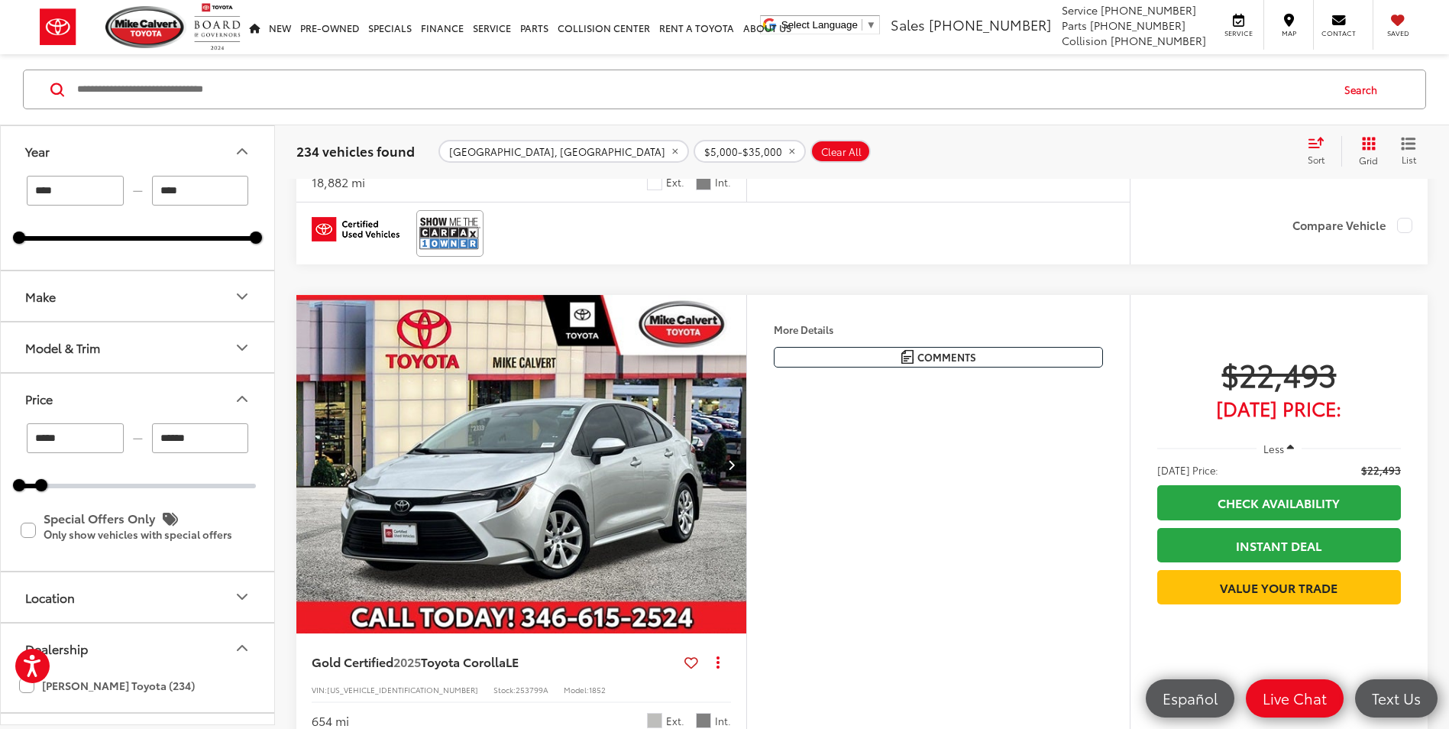
scroll to position [3841, 0]
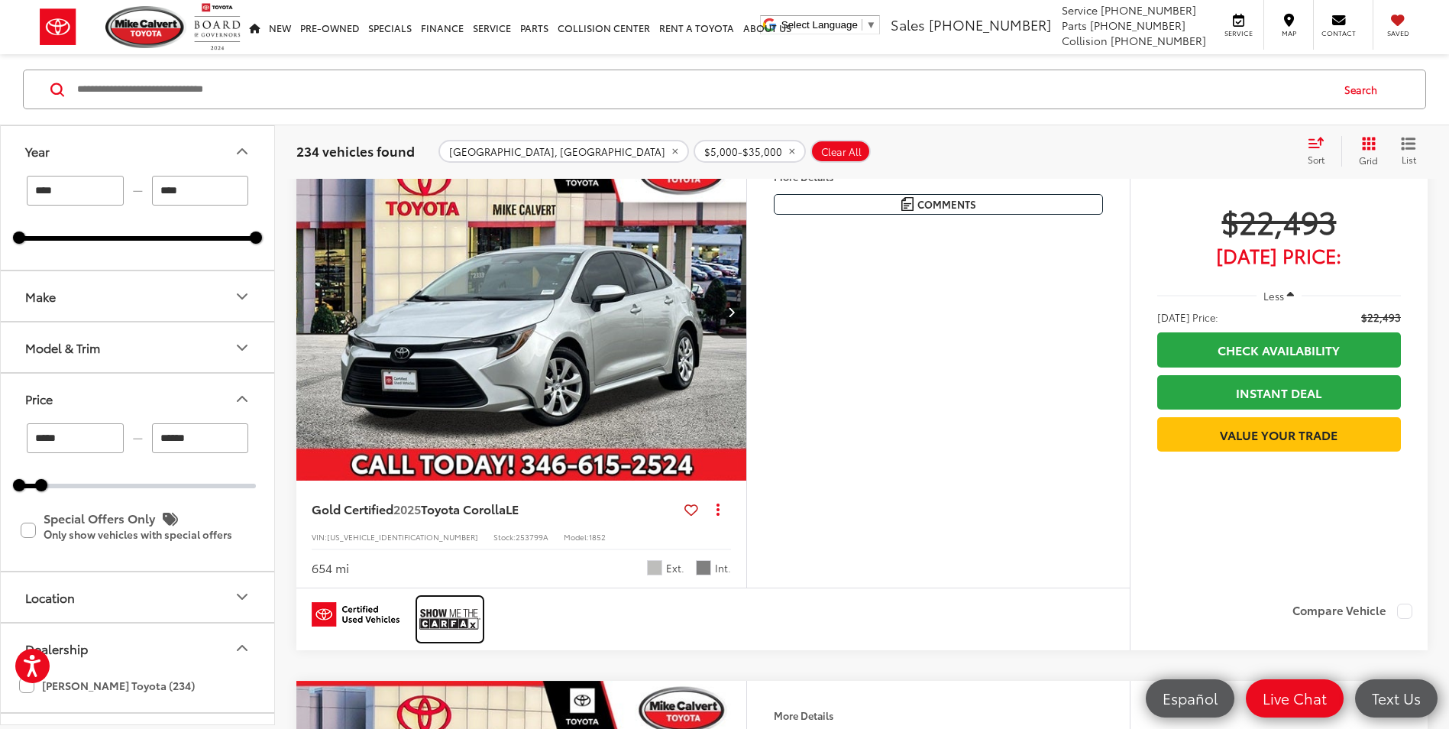
click at [457, 639] on img at bounding box center [449, 619] width 61 height 40
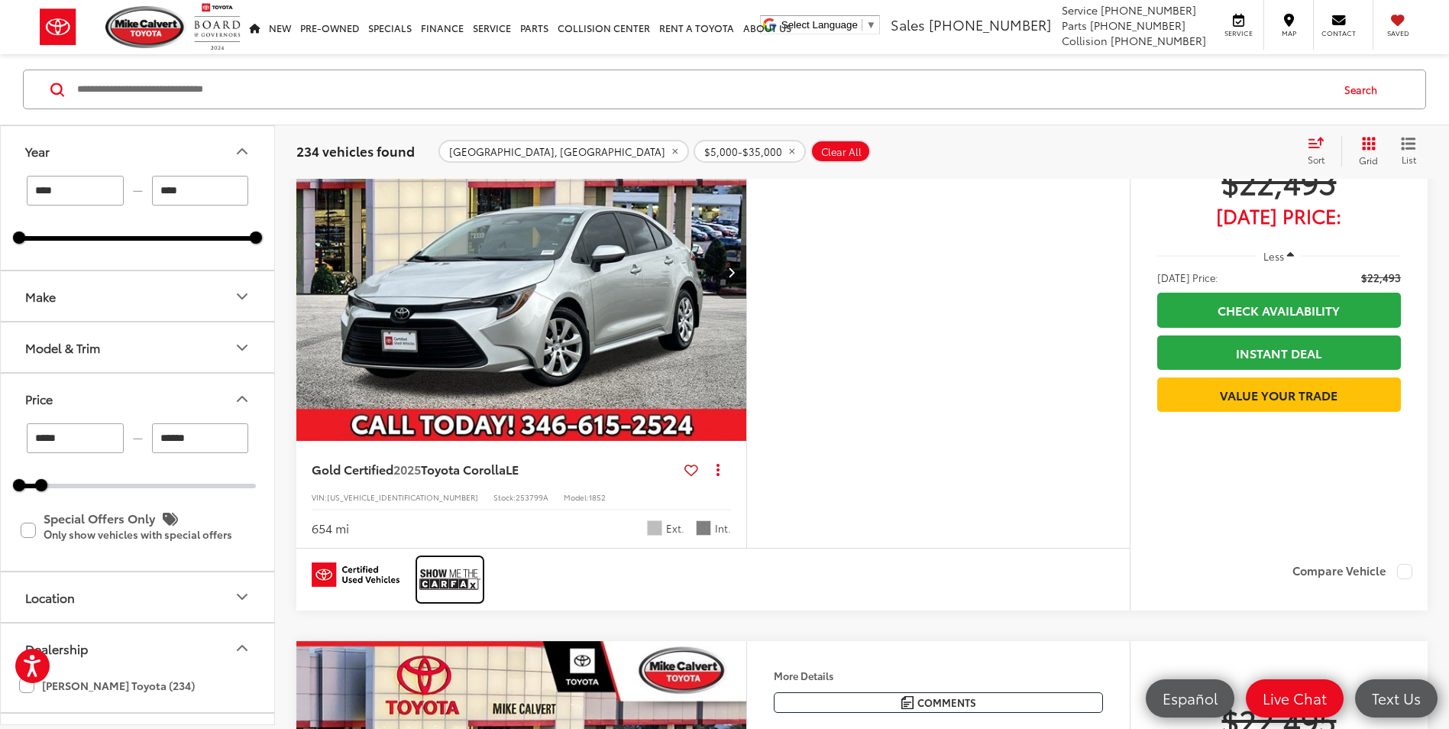
scroll to position [3765, 0]
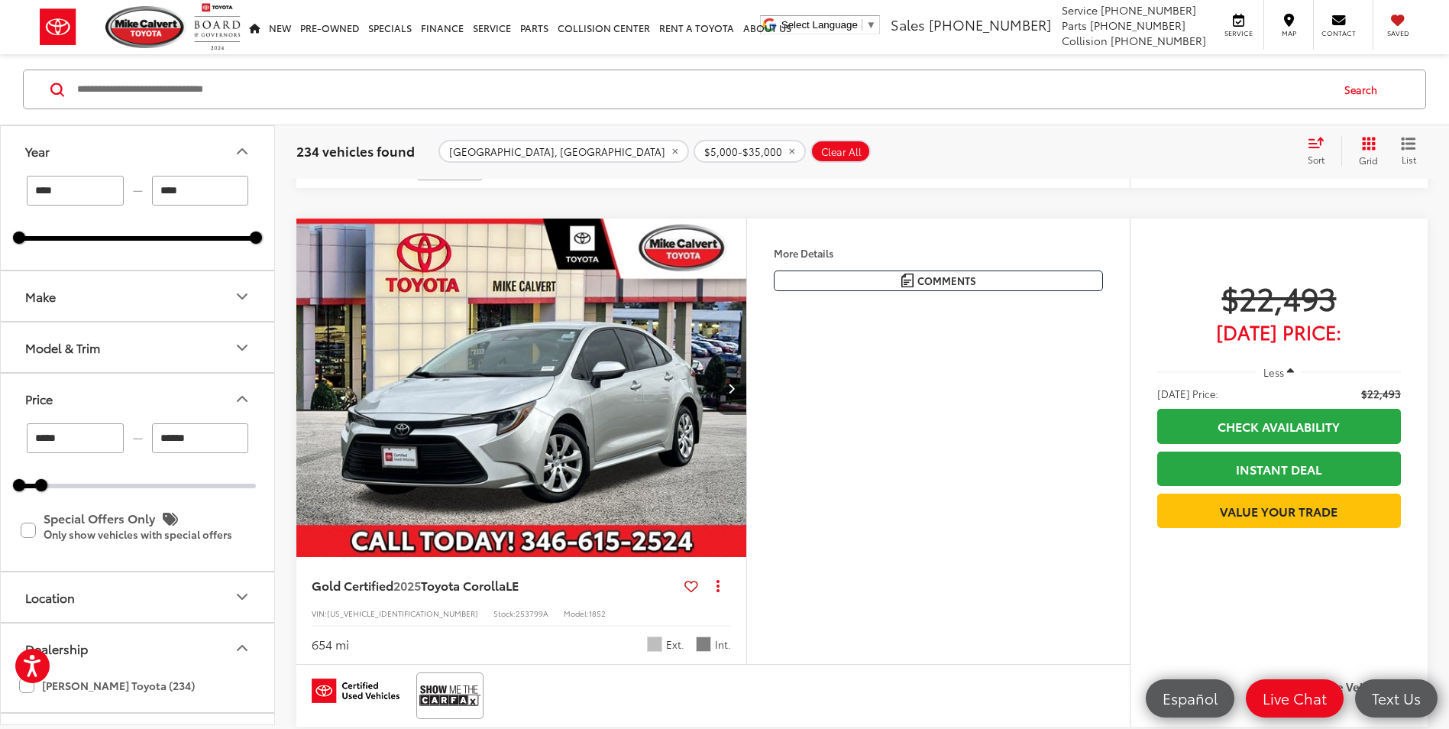
click at [441, 385] on img "2025 Toyota Corolla LE 0" at bounding box center [522, 387] width 452 height 339
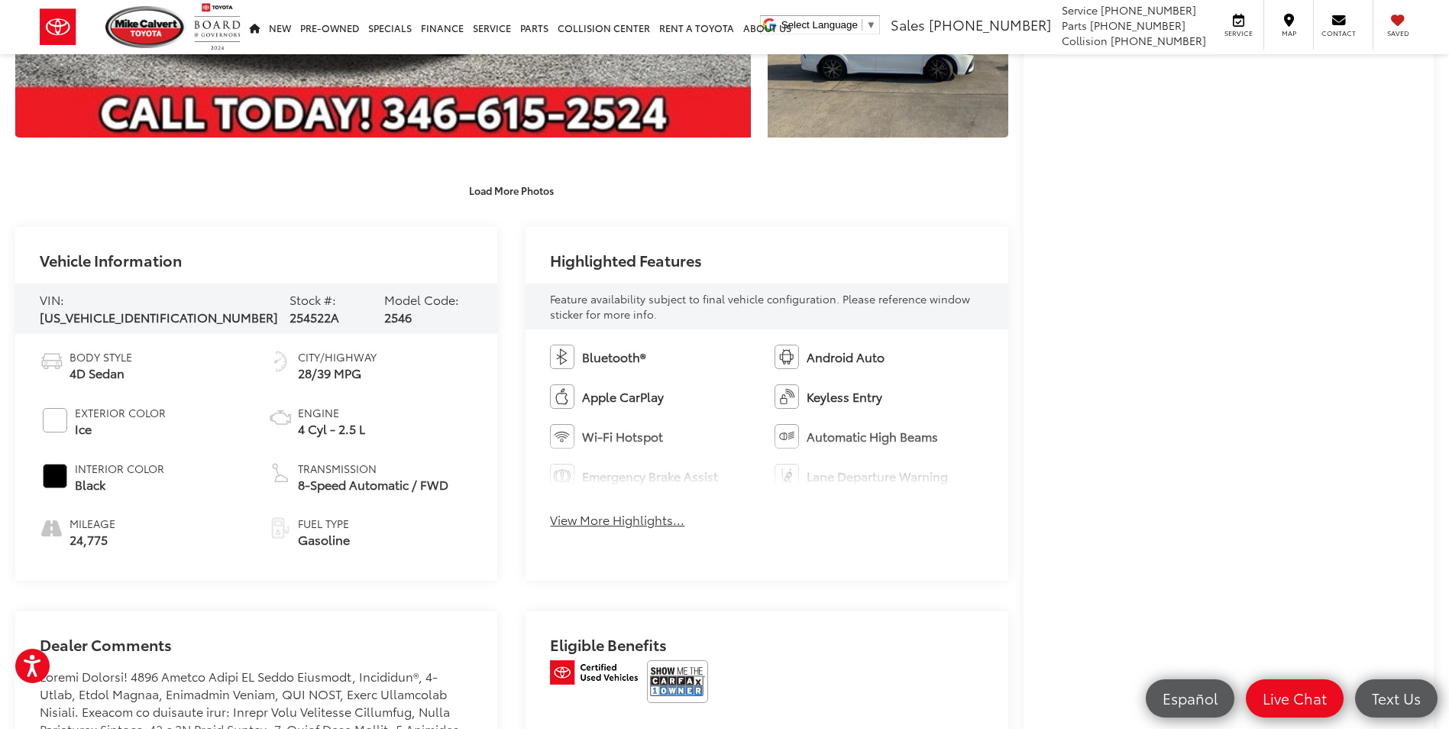
scroll to position [764, 0]
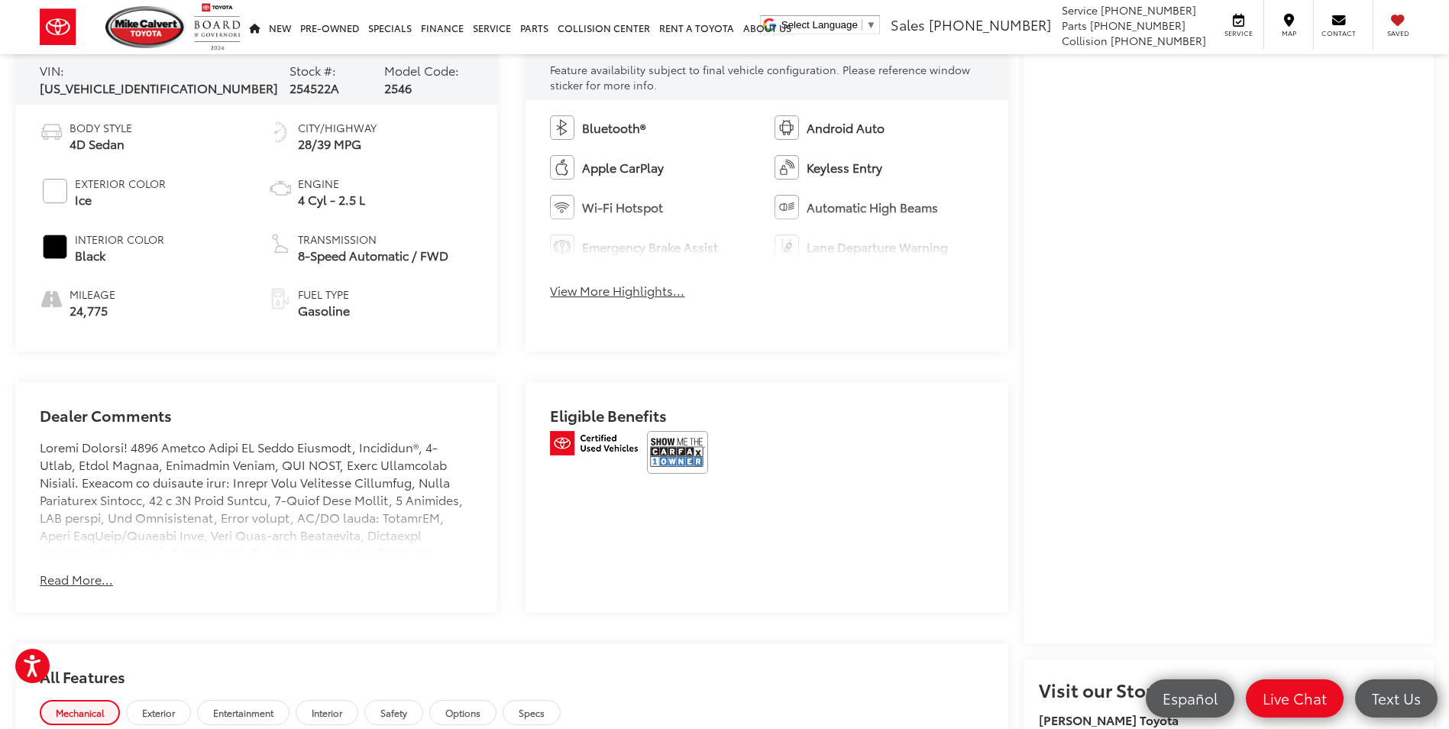
click at [65, 578] on button "Read More..." at bounding box center [76, 580] width 73 height 18
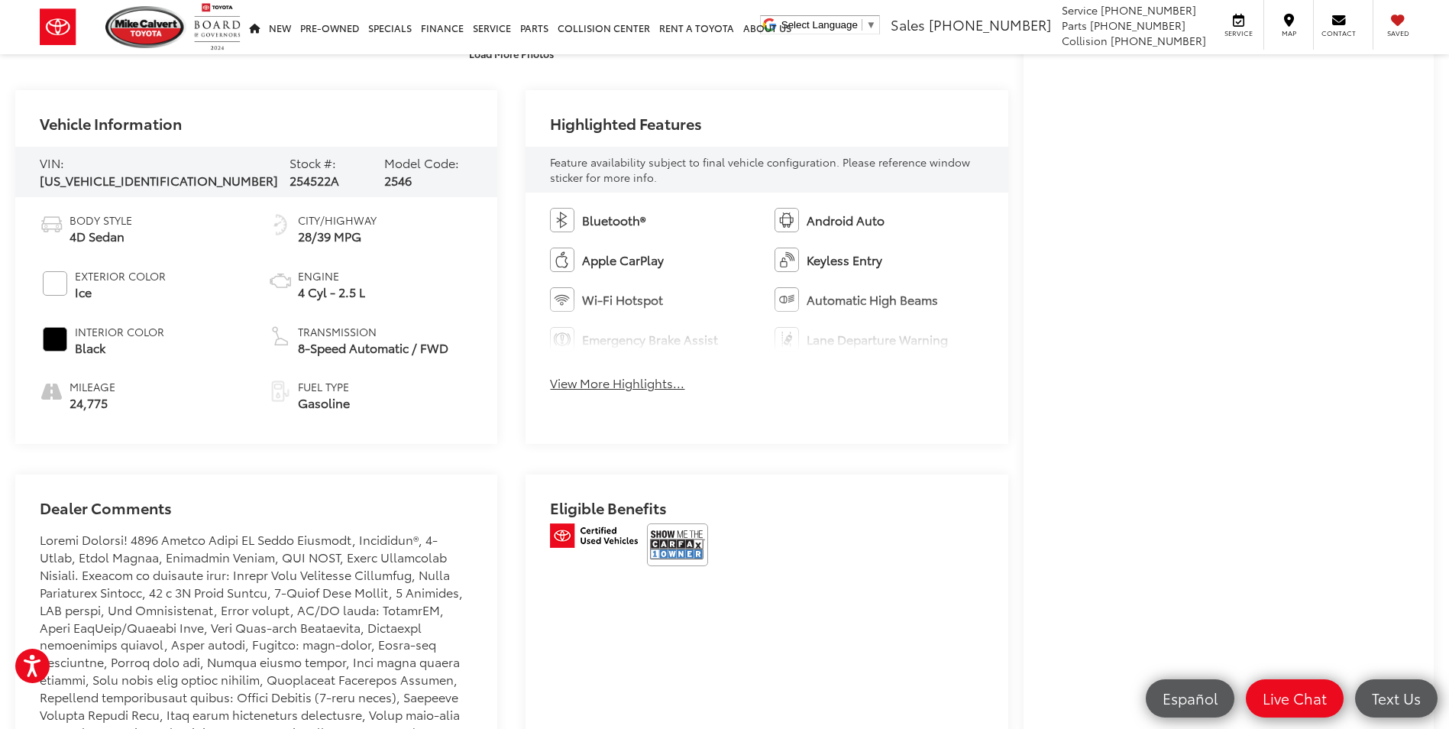
scroll to position [687, 0]
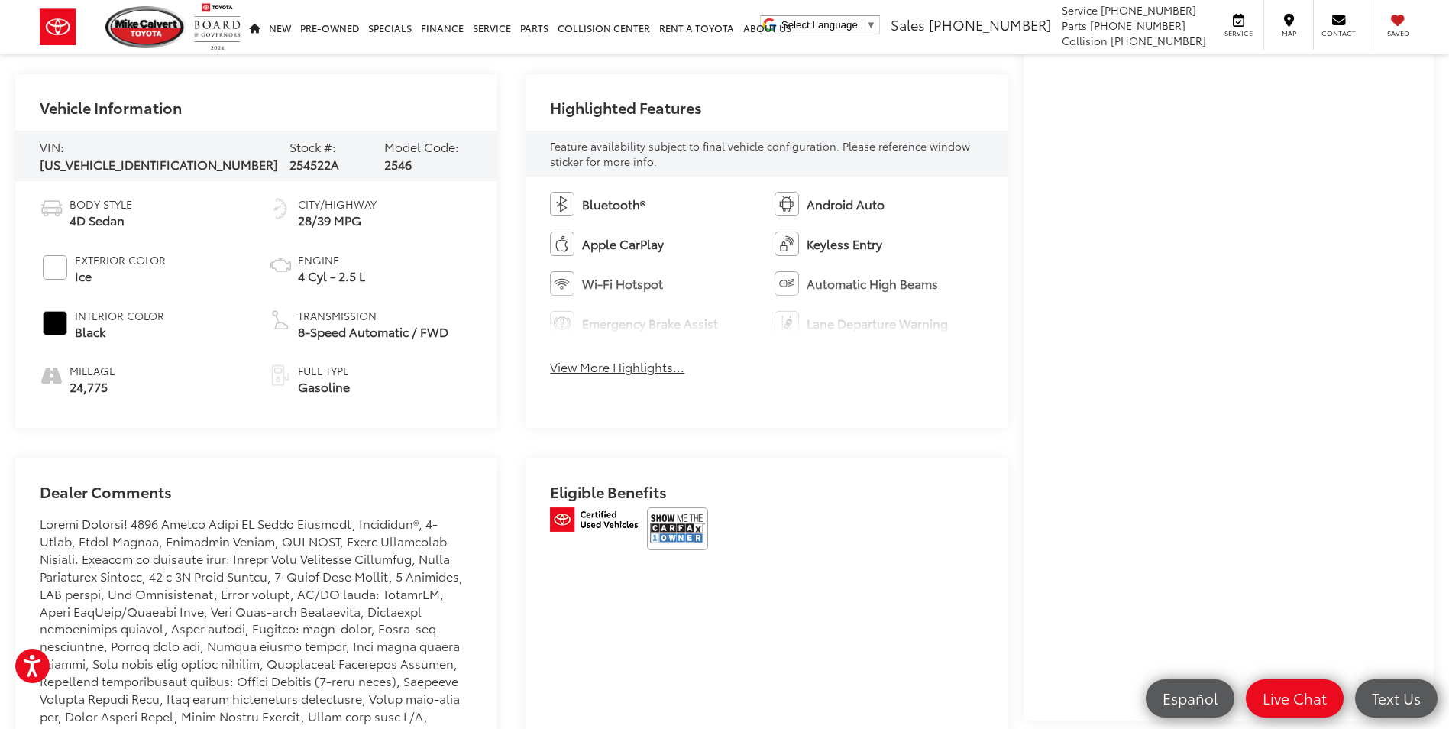
click at [655, 363] on button "View More Highlights..." at bounding box center [617, 367] width 134 height 18
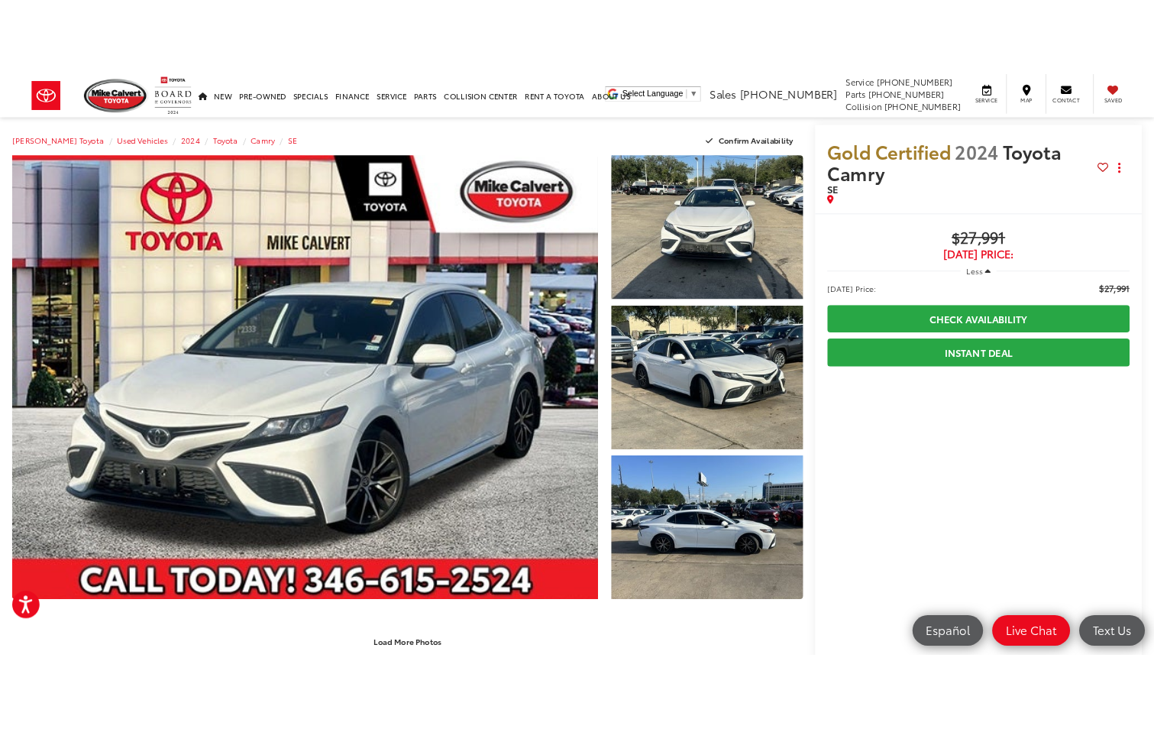
scroll to position [0, 0]
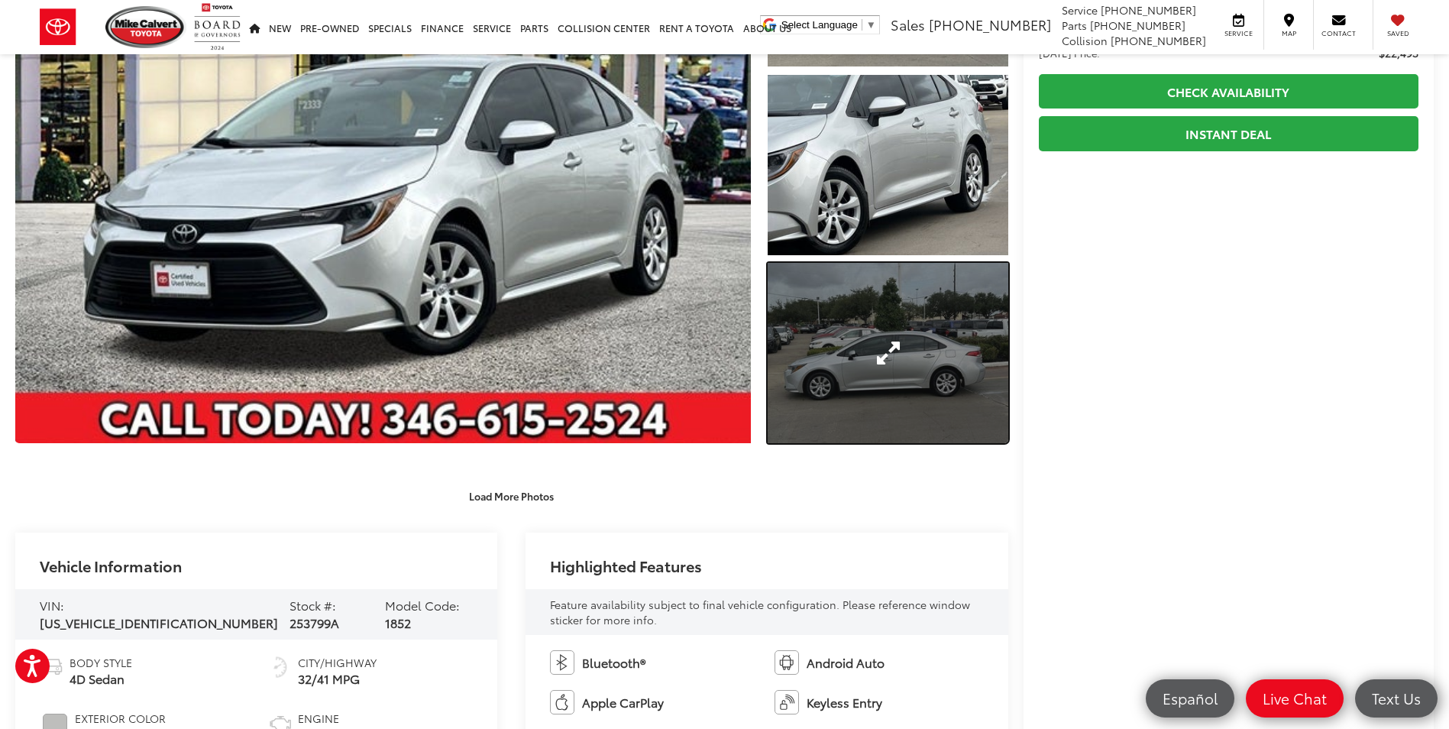
click at [917, 396] on link "Expand Photo 3" at bounding box center [888, 353] width 240 height 180
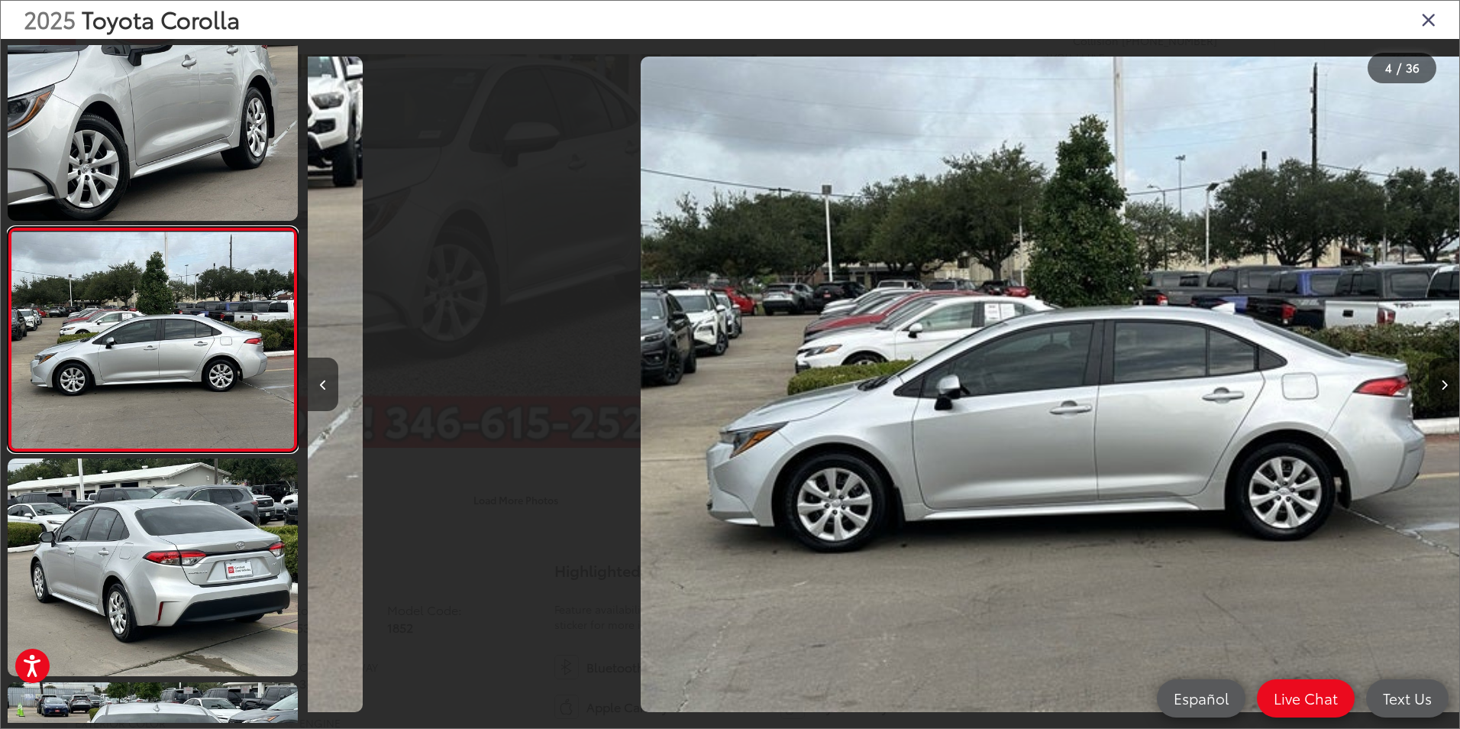
scroll to position [0, 3455]
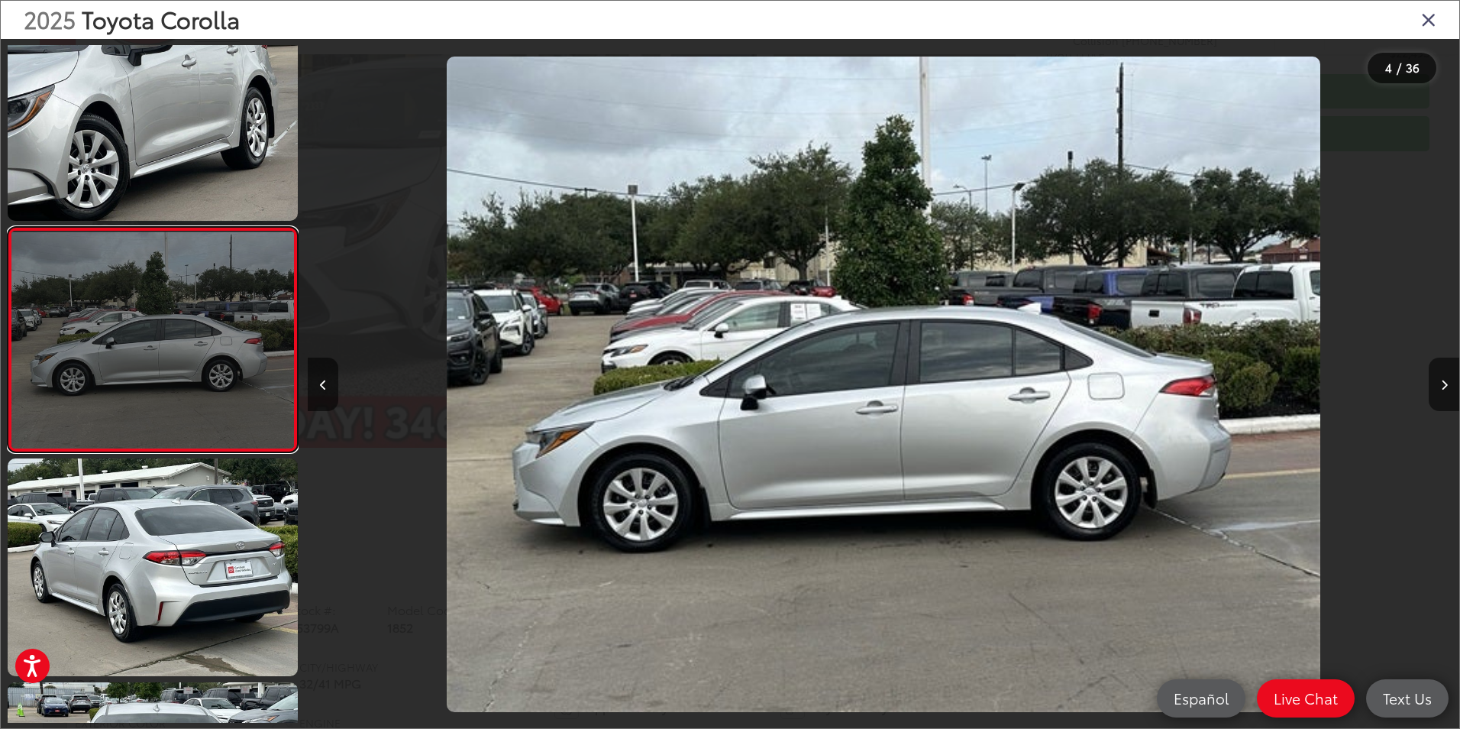
click at [27, 352] on link at bounding box center [153, 339] width 290 height 225
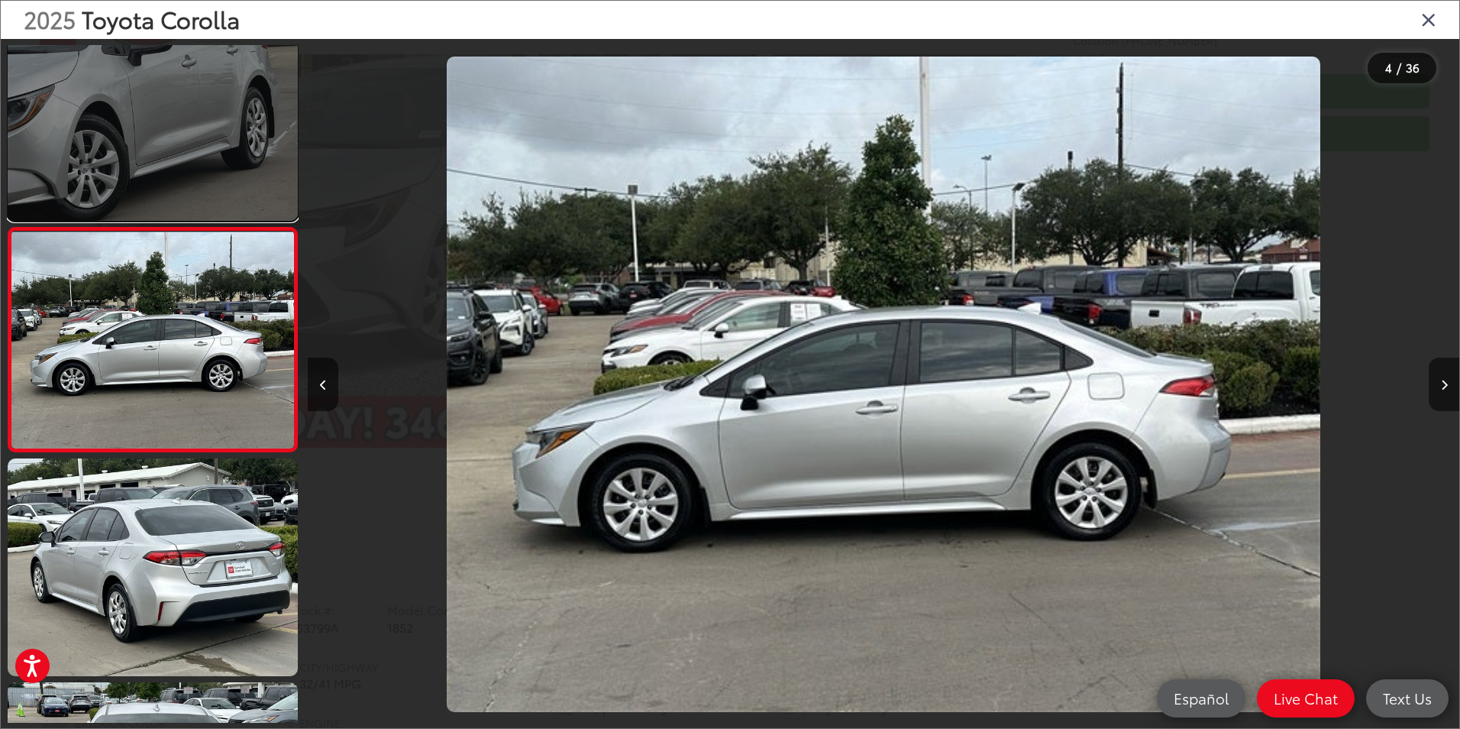
click at [151, 181] on link at bounding box center [153, 112] width 290 height 218
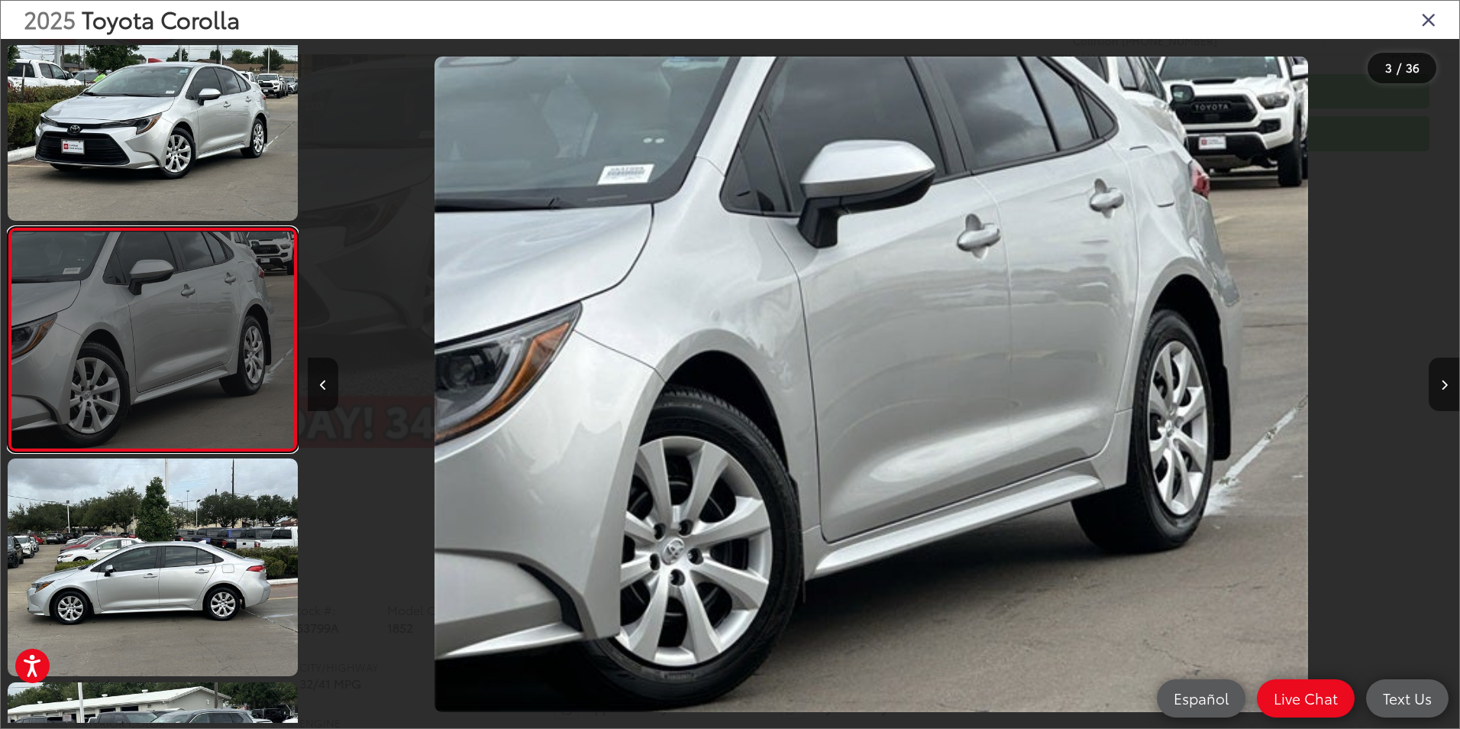
scroll to position [0, 2304]
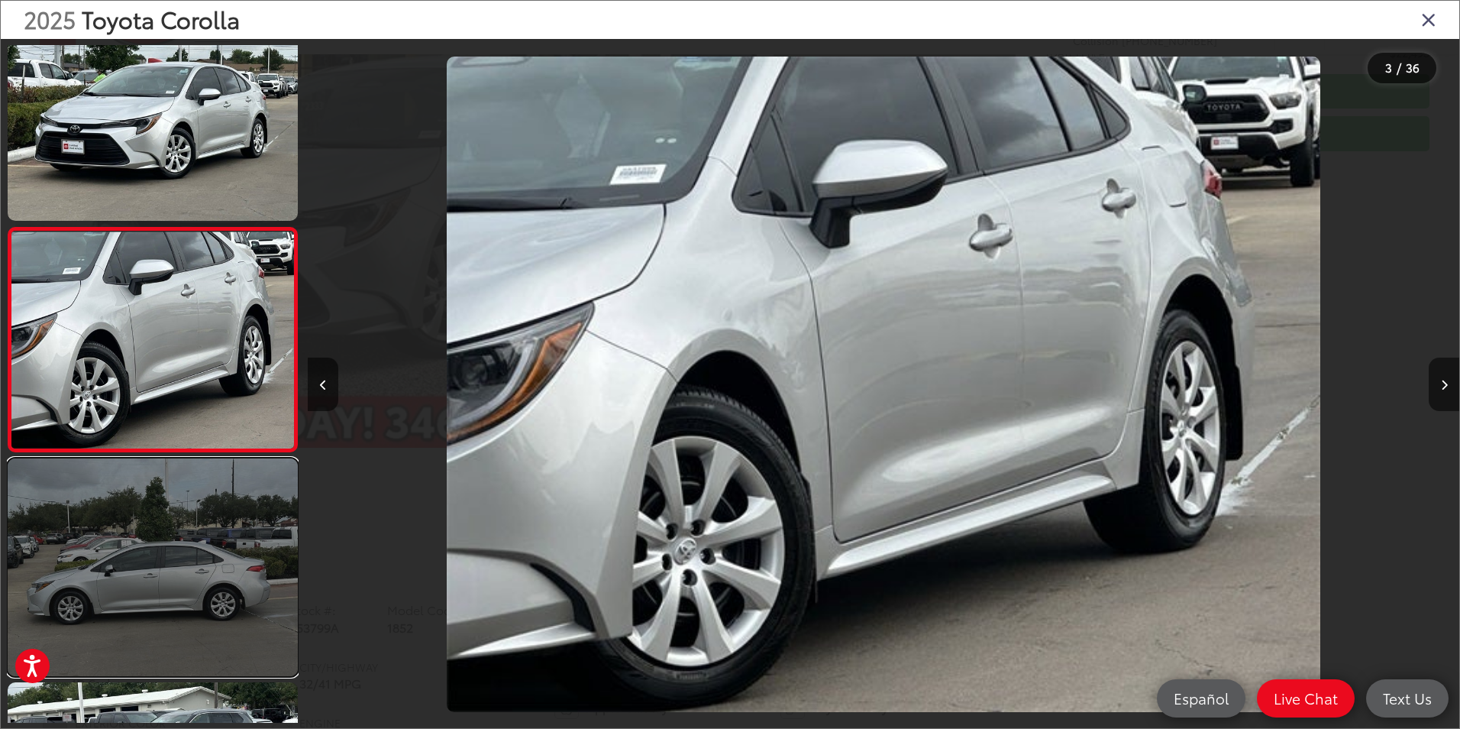
click at [270, 585] on link at bounding box center [153, 567] width 290 height 218
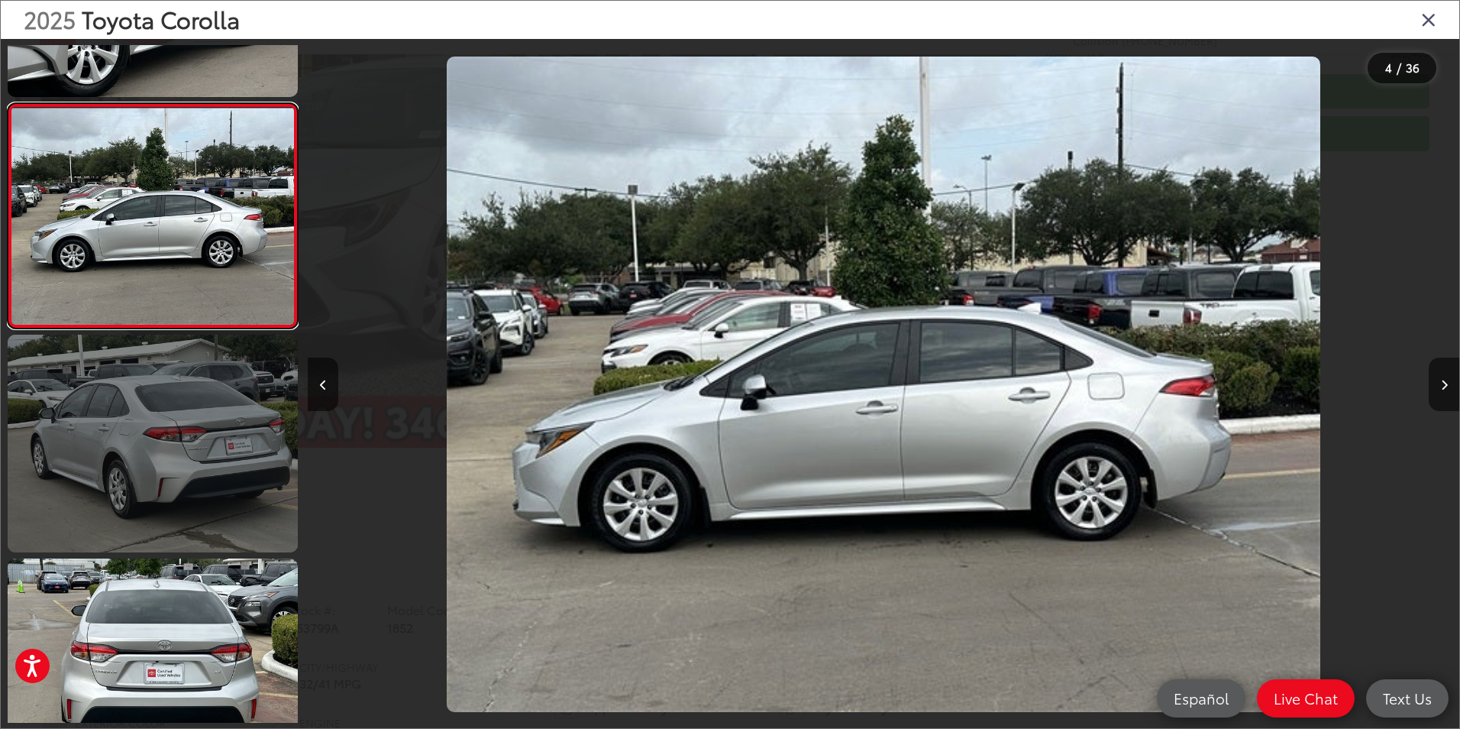
scroll to position [643, 0]
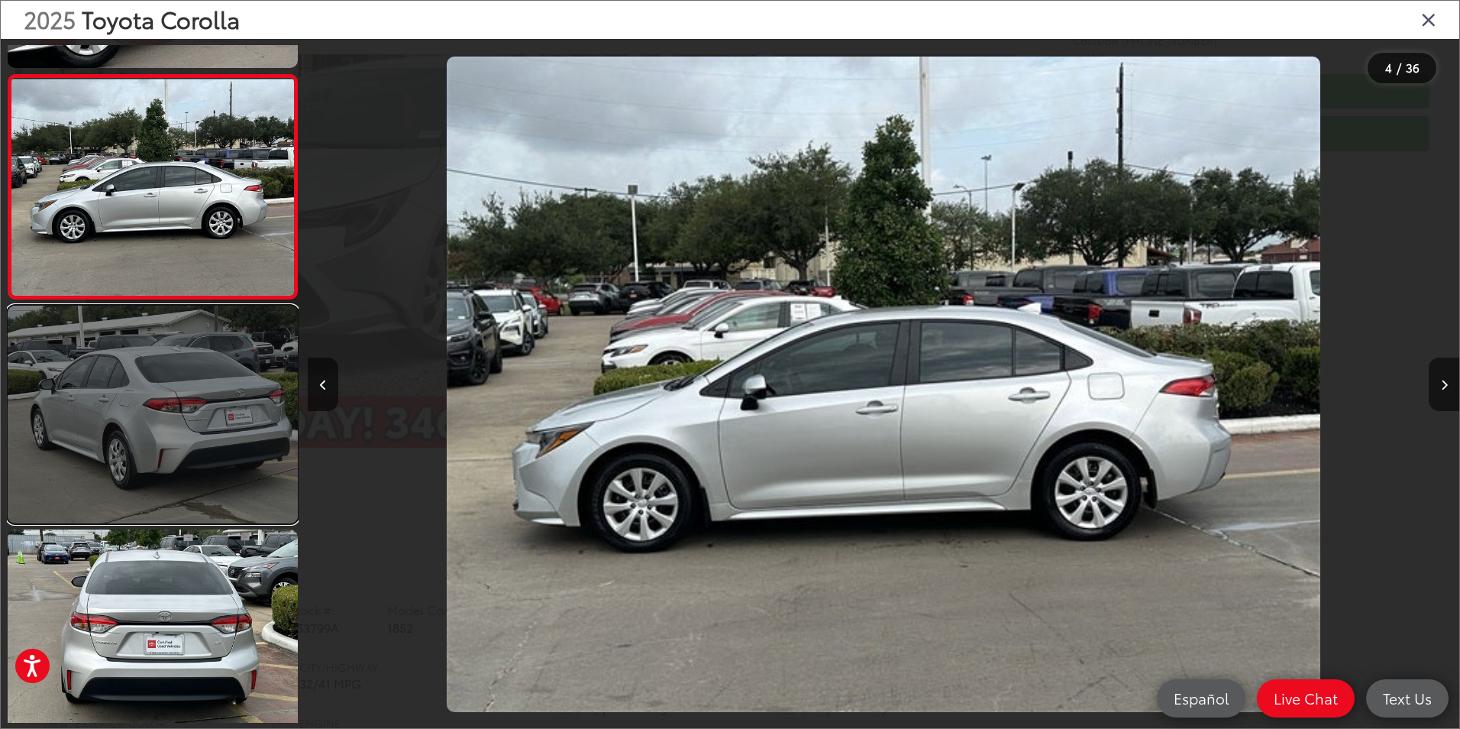
click at [202, 475] on link at bounding box center [153, 415] width 290 height 218
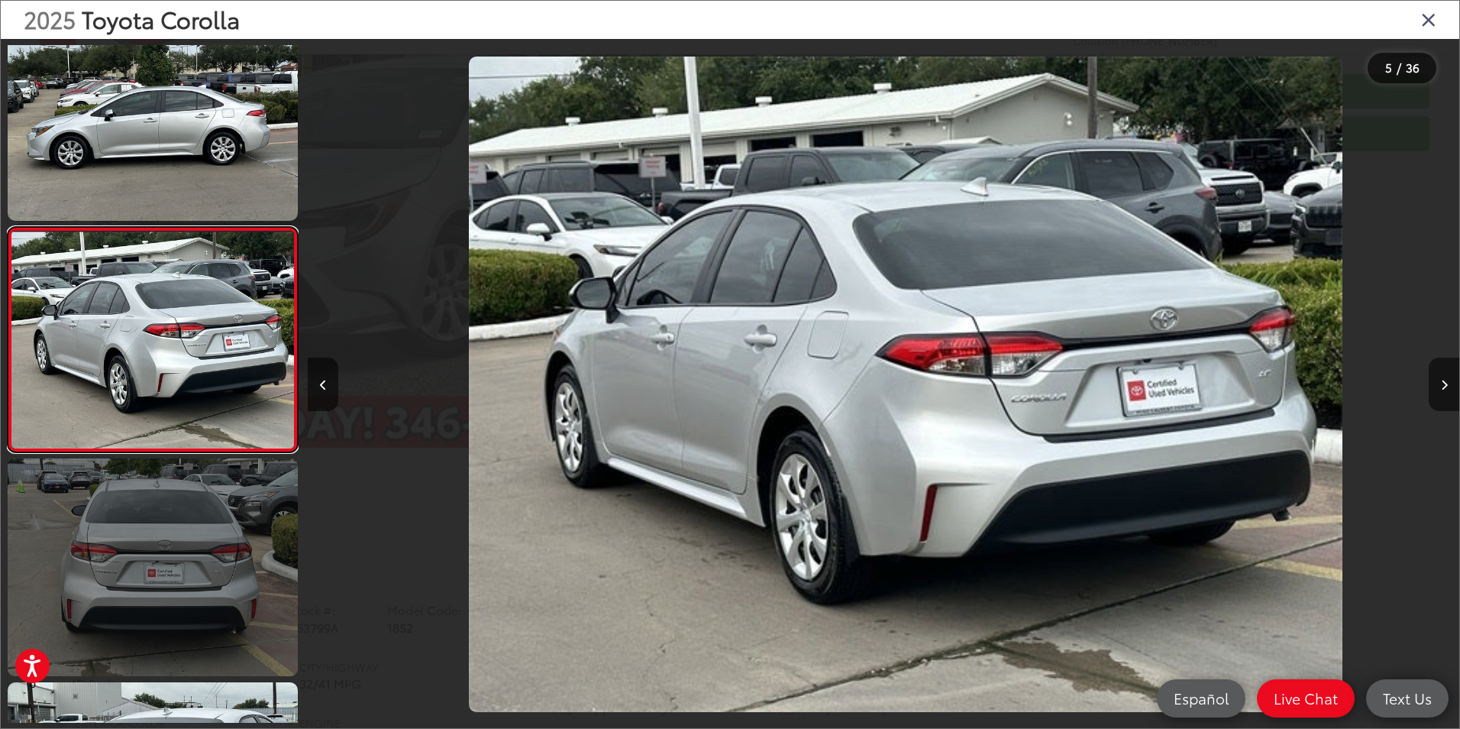
scroll to position [0, 4607]
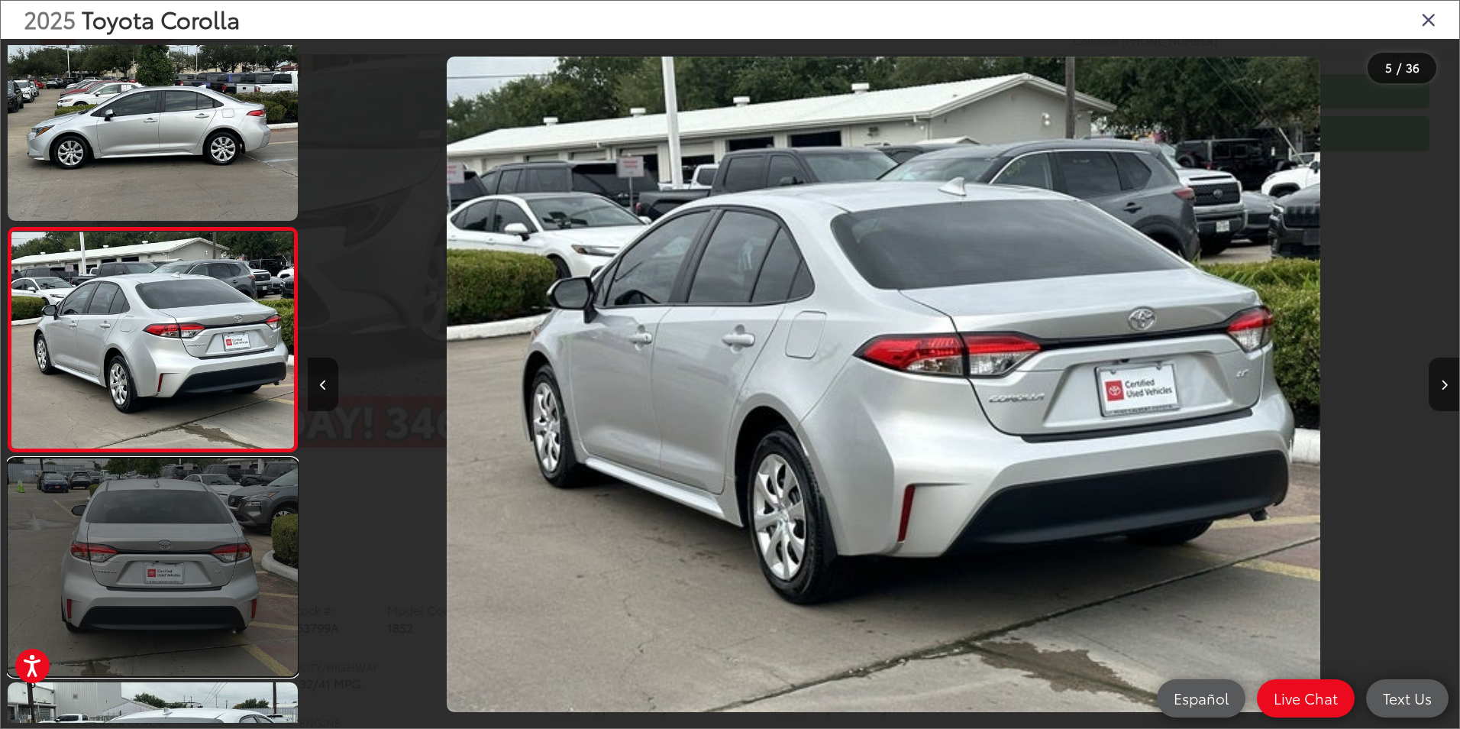
click at [206, 522] on link at bounding box center [153, 567] width 290 height 218
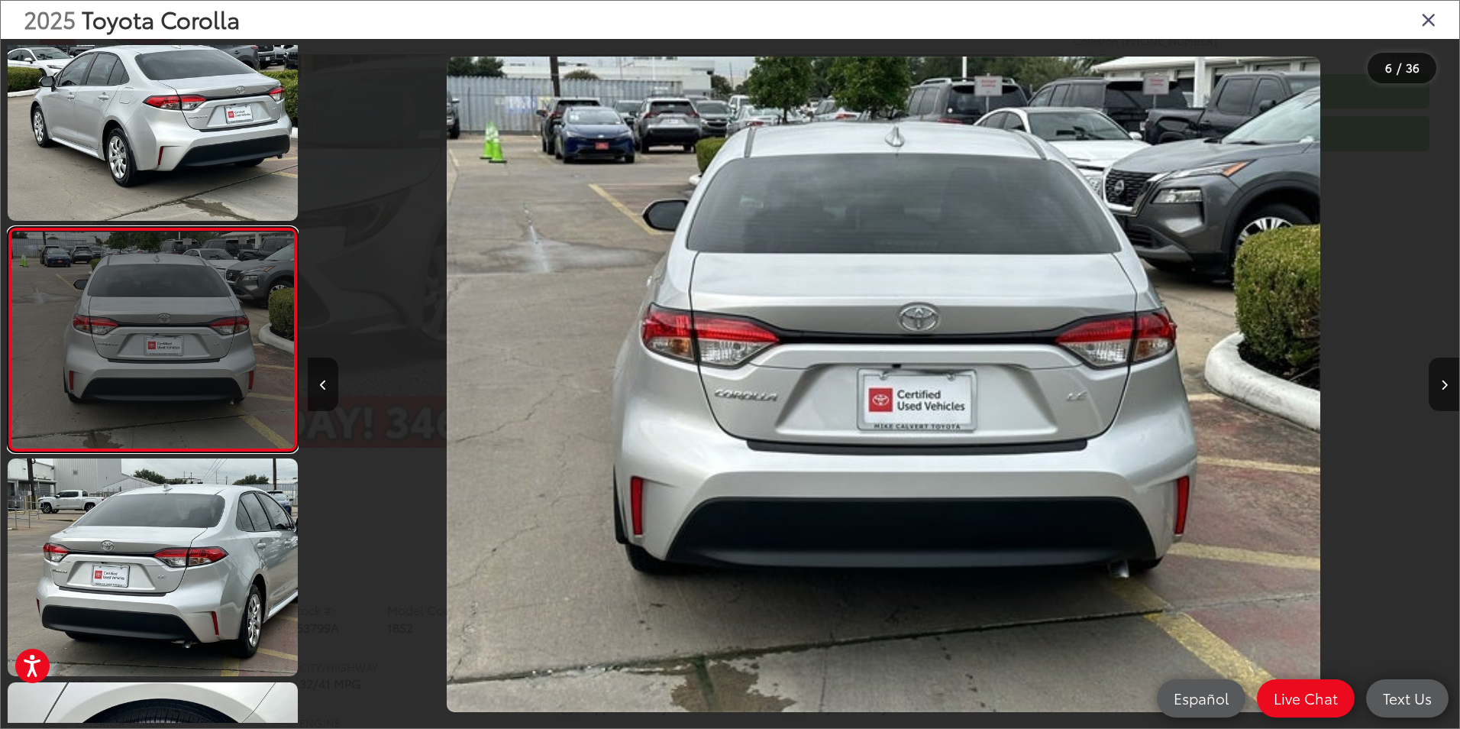
scroll to position [785, 0]
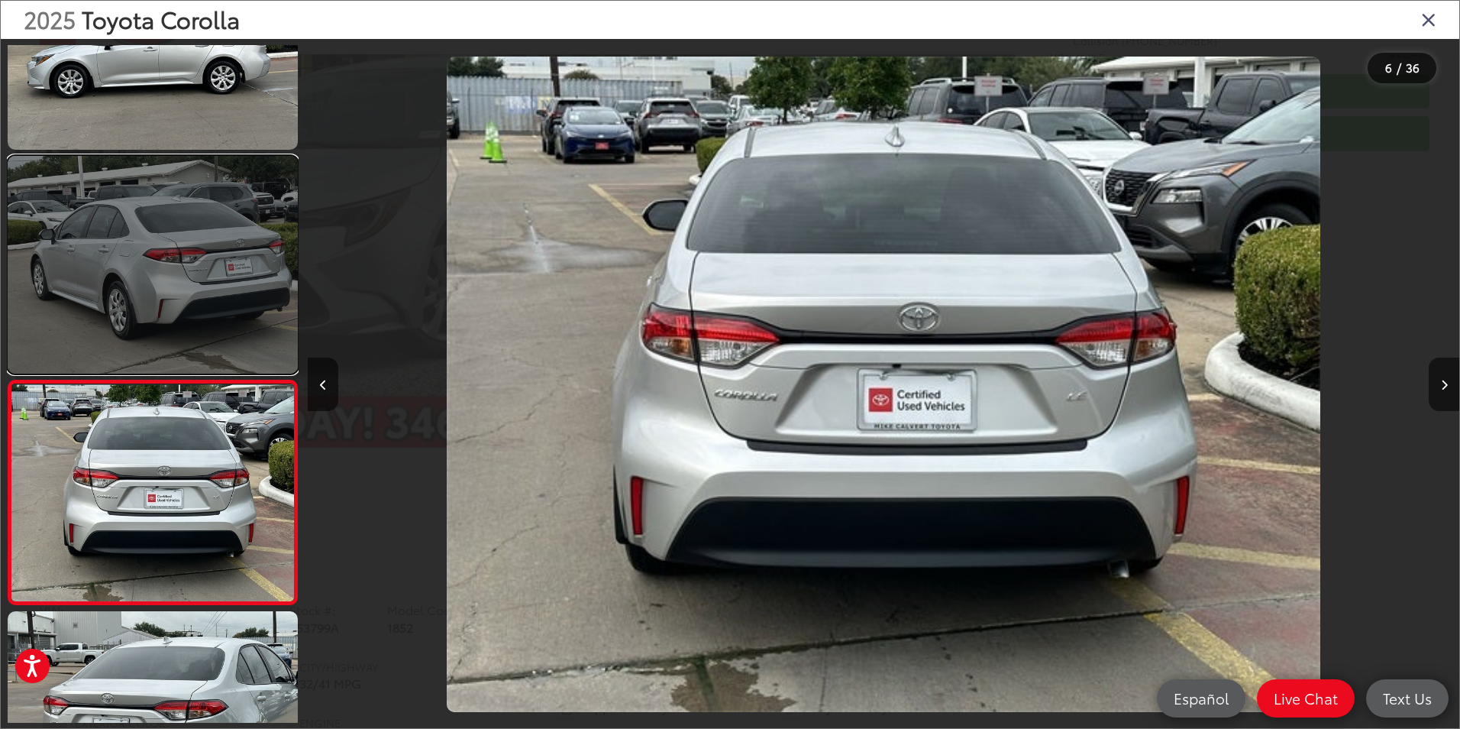
click at [212, 276] on link at bounding box center [153, 265] width 290 height 218
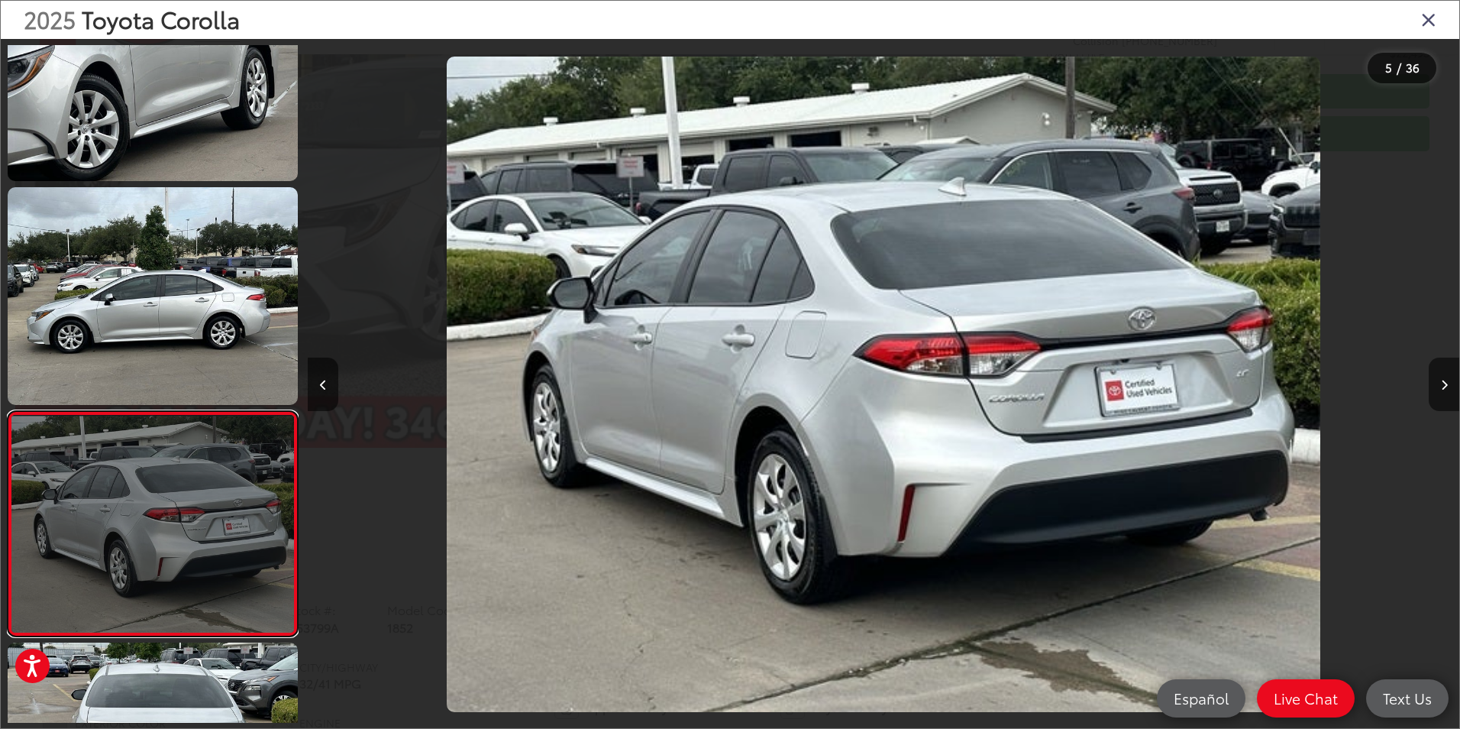
scroll to position [0, 0]
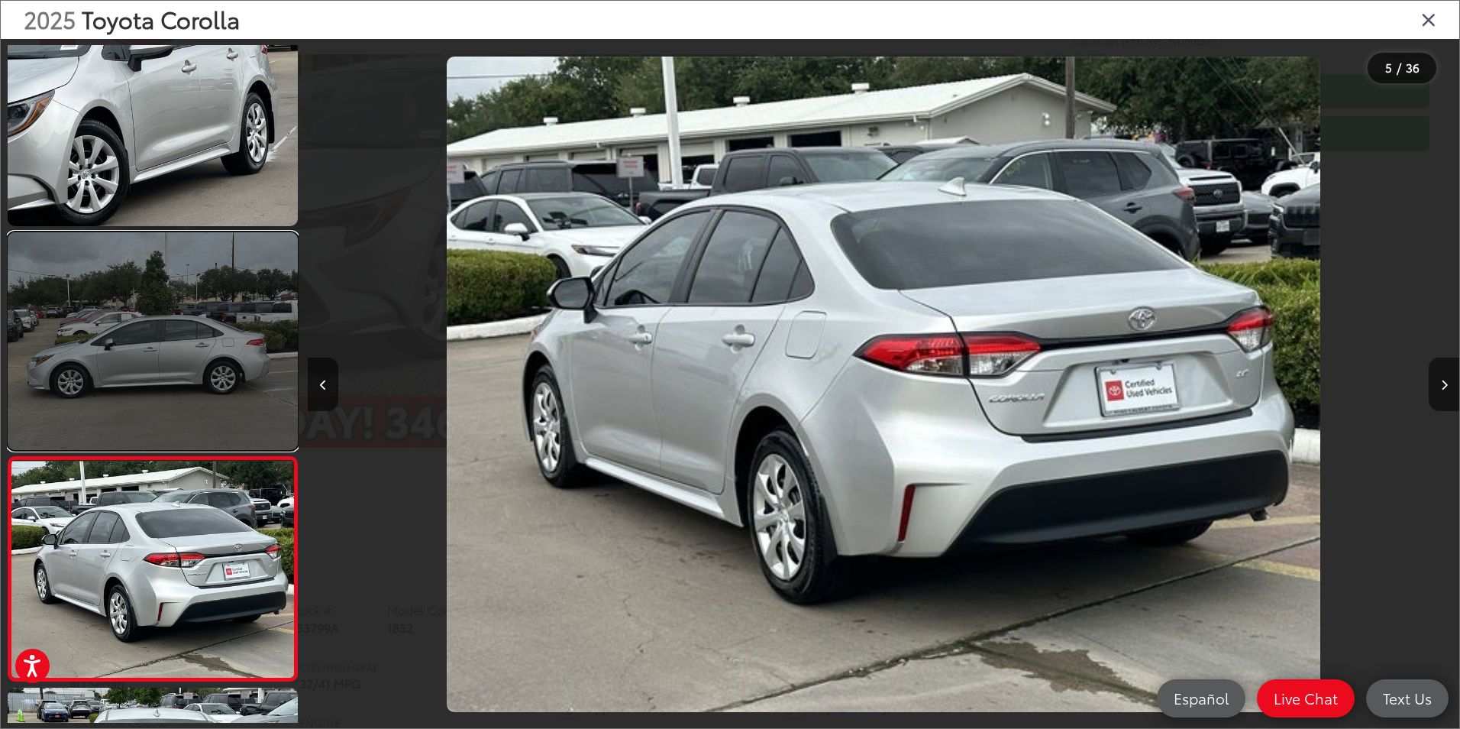
click at [204, 293] on link at bounding box center [153, 341] width 290 height 218
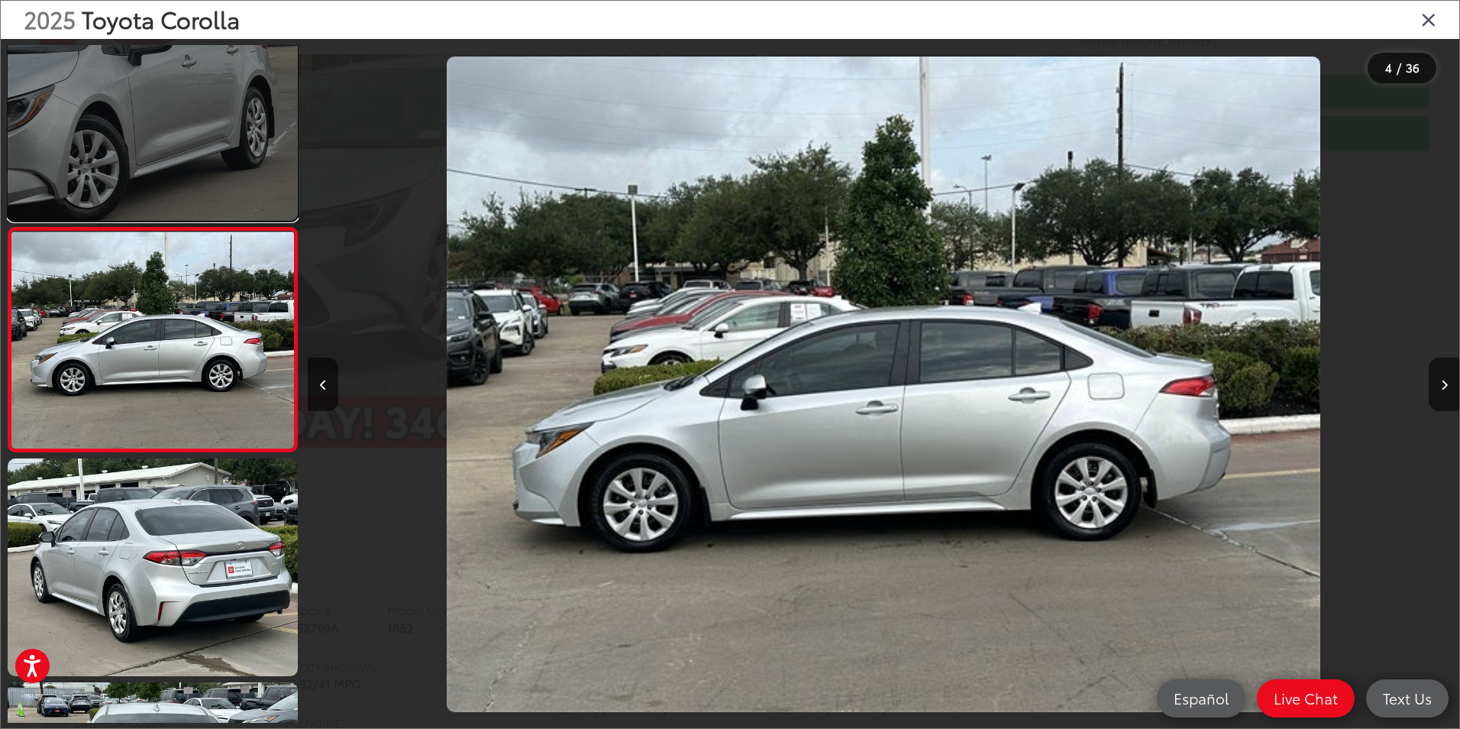
click at [188, 164] on link at bounding box center [153, 112] width 290 height 218
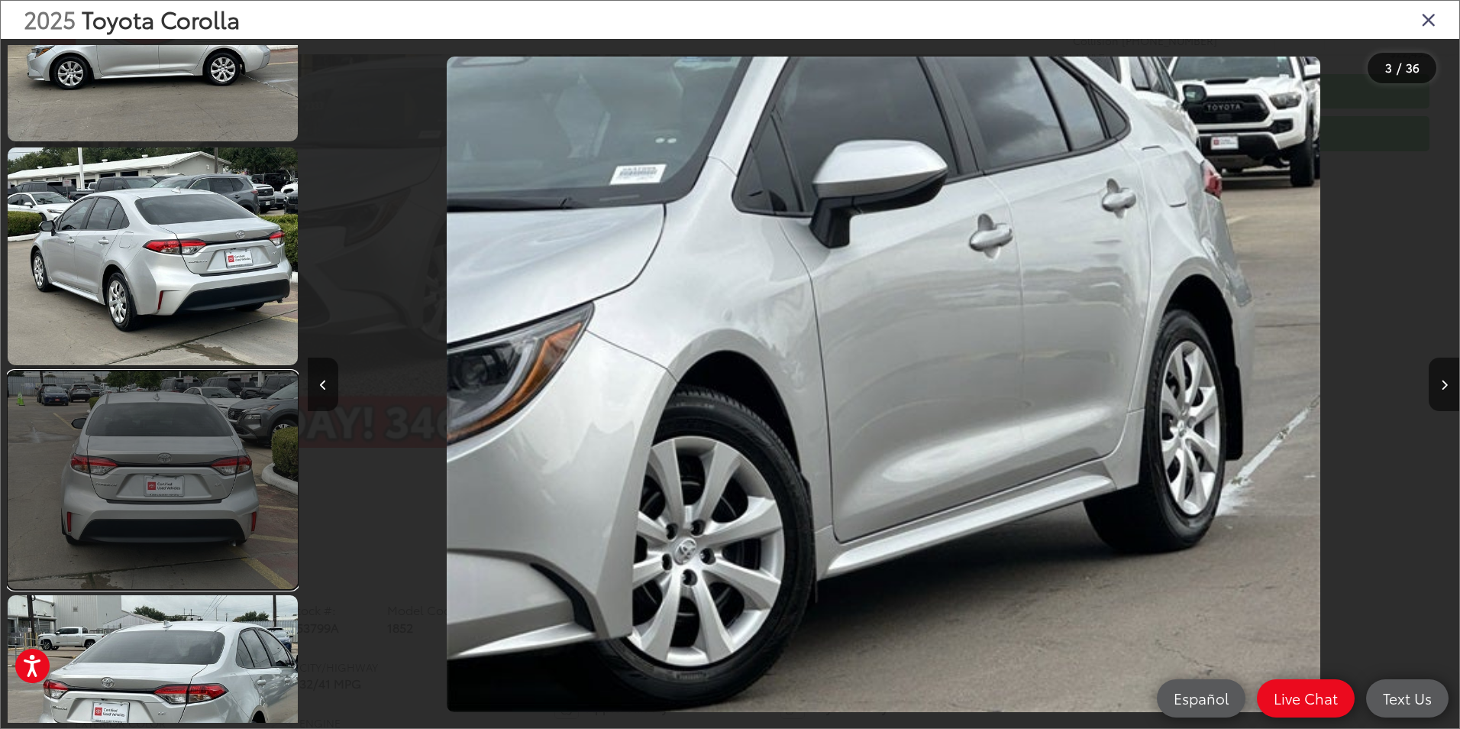
click at [215, 435] on link at bounding box center [153, 480] width 290 height 218
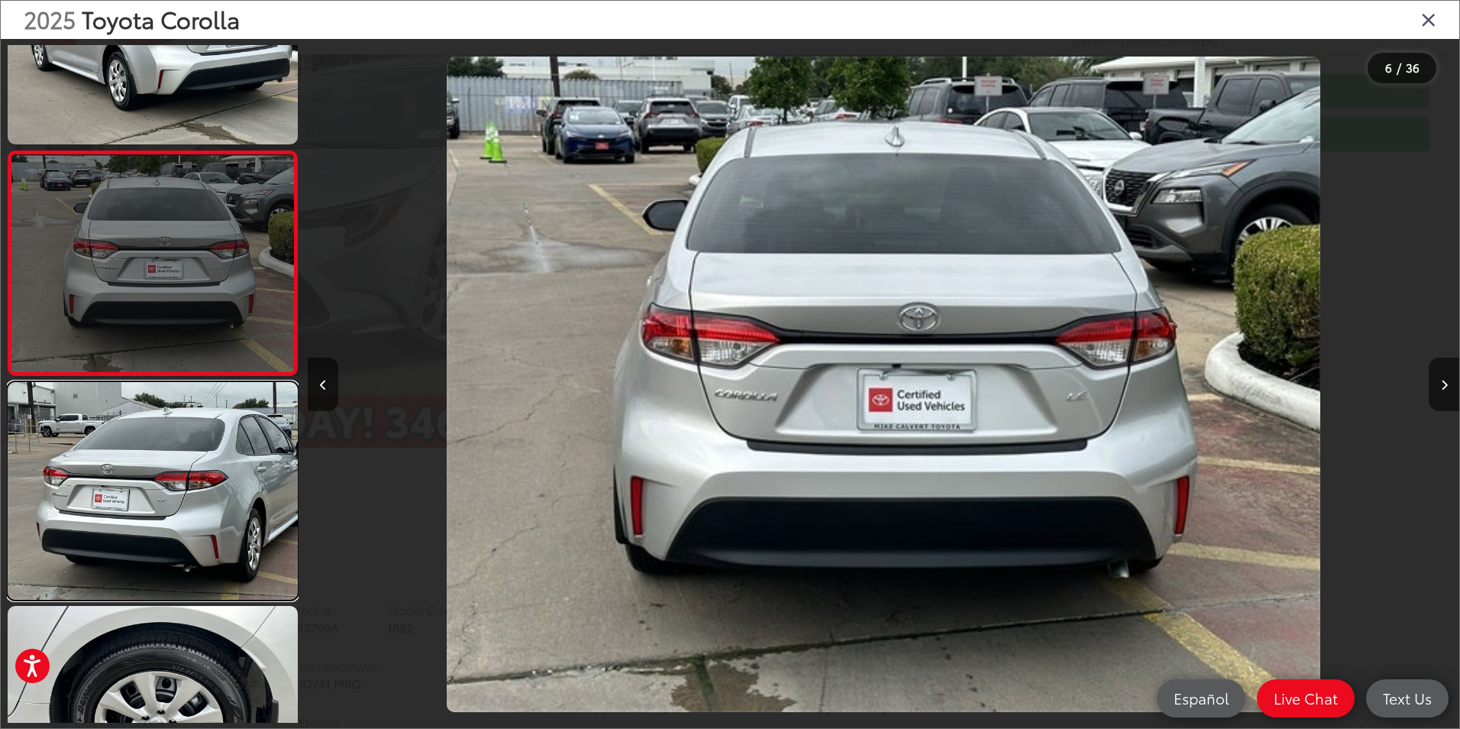
click at [214, 435] on link at bounding box center [153, 491] width 290 height 218
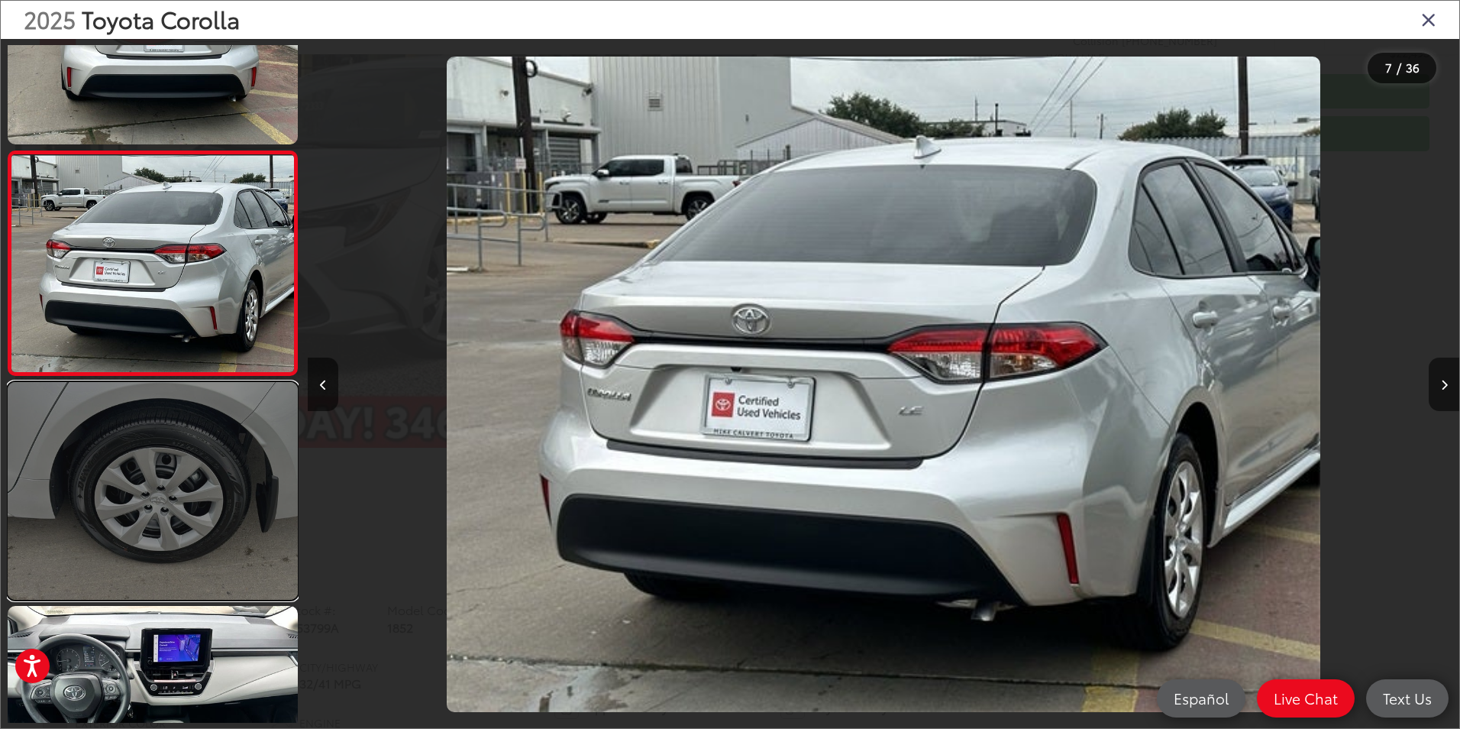
click at [218, 473] on link at bounding box center [153, 491] width 290 height 218
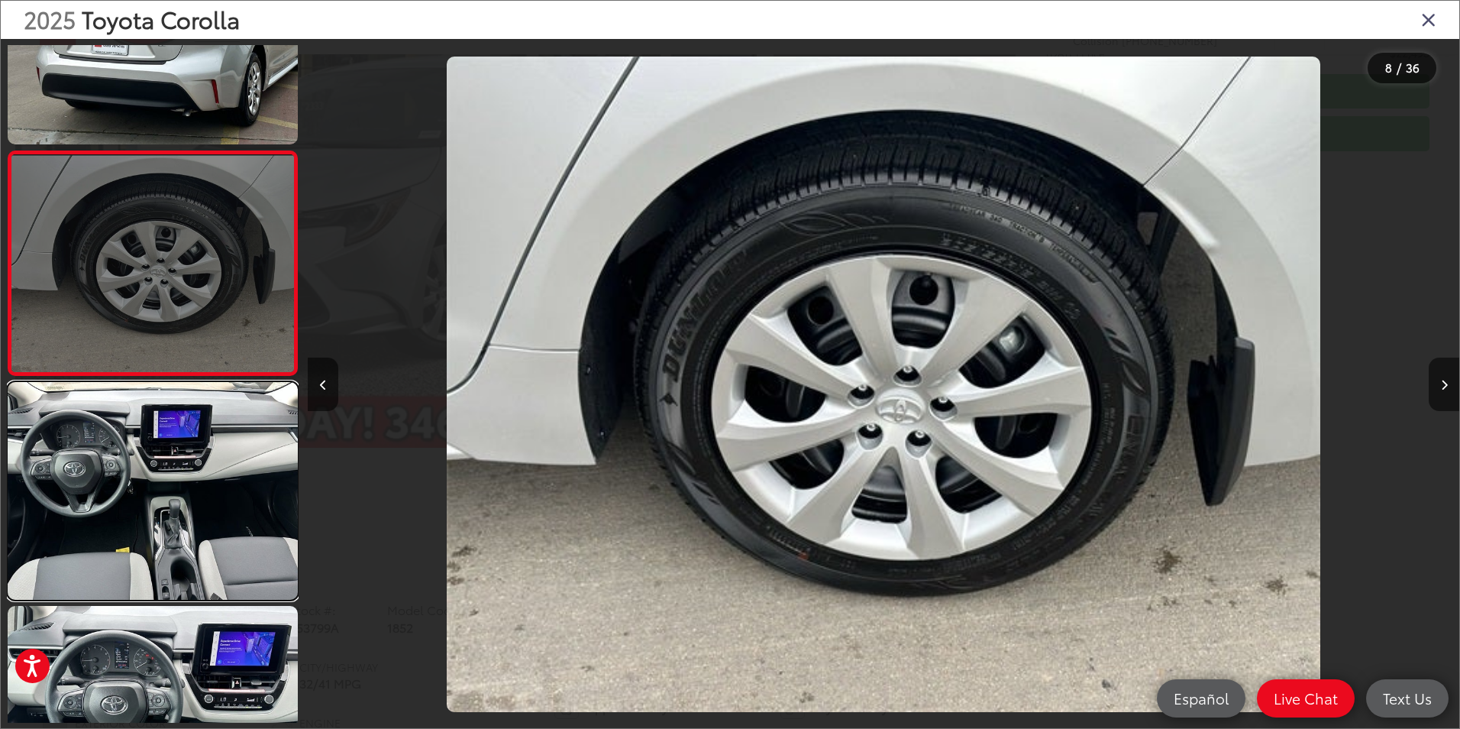
click at [208, 445] on link at bounding box center [153, 491] width 290 height 218
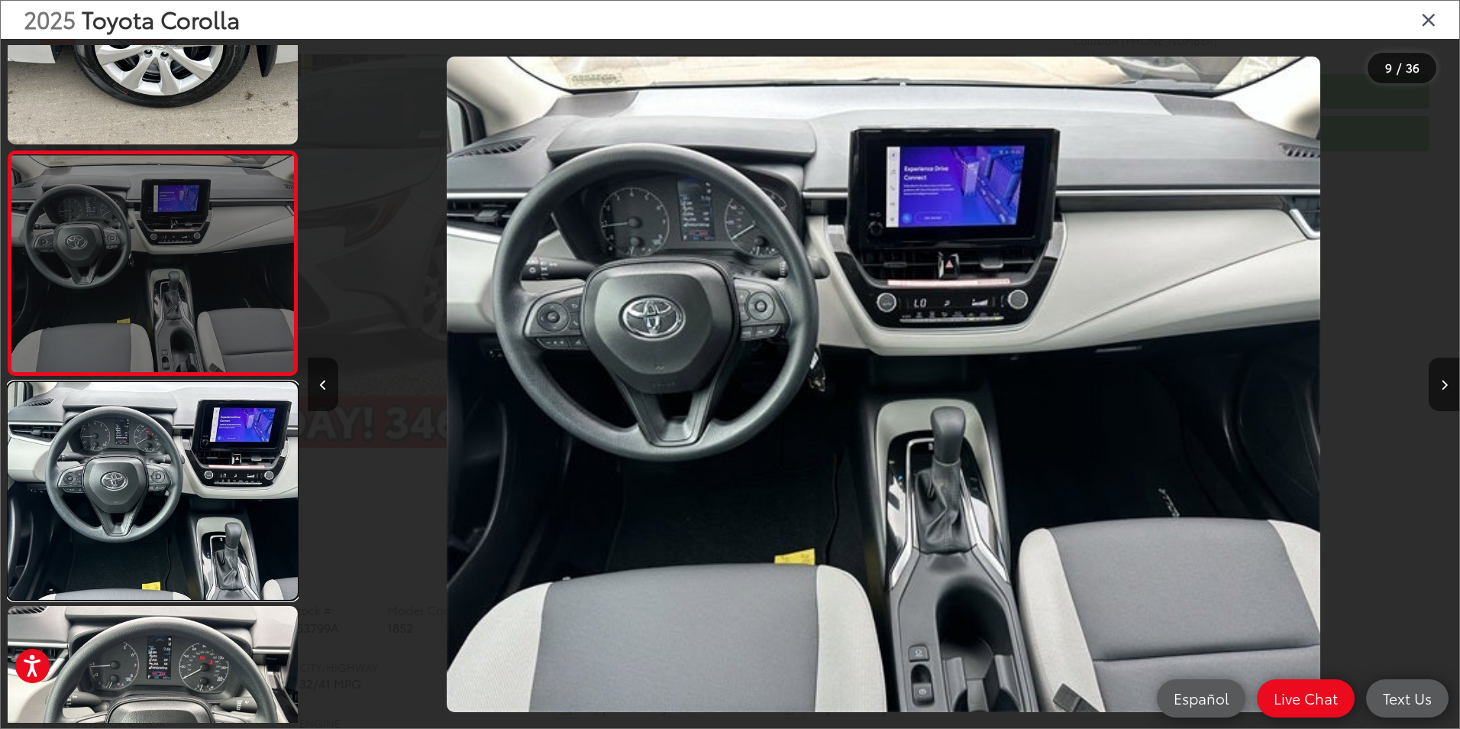
click at [213, 418] on link at bounding box center [153, 491] width 290 height 218
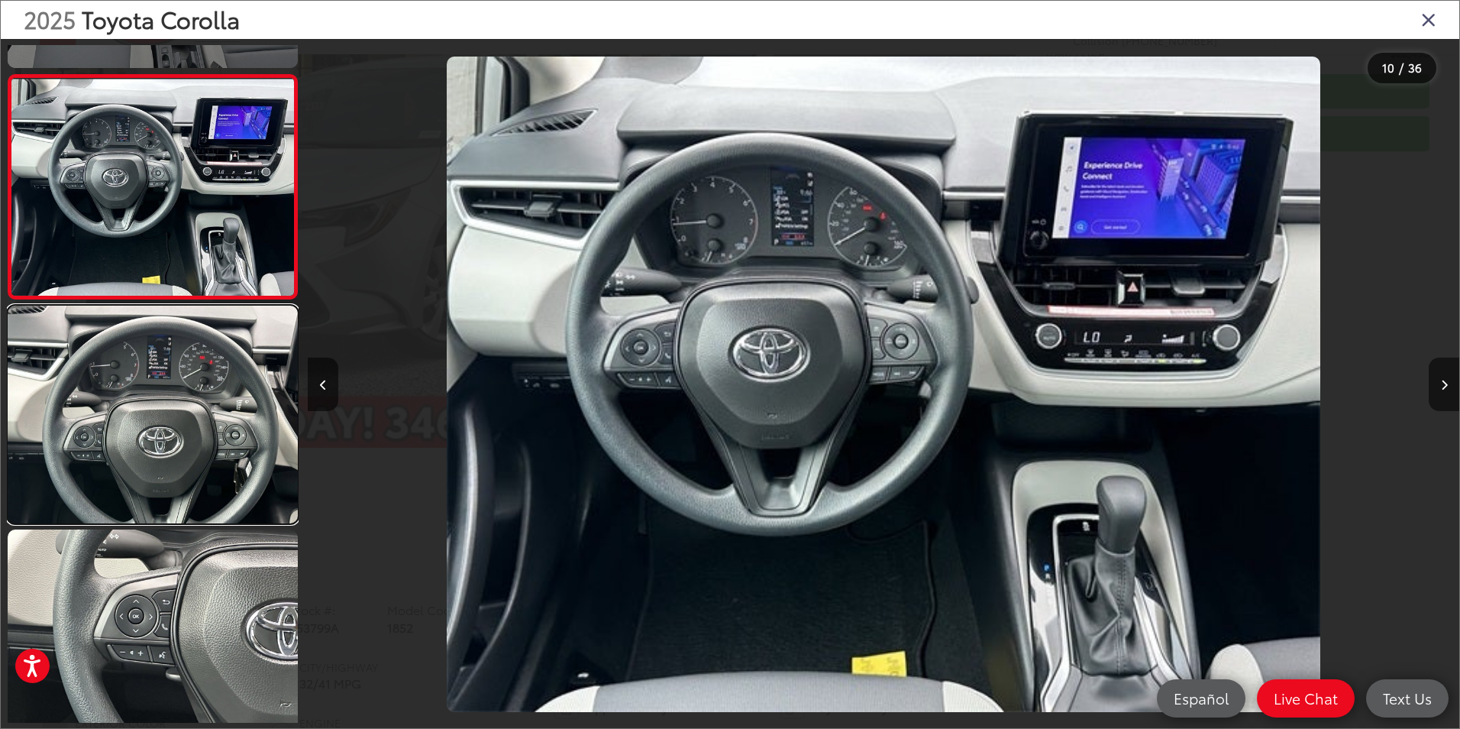
click at [213, 418] on link at bounding box center [153, 415] width 290 height 218
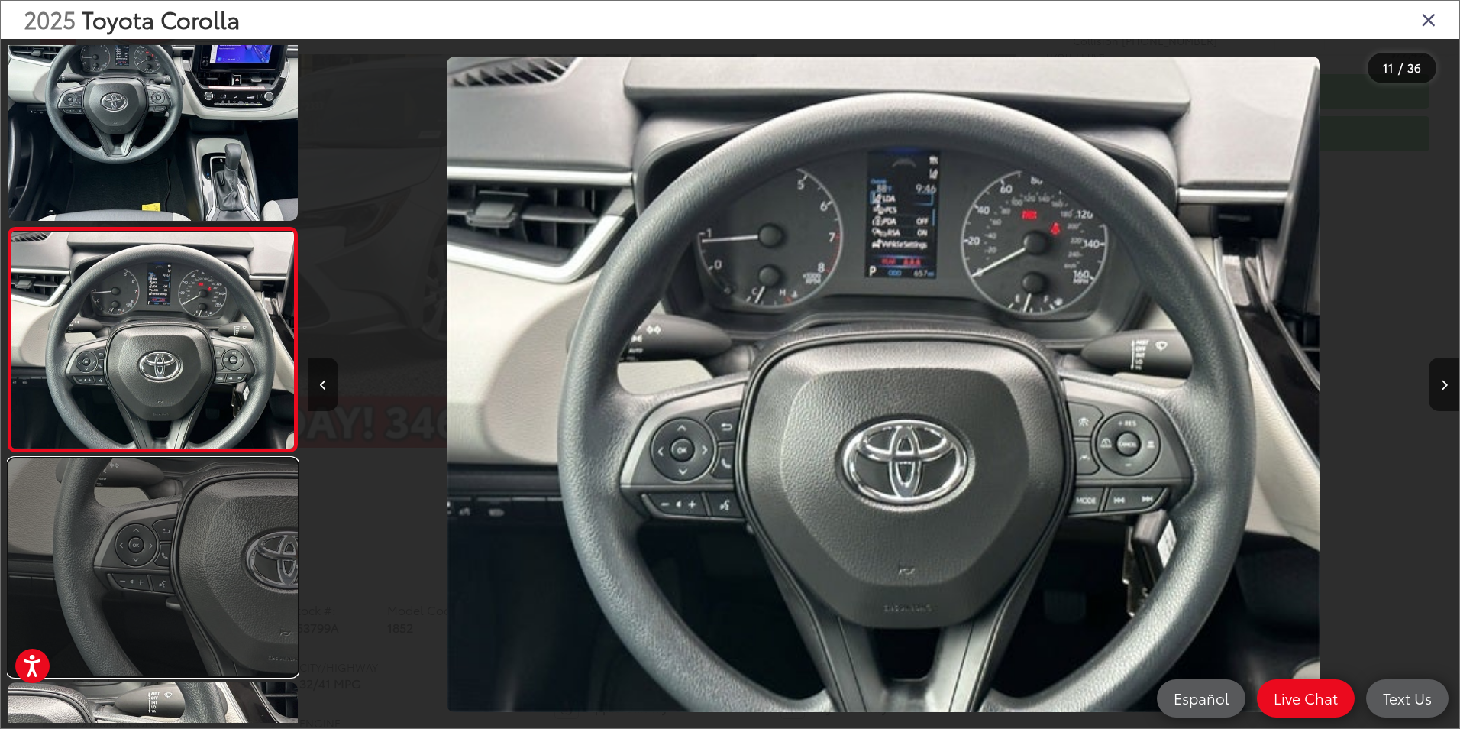
click at [224, 469] on link at bounding box center [153, 567] width 290 height 218
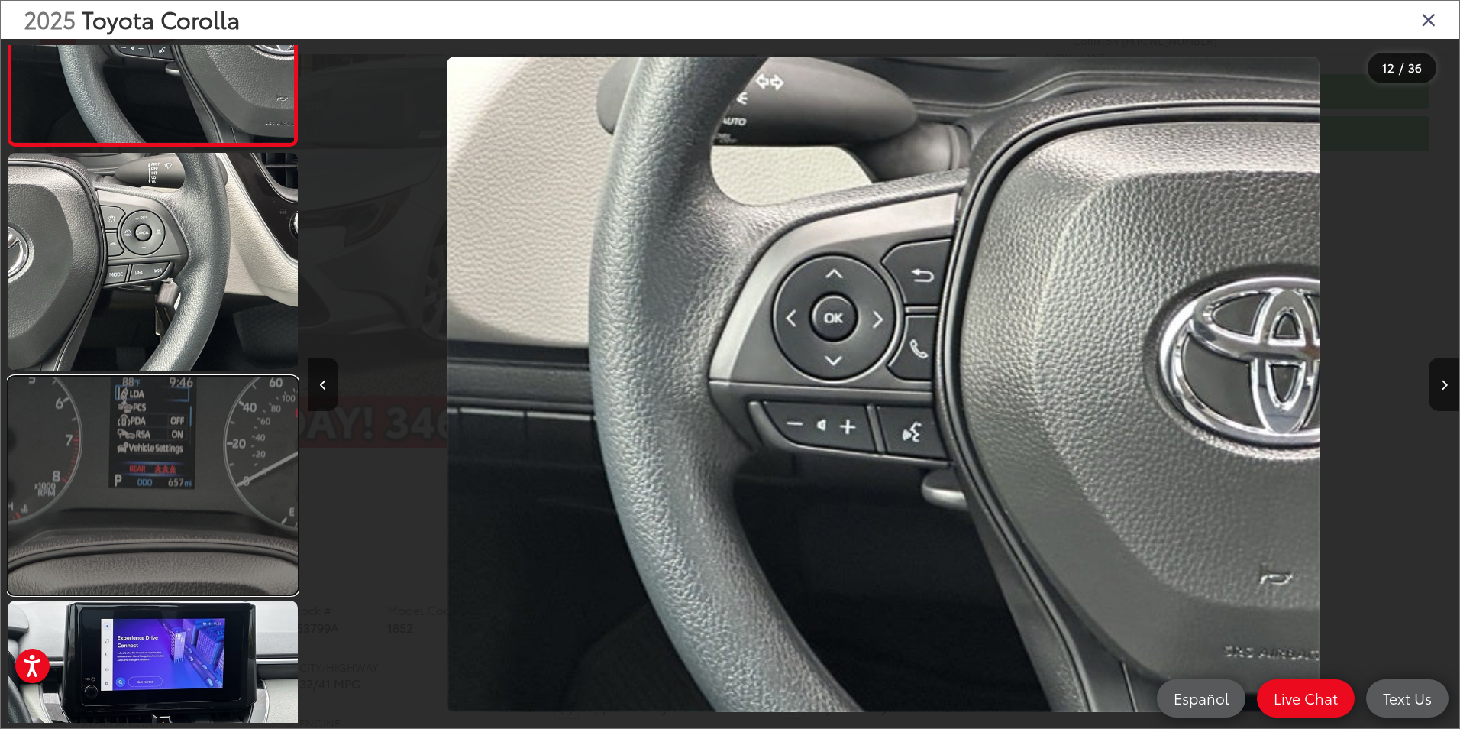
click at [219, 454] on link at bounding box center [153, 486] width 290 height 218
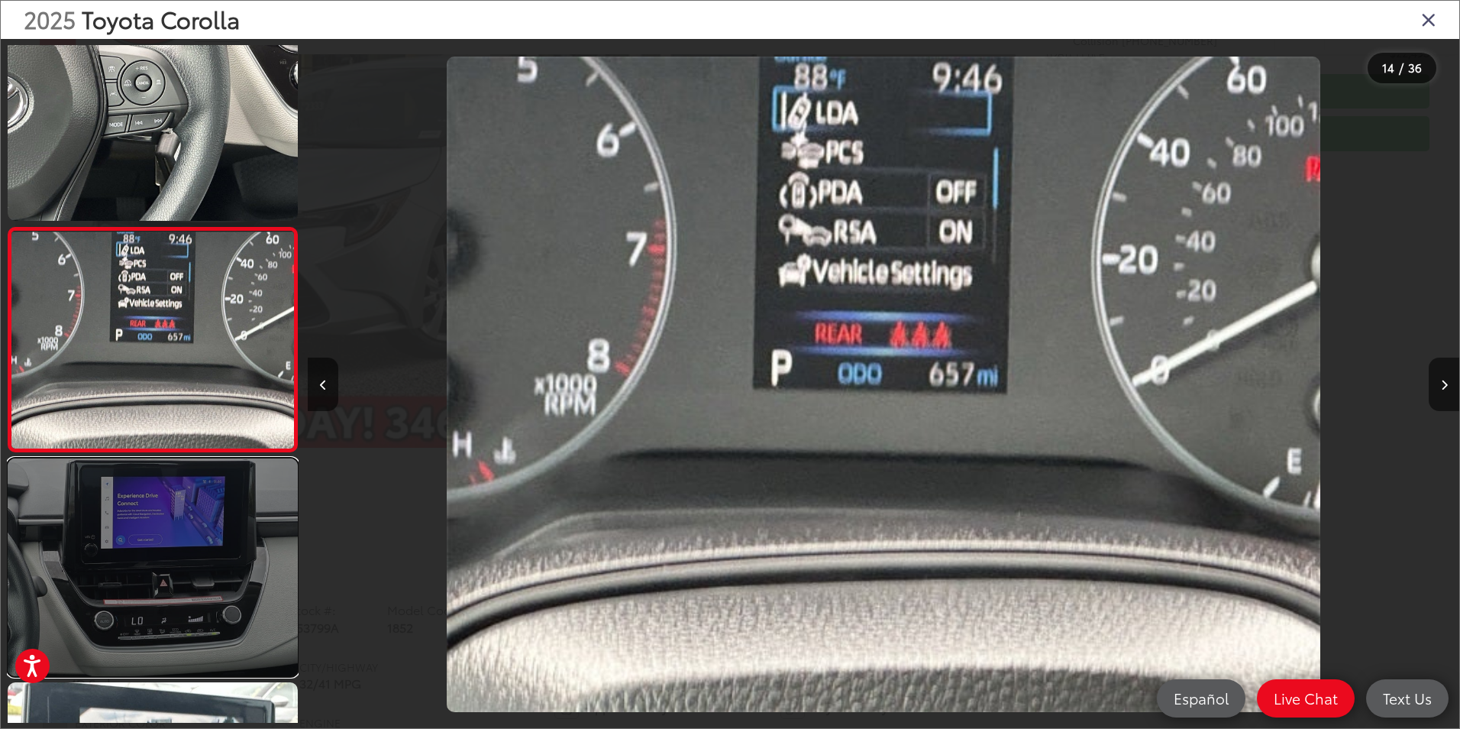
click at [224, 488] on link at bounding box center [153, 567] width 290 height 218
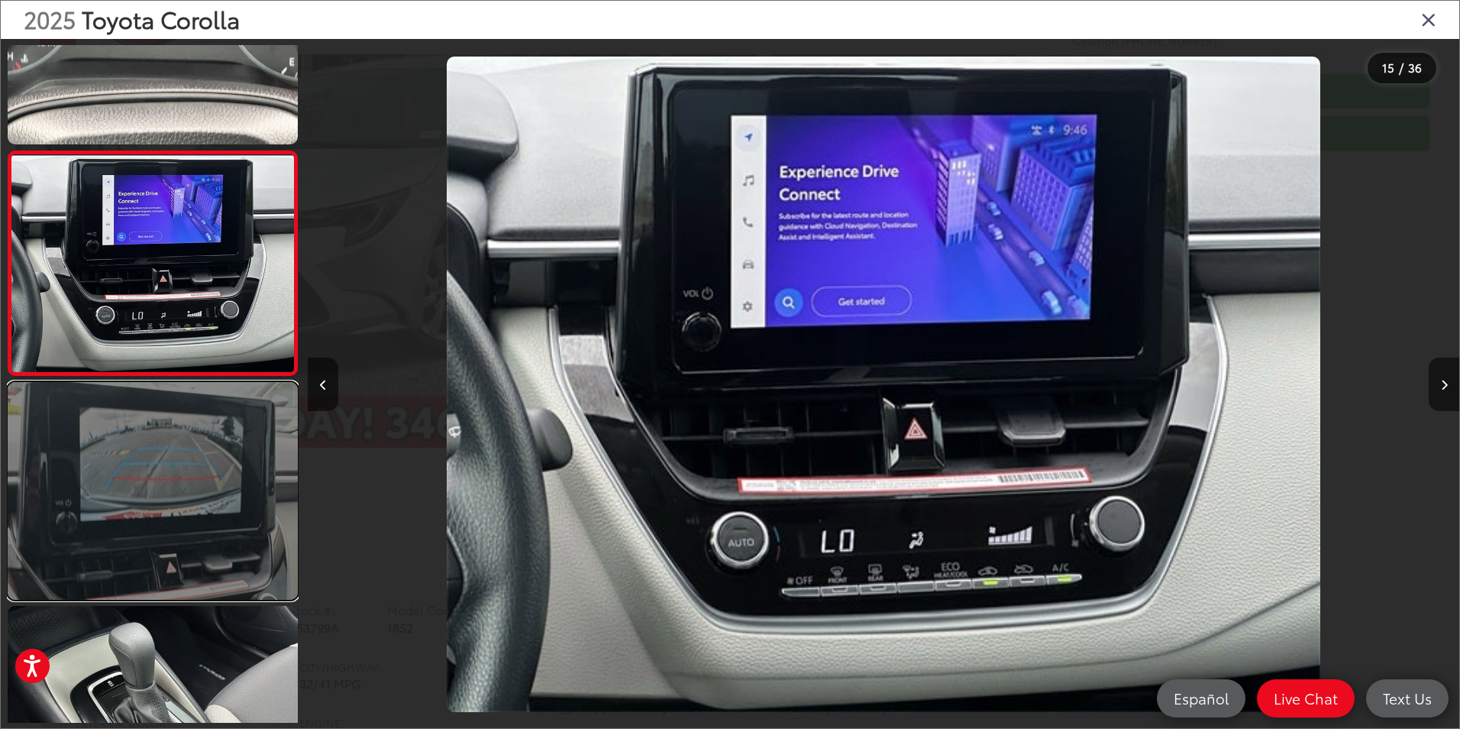
click at [214, 490] on link at bounding box center [153, 491] width 290 height 218
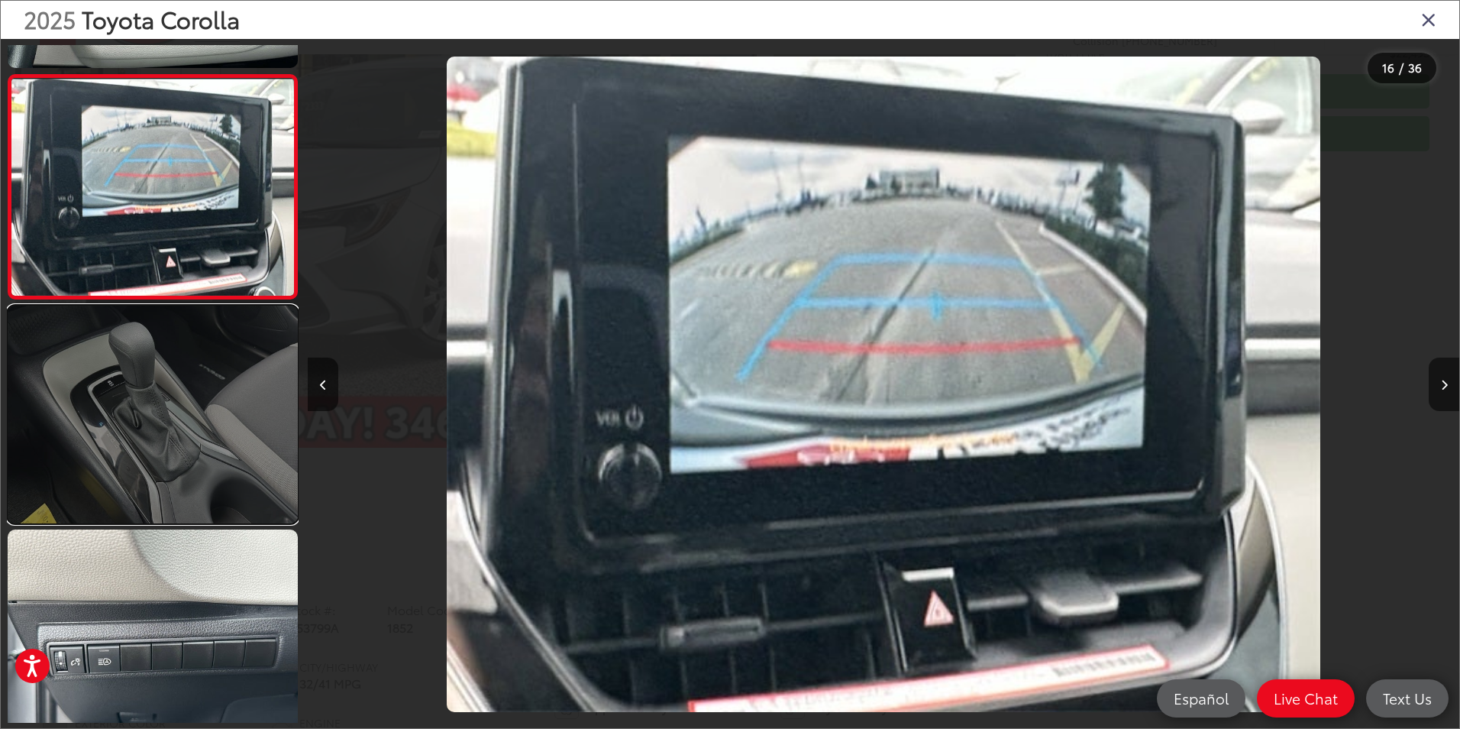
click at [193, 445] on link at bounding box center [153, 415] width 290 height 218
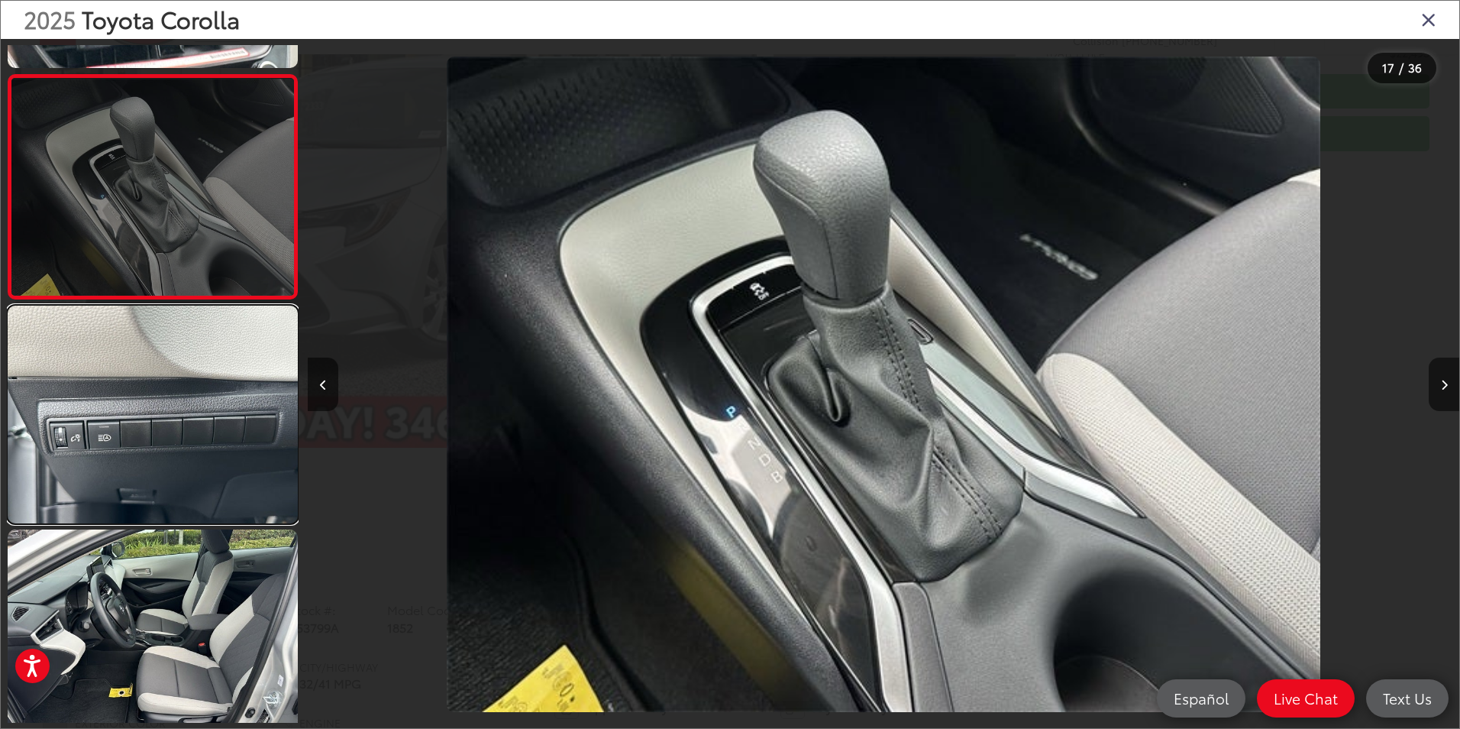
click at [193, 445] on link at bounding box center [153, 415] width 290 height 218
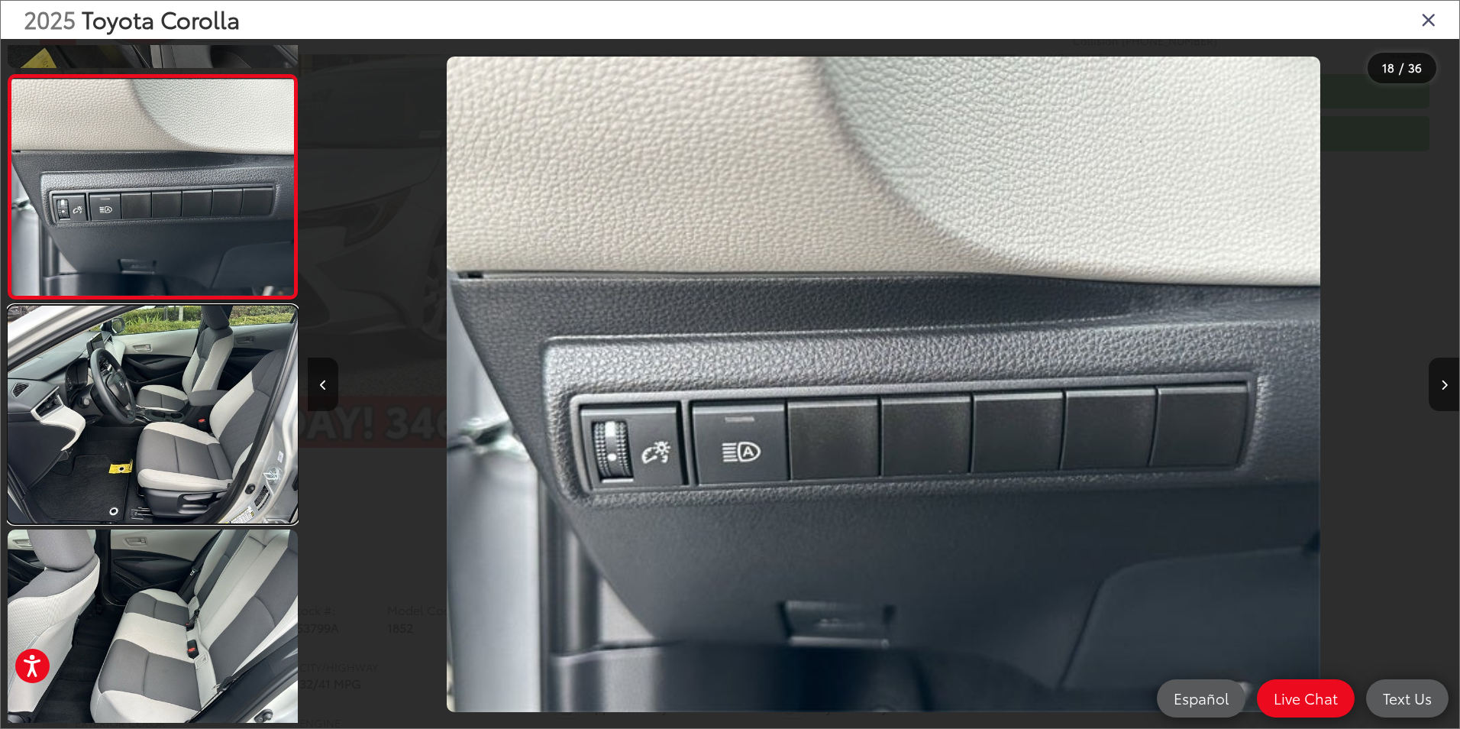
click at [193, 445] on link at bounding box center [153, 415] width 290 height 218
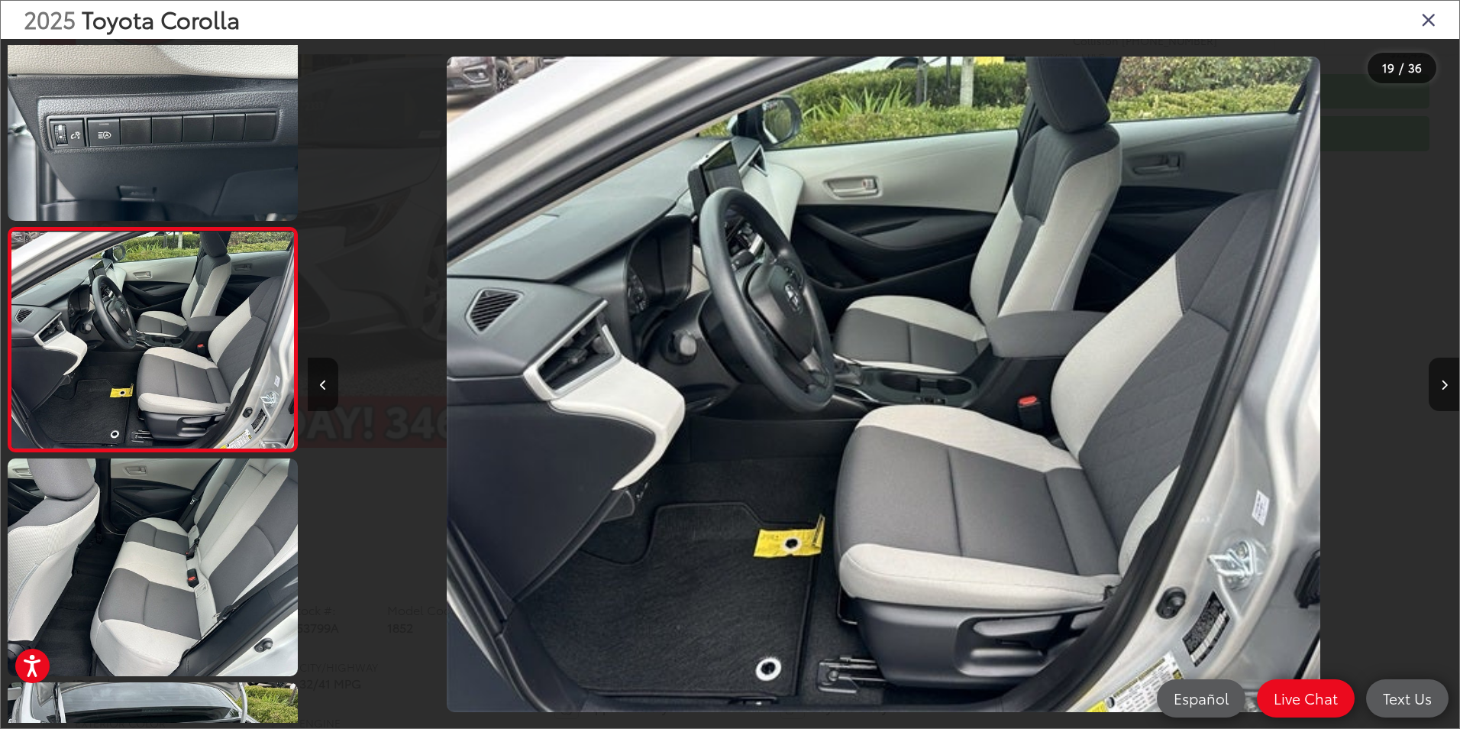
click at [1433, 21] on icon "Close gallery" at bounding box center [1428, 19] width 15 height 20
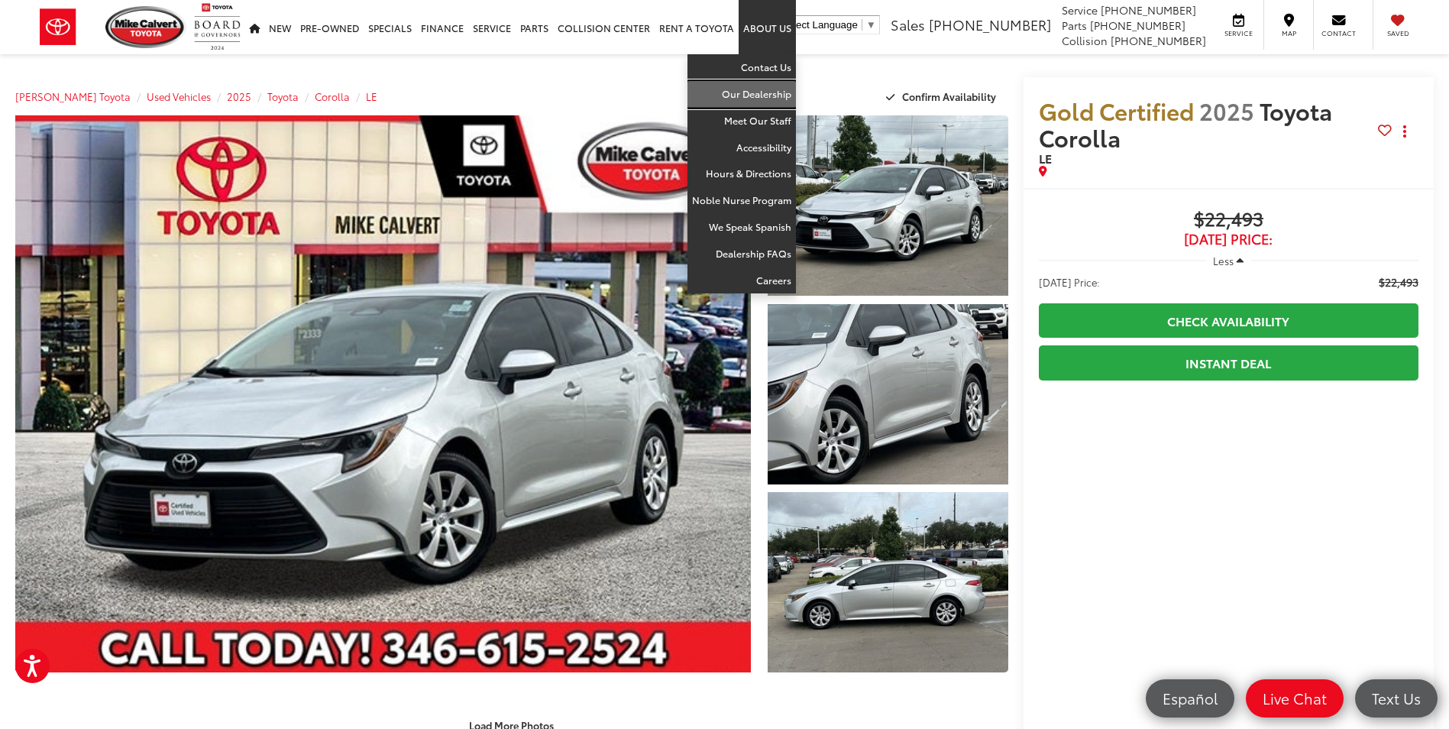
click at [758, 92] on link "Our Dealership" at bounding box center [741, 94] width 108 height 27
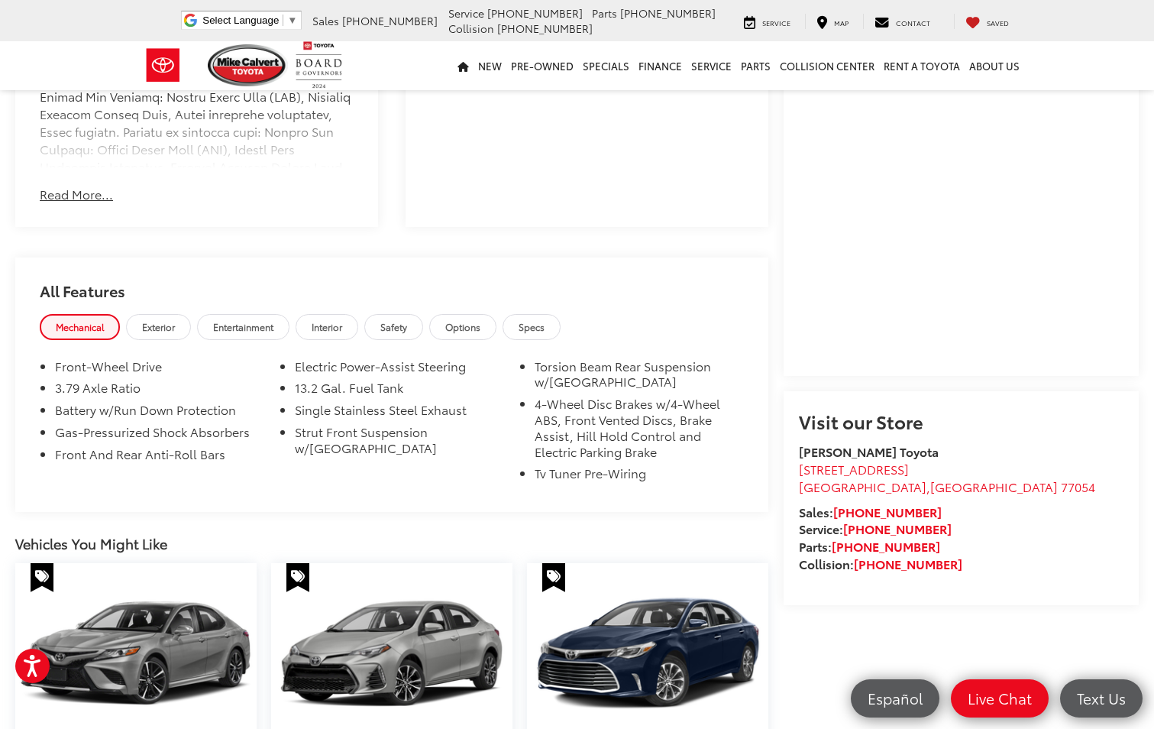
scroll to position [1146, 0]
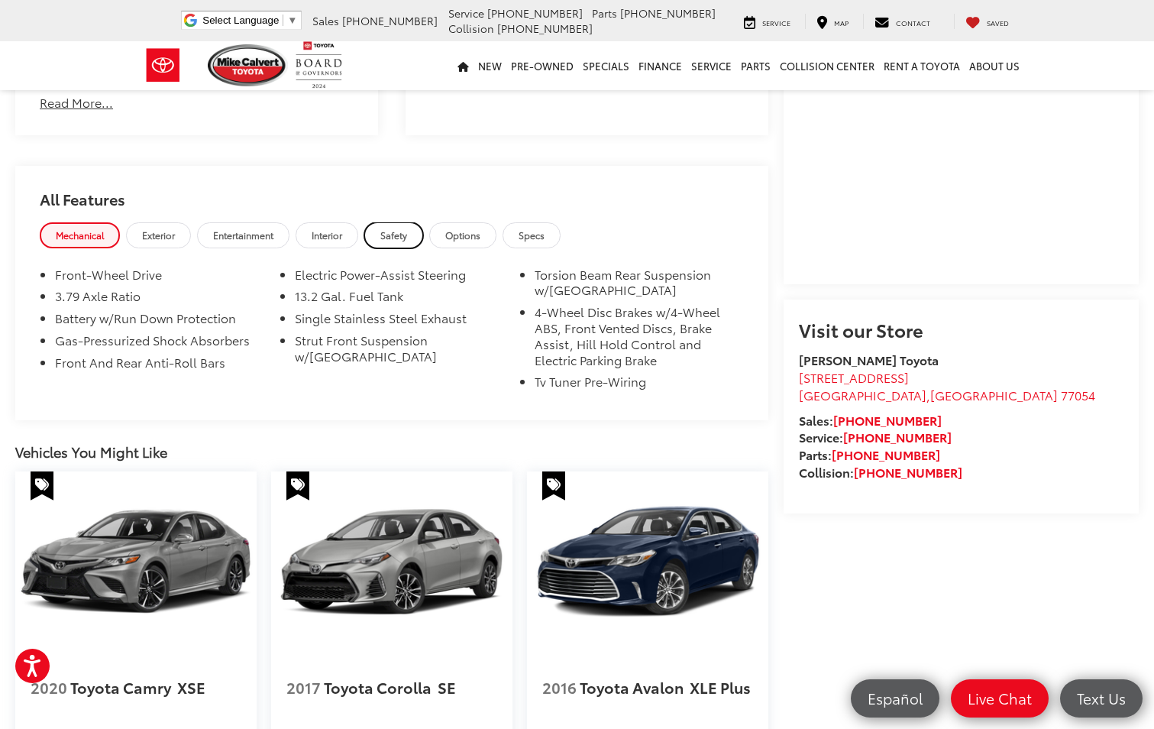
click at [393, 235] on span "Safety" at bounding box center [393, 234] width 27 height 13
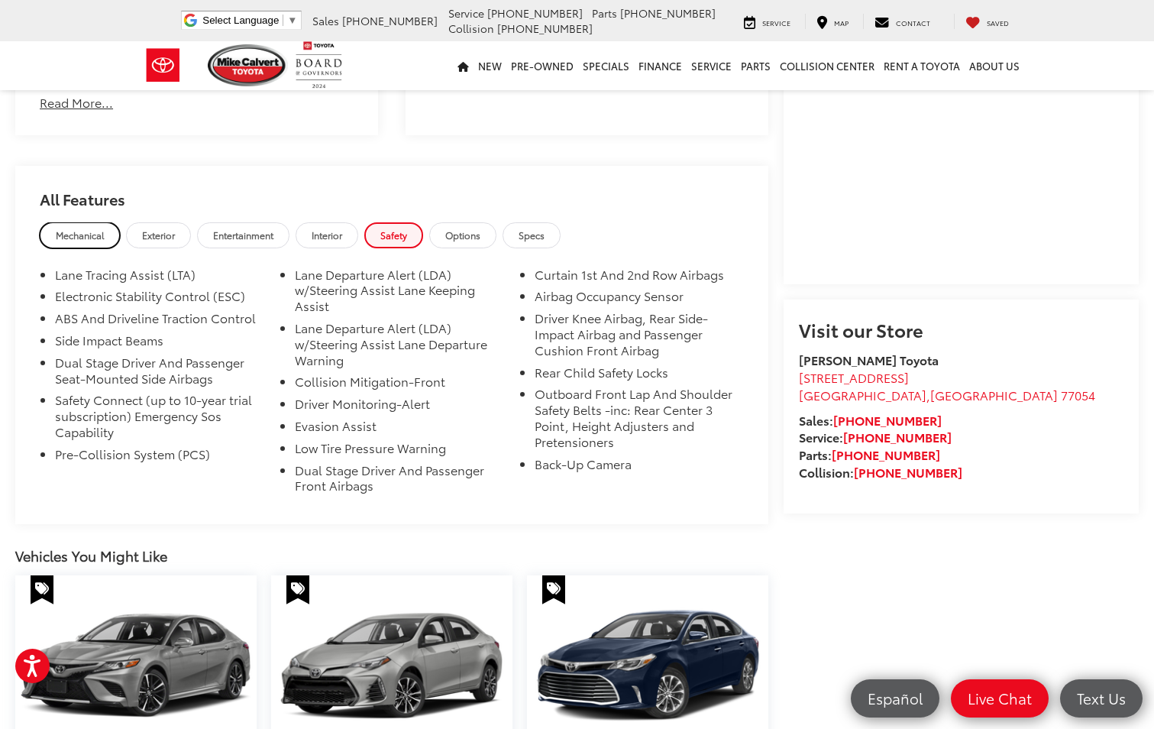
click at [75, 226] on link "Mechanical" at bounding box center [80, 234] width 80 height 25
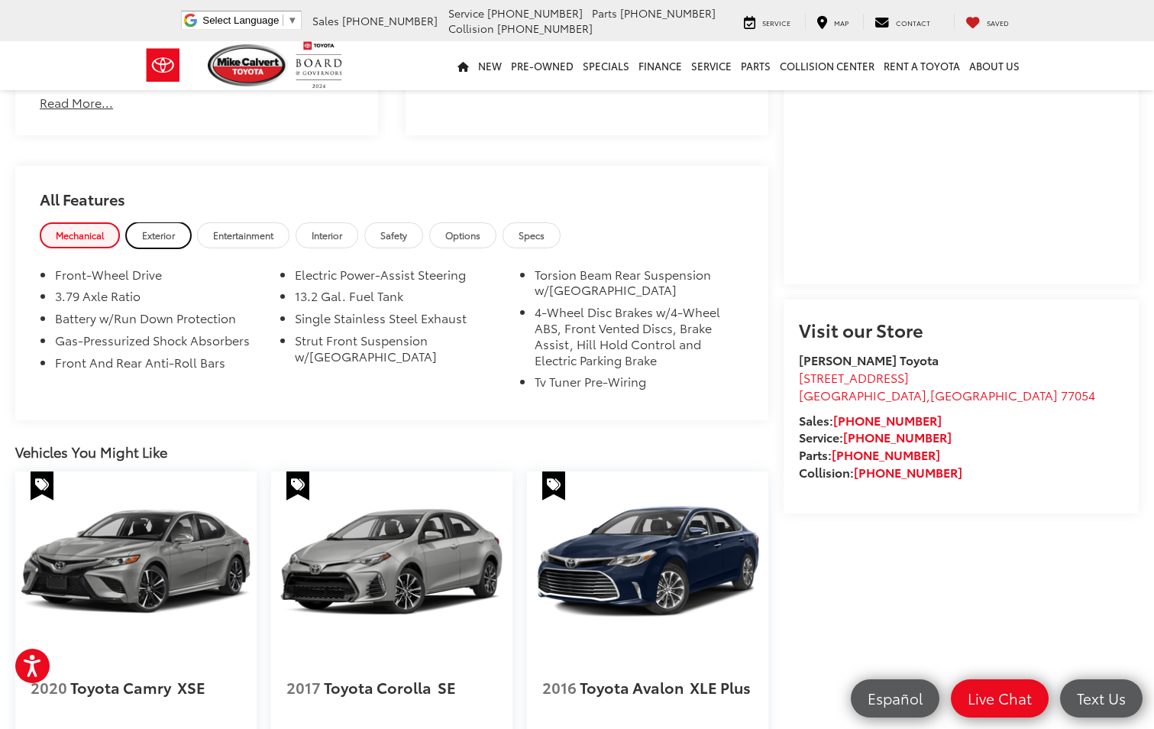
click at [160, 228] on span "Exterior" at bounding box center [158, 234] width 33 height 13
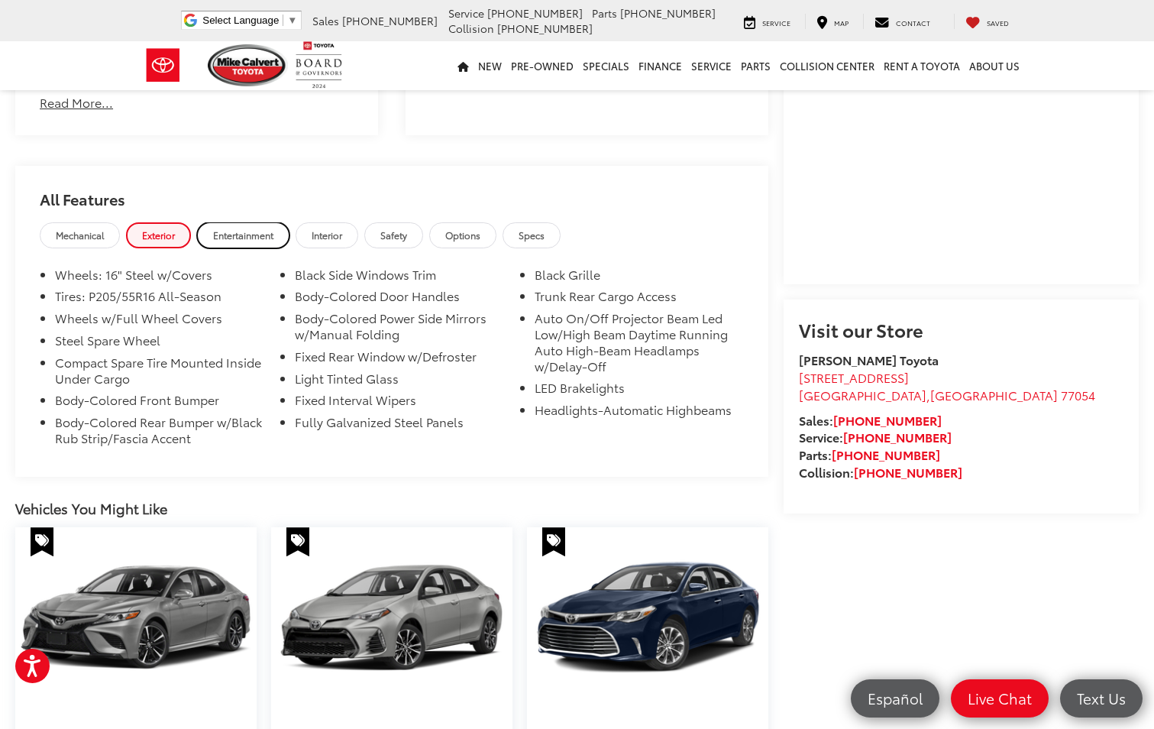
click at [258, 229] on span "Entertainment" at bounding box center [243, 234] width 60 height 13
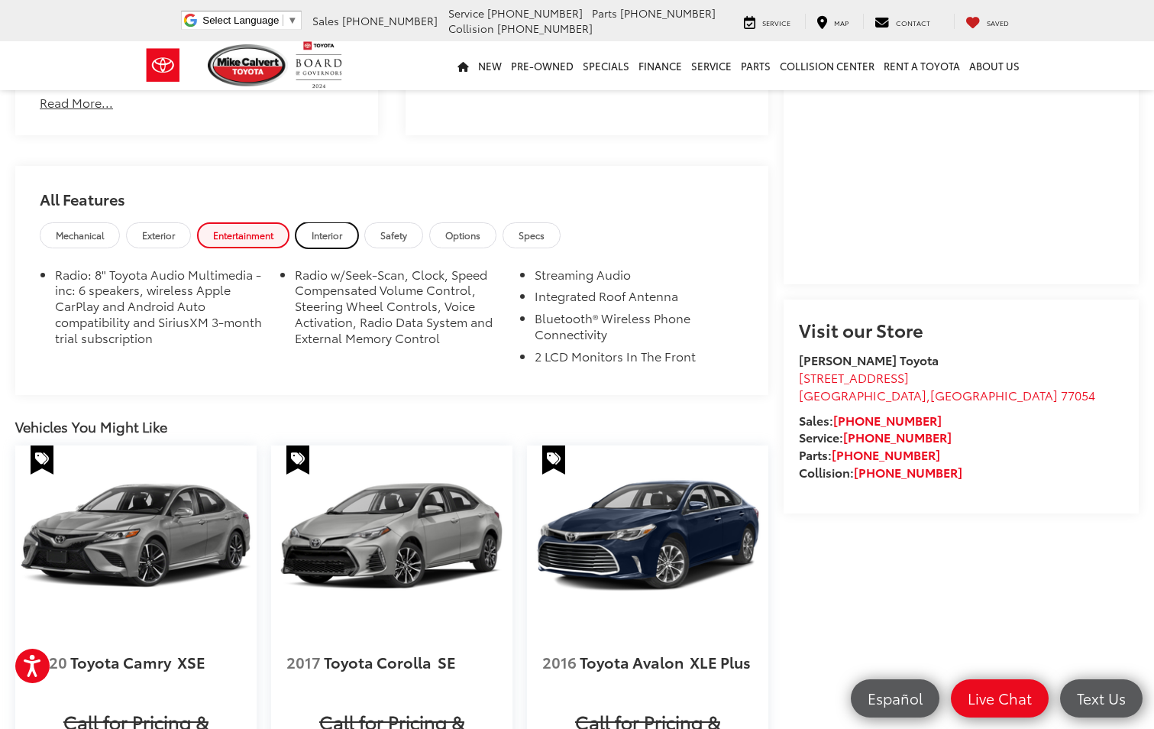
click at [331, 230] on span "Interior" at bounding box center [327, 234] width 31 height 13
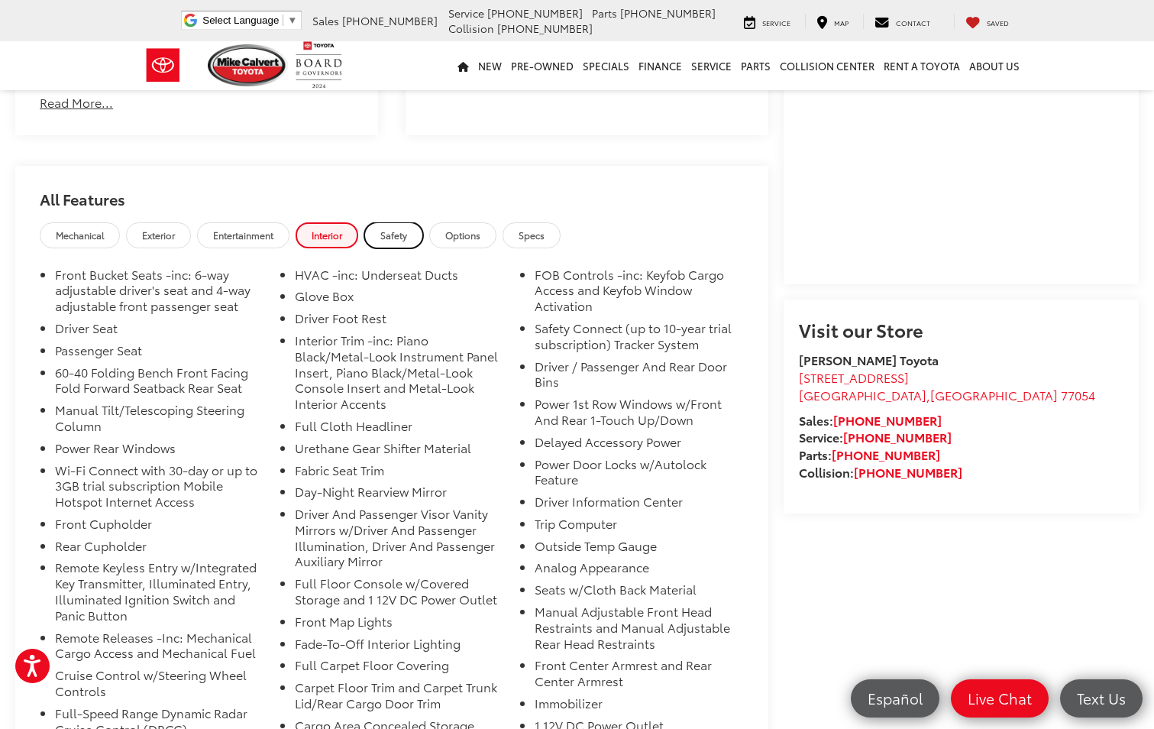
click at [386, 238] on span "Safety" at bounding box center [393, 234] width 27 height 13
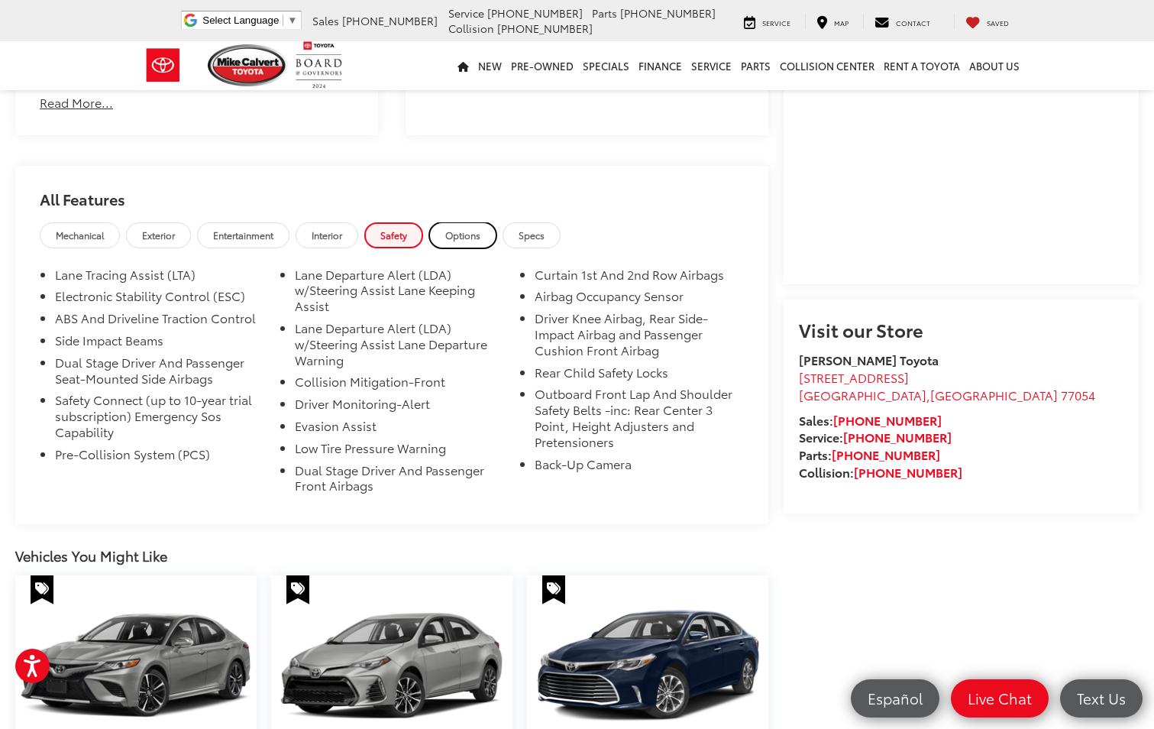
click at [459, 231] on span "Options" at bounding box center [462, 234] width 35 height 13
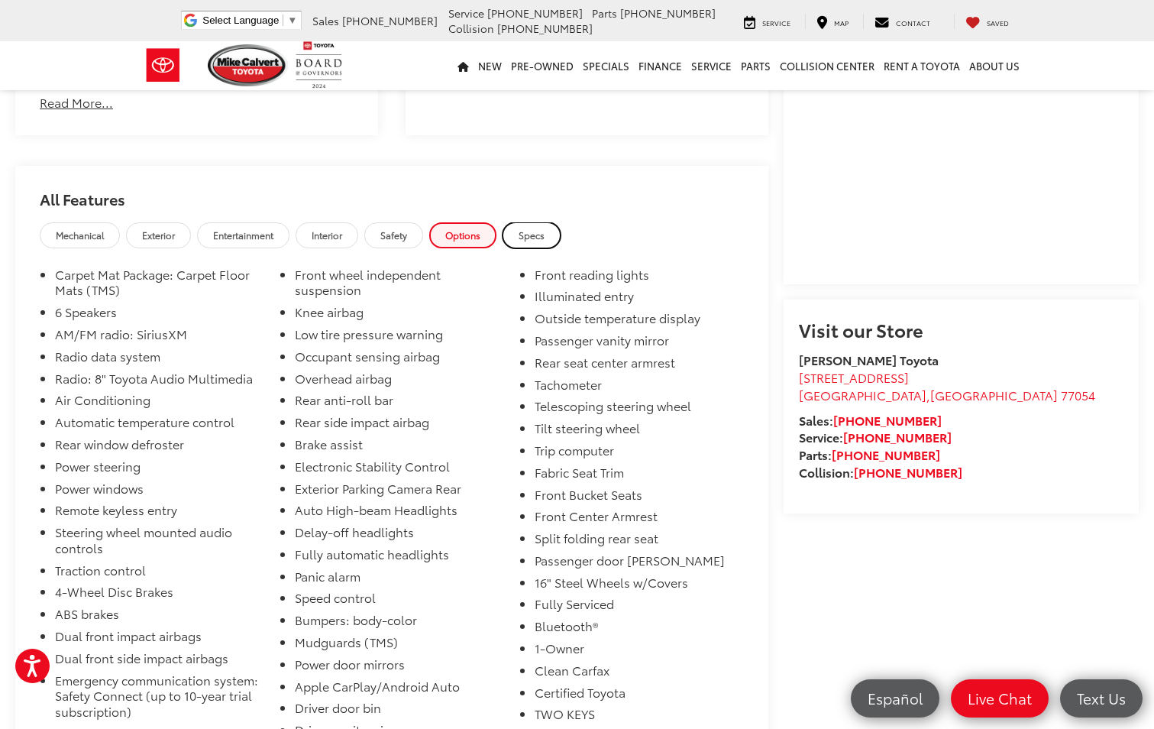
click at [525, 229] on span "Specs" at bounding box center [532, 234] width 26 height 13
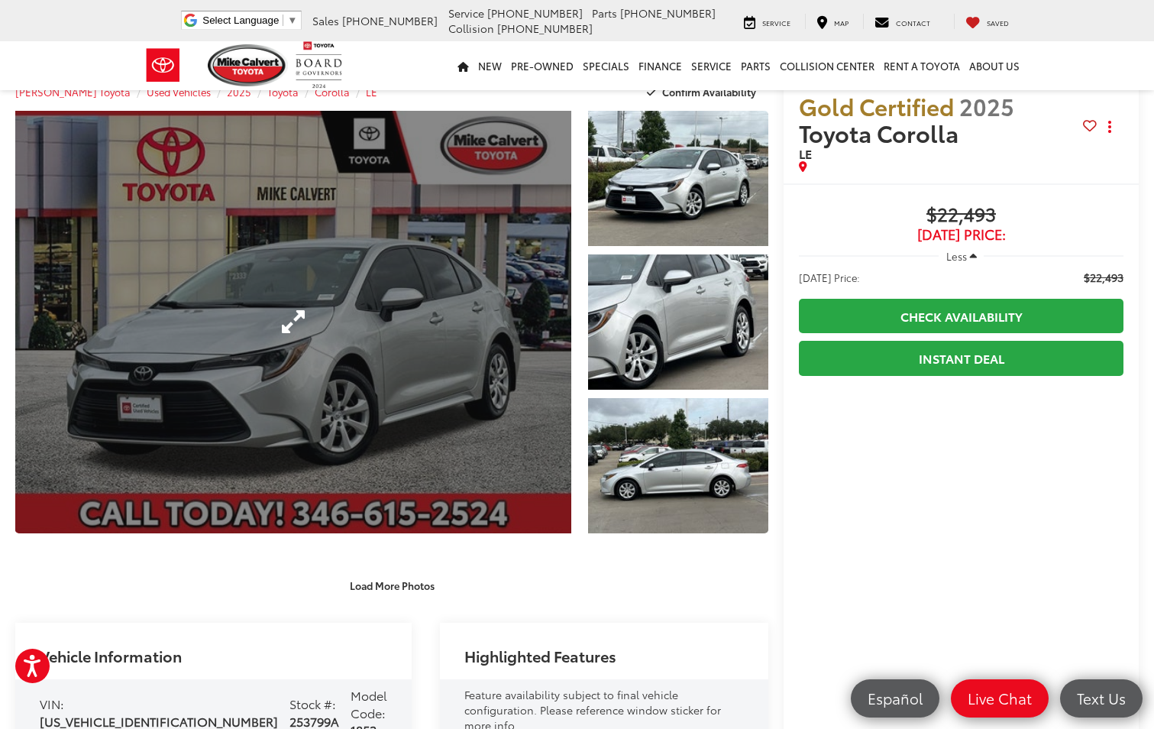
scroll to position [0, 0]
